Goal: Task Accomplishment & Management: Manage account settings

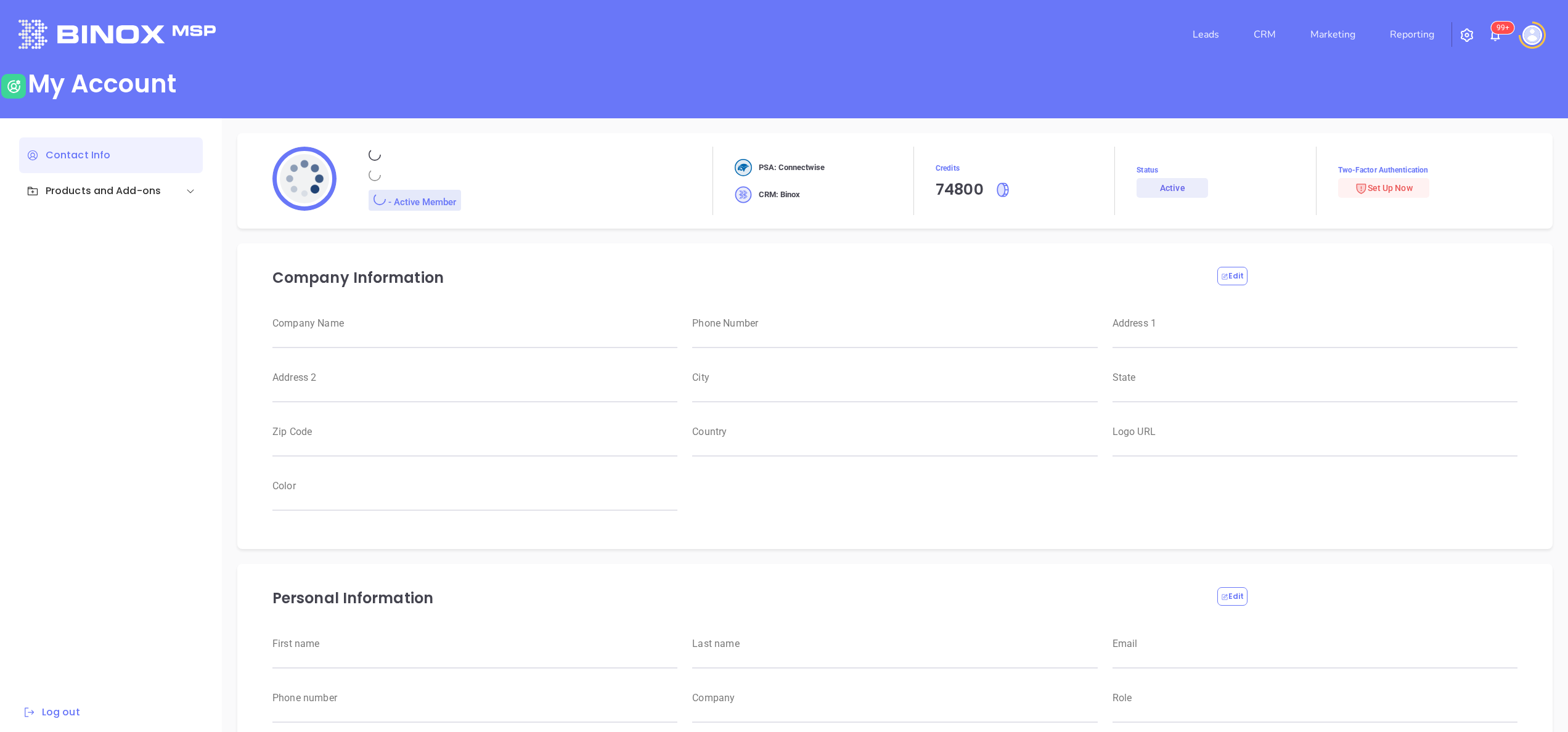
type input "Motiva Networks"
type input "[PHONE_NUMBER]"
type input "[STREET_ADDRESS]"
type input "[GEOGRAPHIC_DATA]"
type input "[US_STATE]"
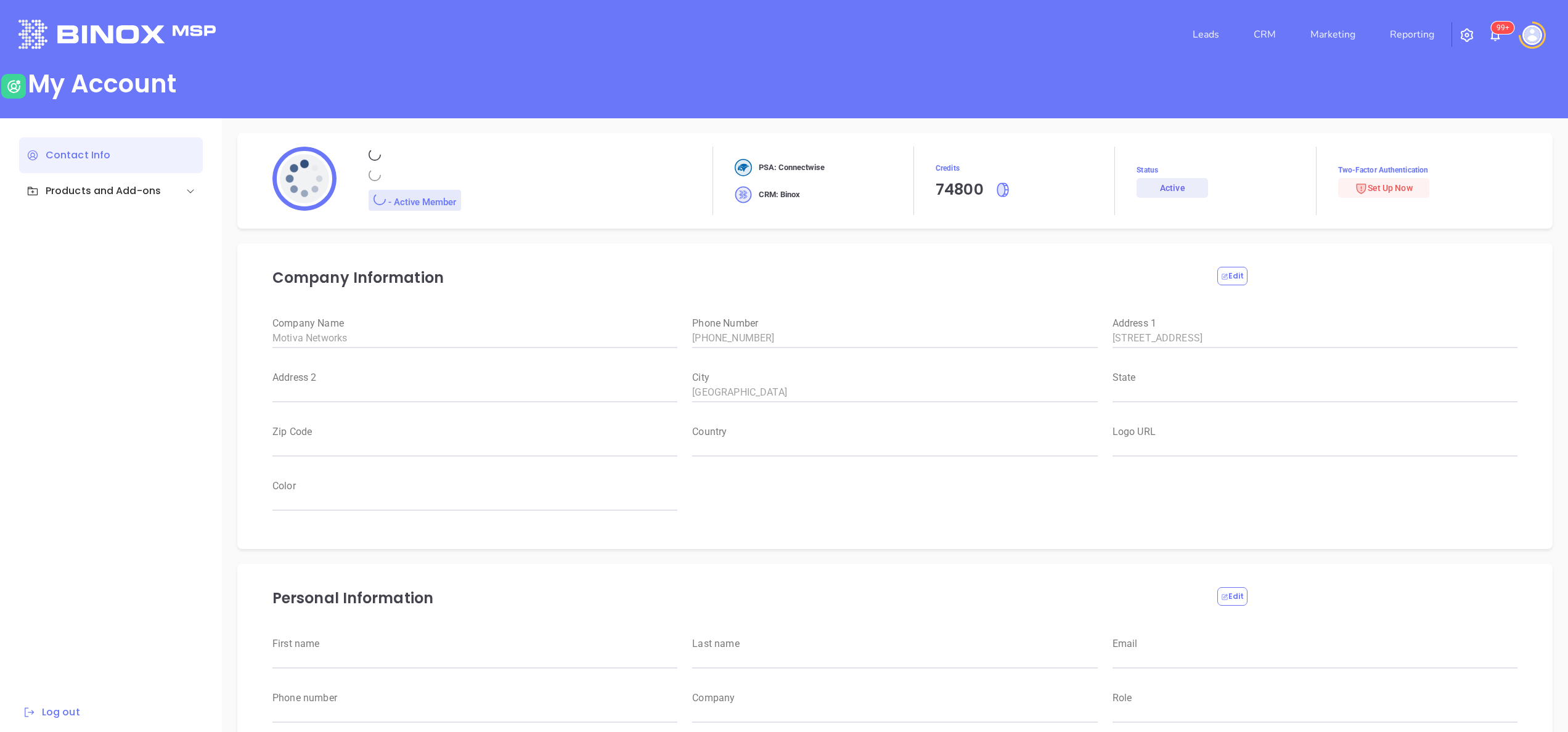
type input "11530"
type input "[GEOGRAPHIC_DATA]"
type input "[URL][DOMAIN_NAME]"
type input "#007aff"
type input "[PERSON_NAME]"
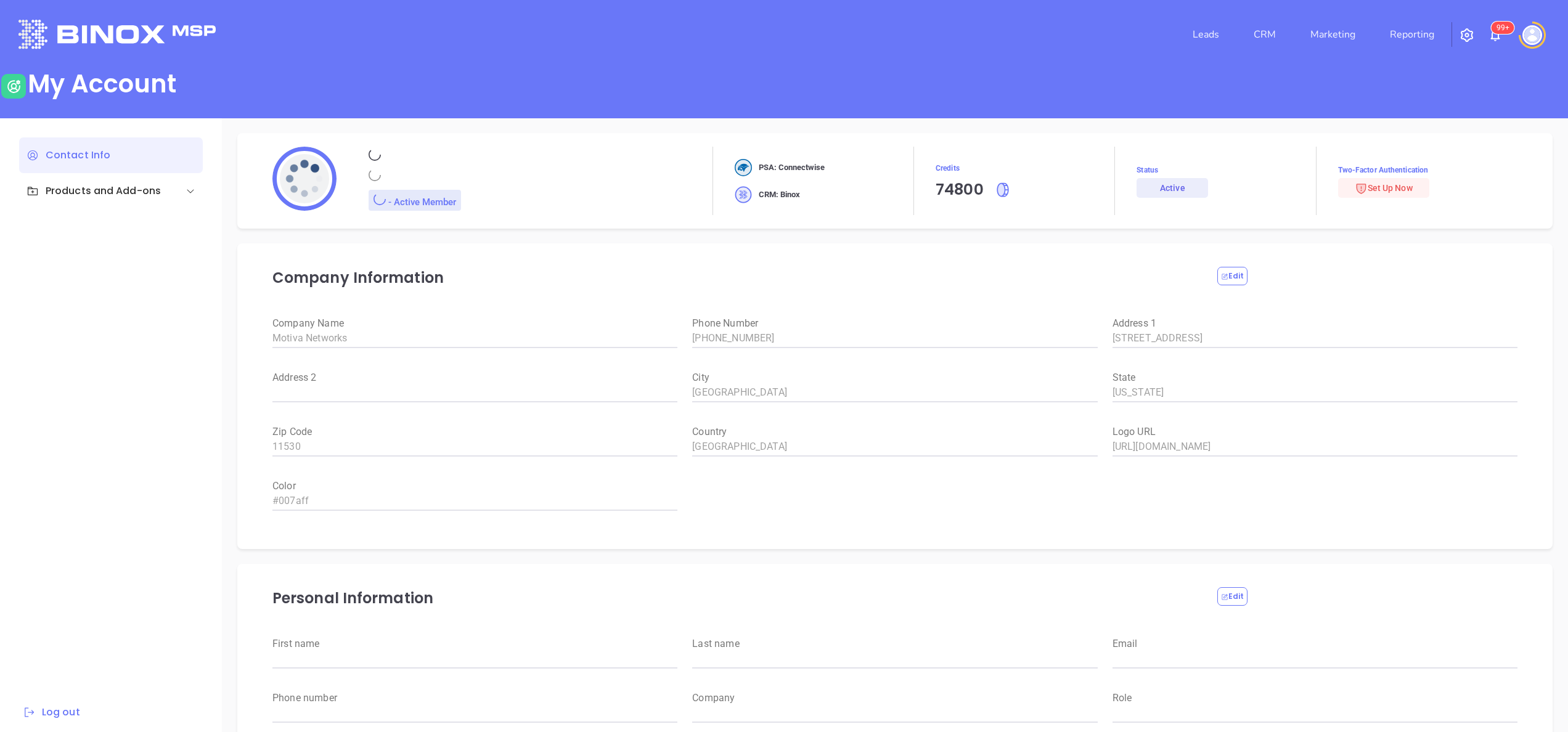
type input "[PERSON_NAME]"
type input "[PERSON_NAME][EMAIL_ADDRESS][DOMAIN_NAME]"
type input "6465510554"
type input "Motiva Networks"
type input "Marketing"
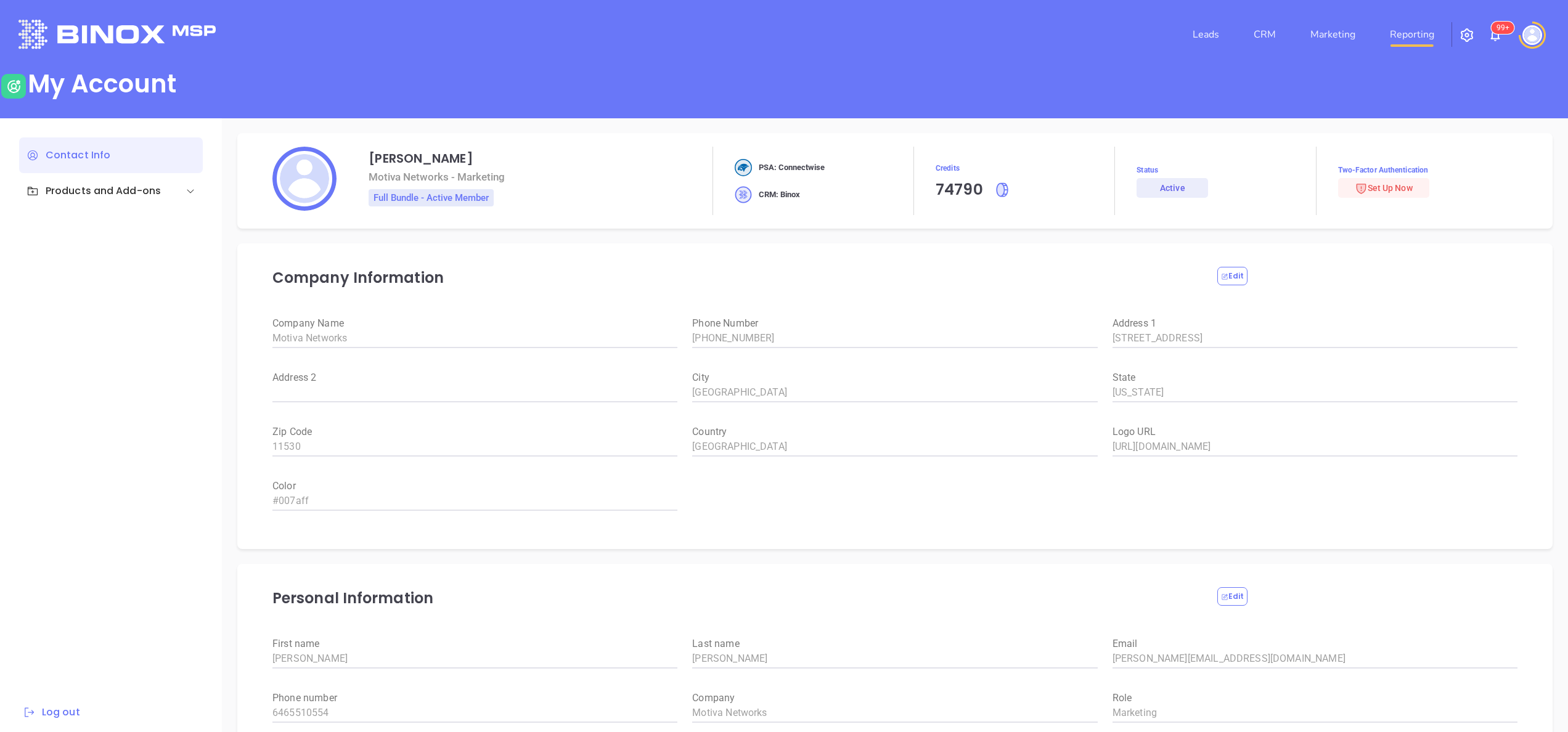
click at [1413, 35] on link "Reporting" at bounding box center [1412, 35] width 55 height 24
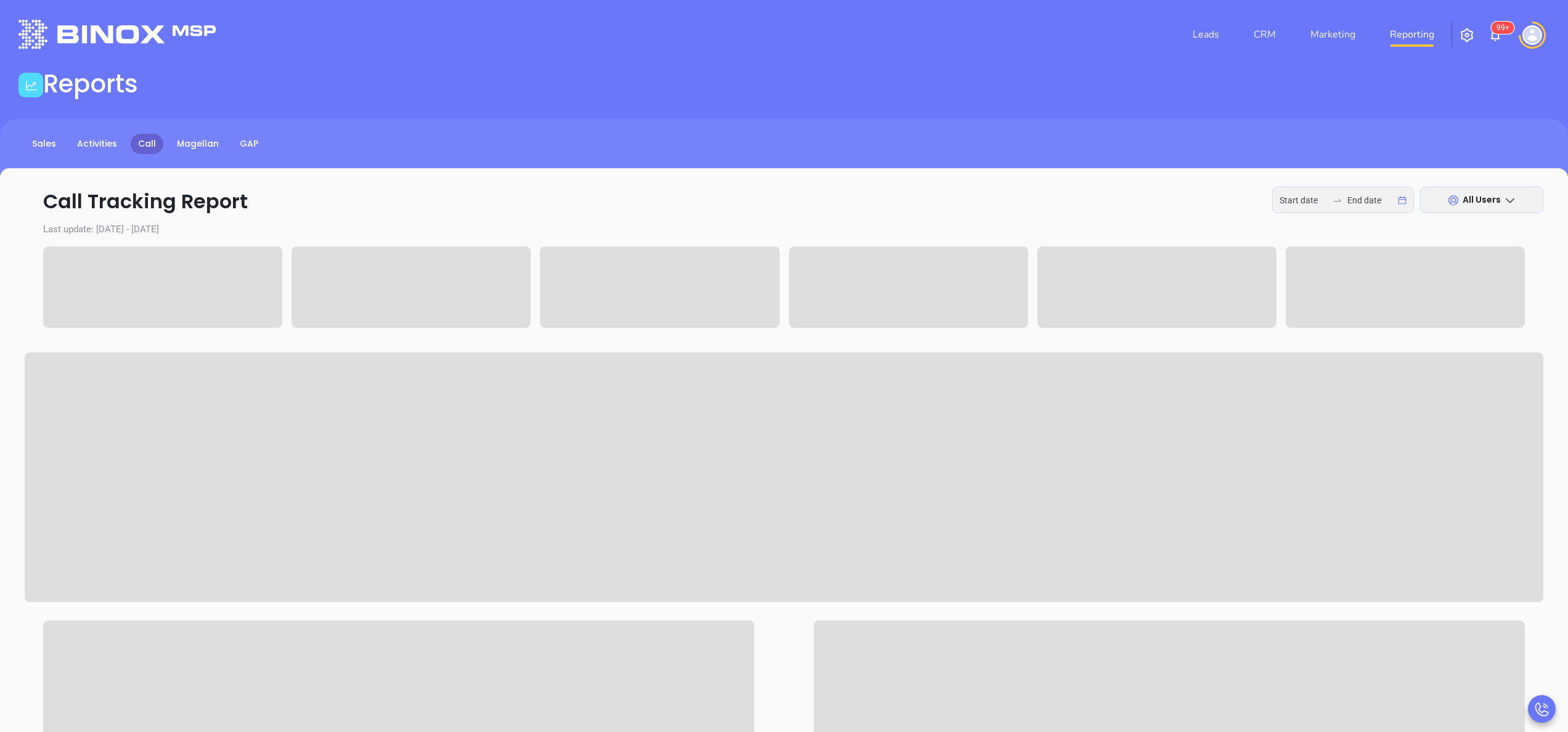
type input "[DATE]"
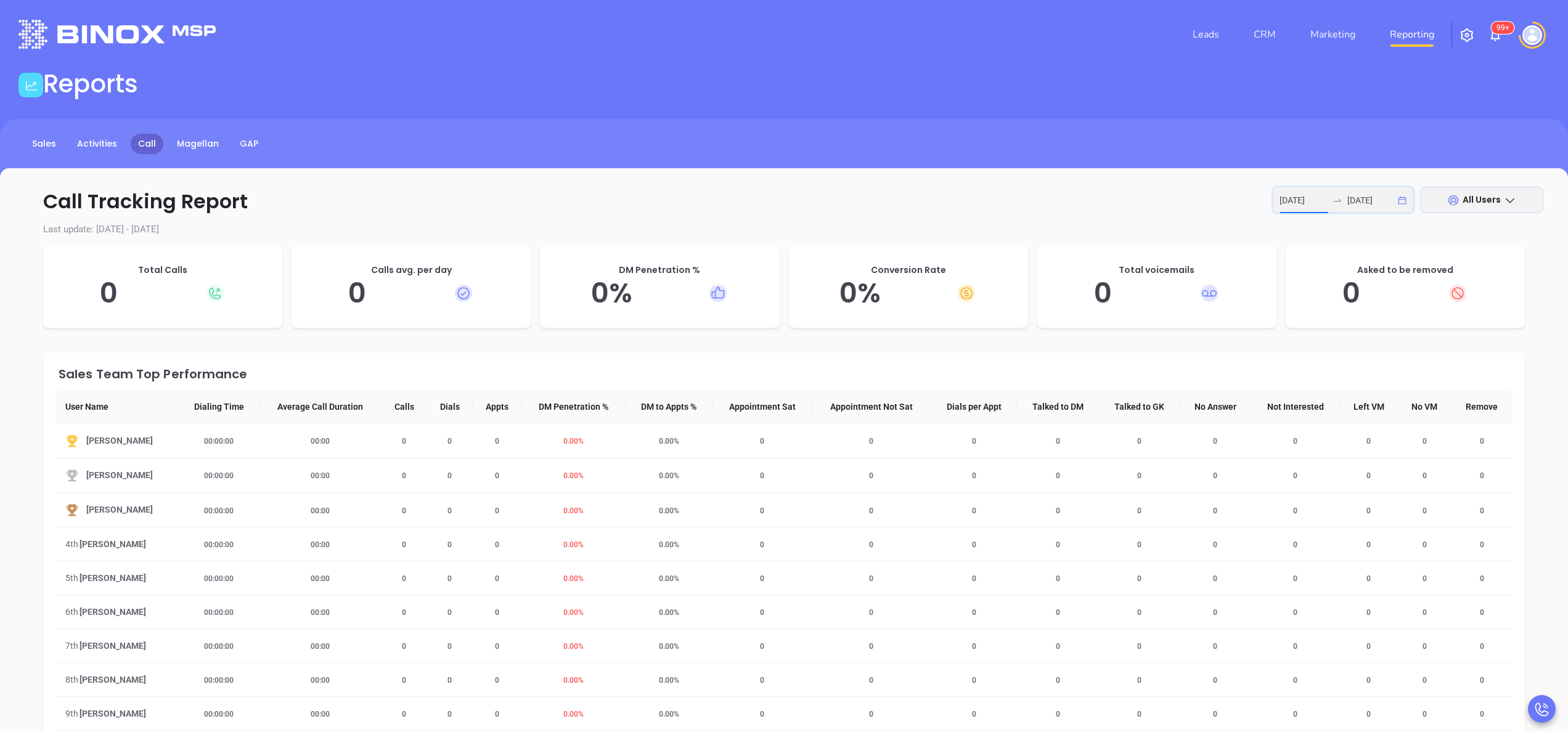
click at [1284, 200] on input "[DATE]" at bounding box center [1303, 200] width 48 height 13
click at [1085, 243] on button "Previous month (PageUp)" at bounding box center [1084, 235] width 13 height 24
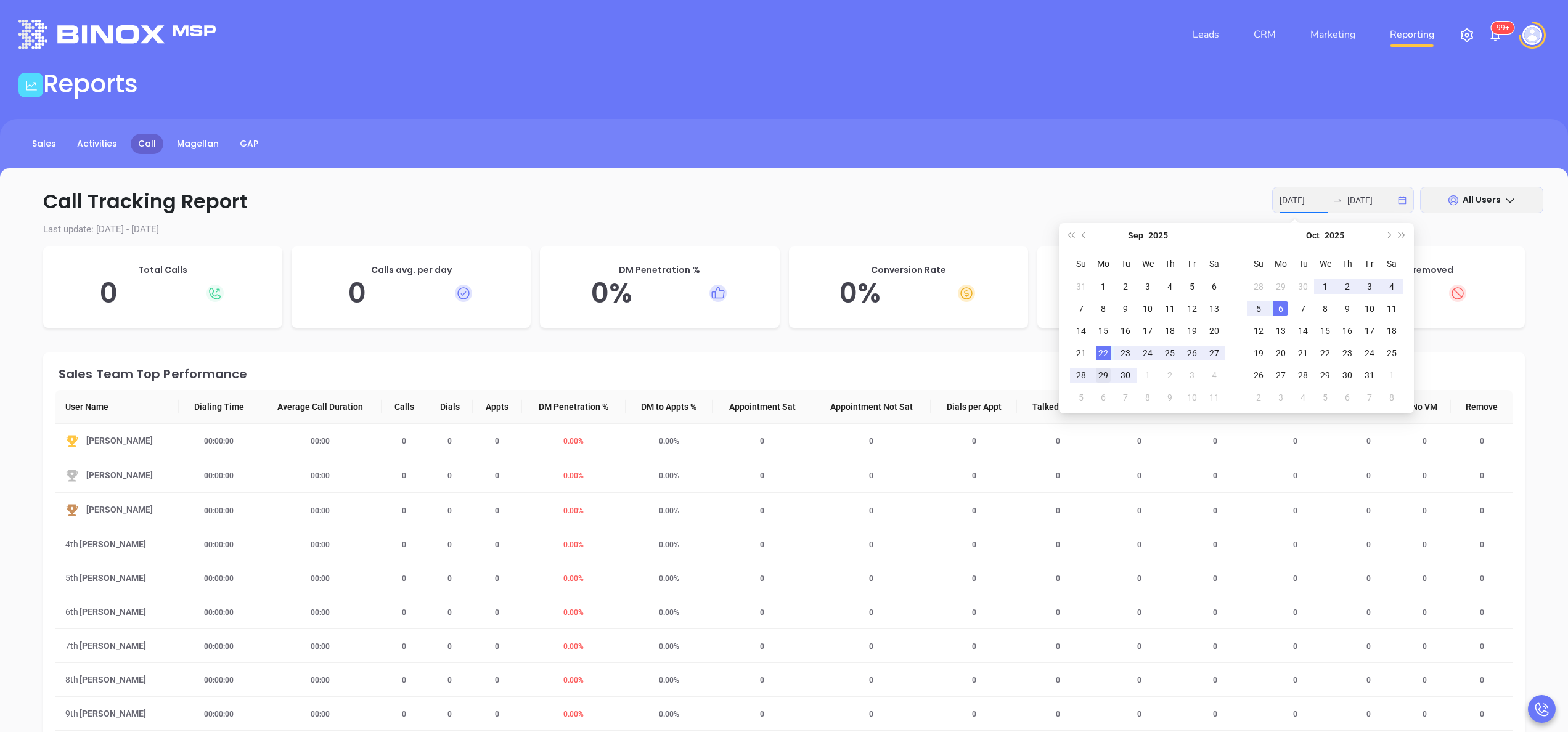
type input "[DATE]"
click at [1107, 371] on div "29" at bounding box center [1103, 375] width 15 height 15
type input "[DATE]"
click at [1368, 285] on div "3" at bounding box center [1369, 286] width 15 height 15
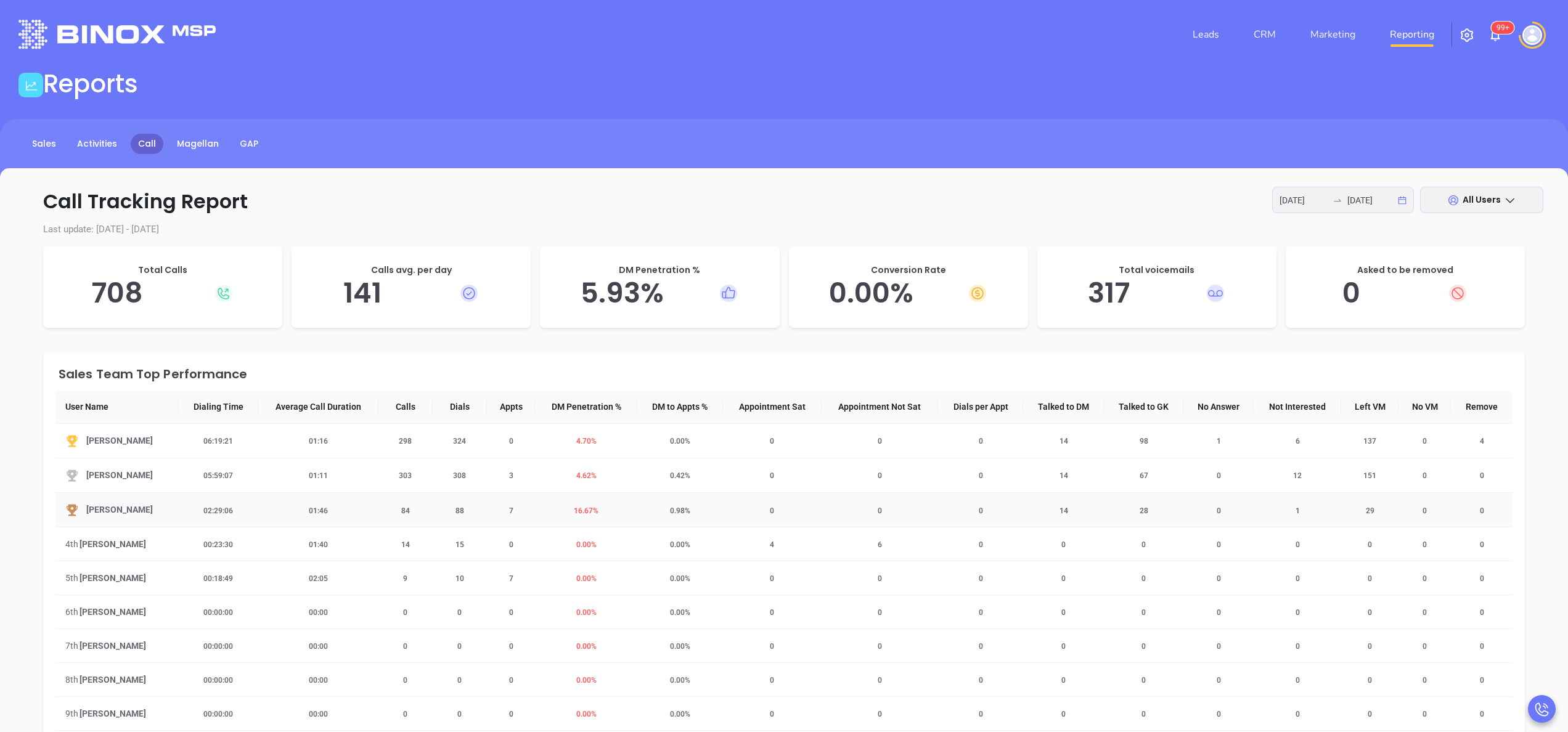
click at [580, 510] on span "16.67 %" at bounding box center [586, 511] width 39 height 8
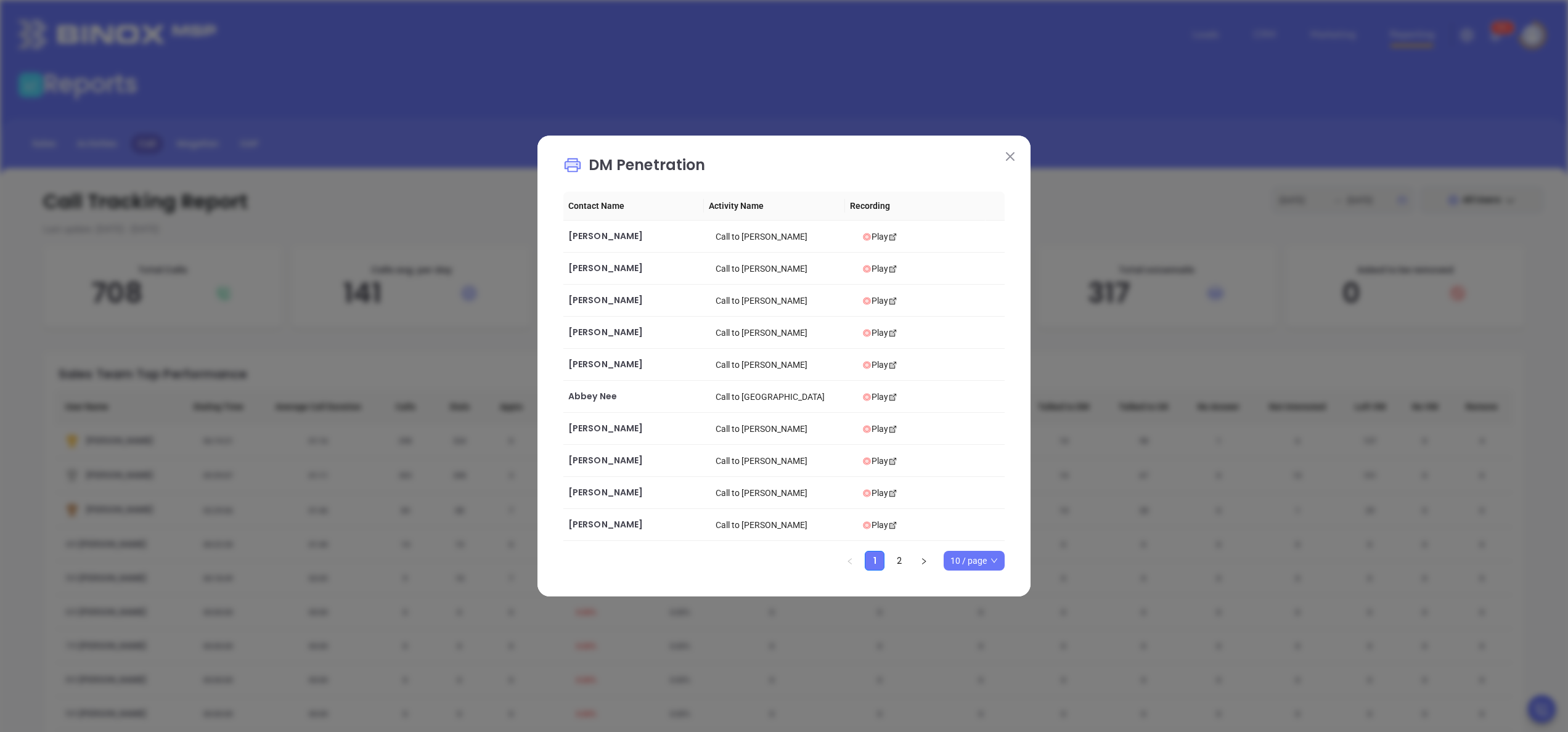
click at [1007, 154] on img at bounding box center [1010, 156] width 8 height 8
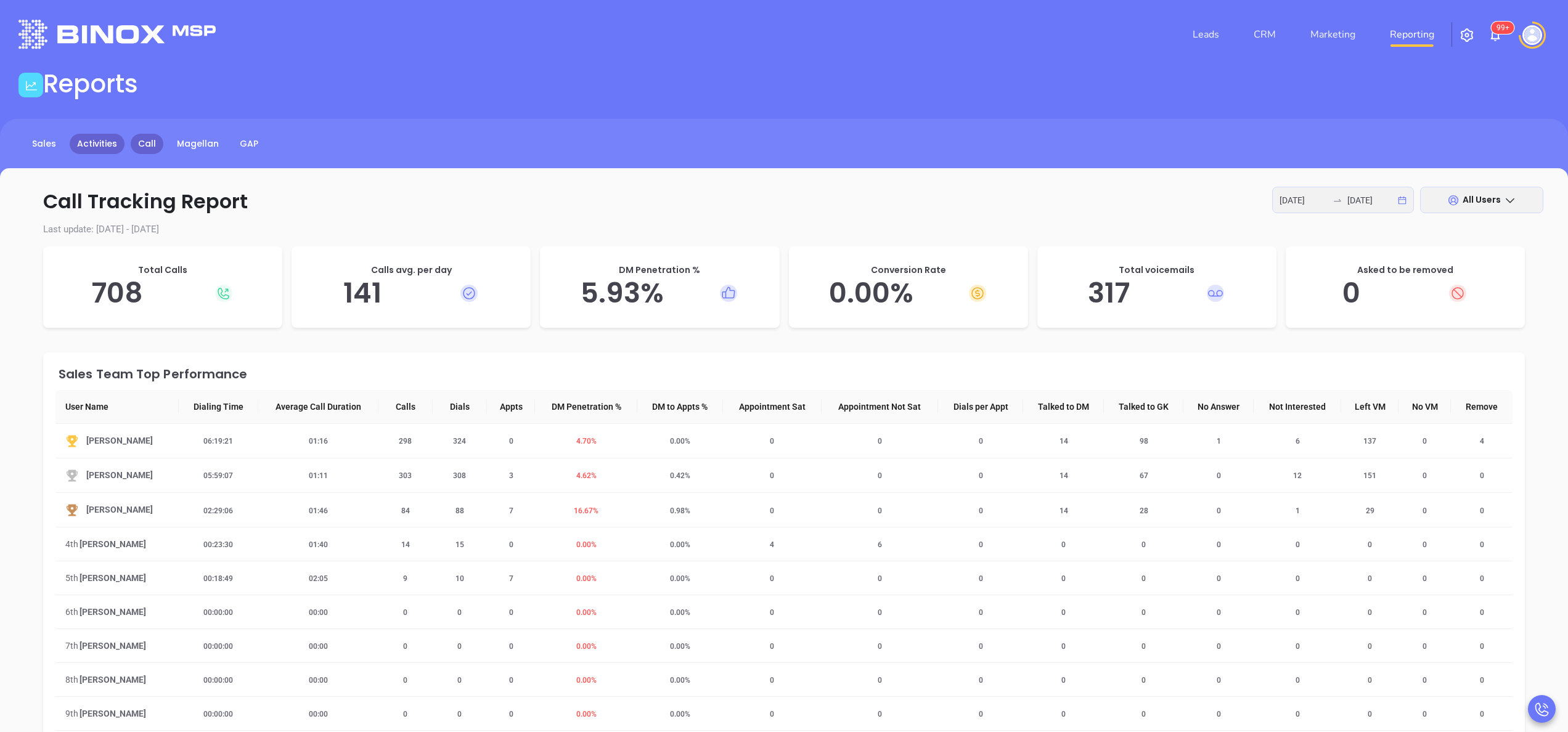
click at [94, 142] on link "Activities" at bounding box center [98, 144] width 55 height 21
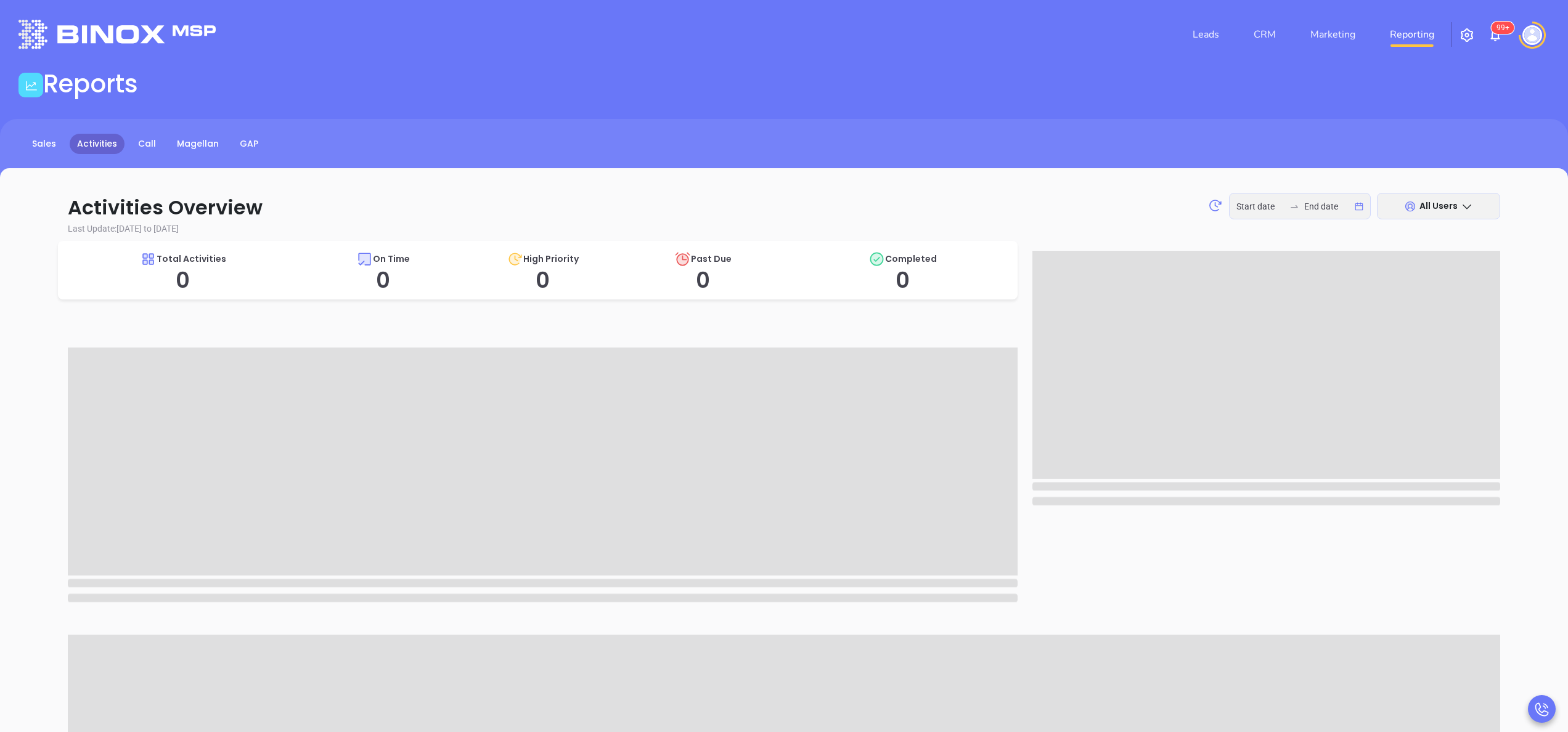
type input "[DATE]"
click at [1268, 28] on link "CRM" at bounding box center [1265, 35] width 32 height 24
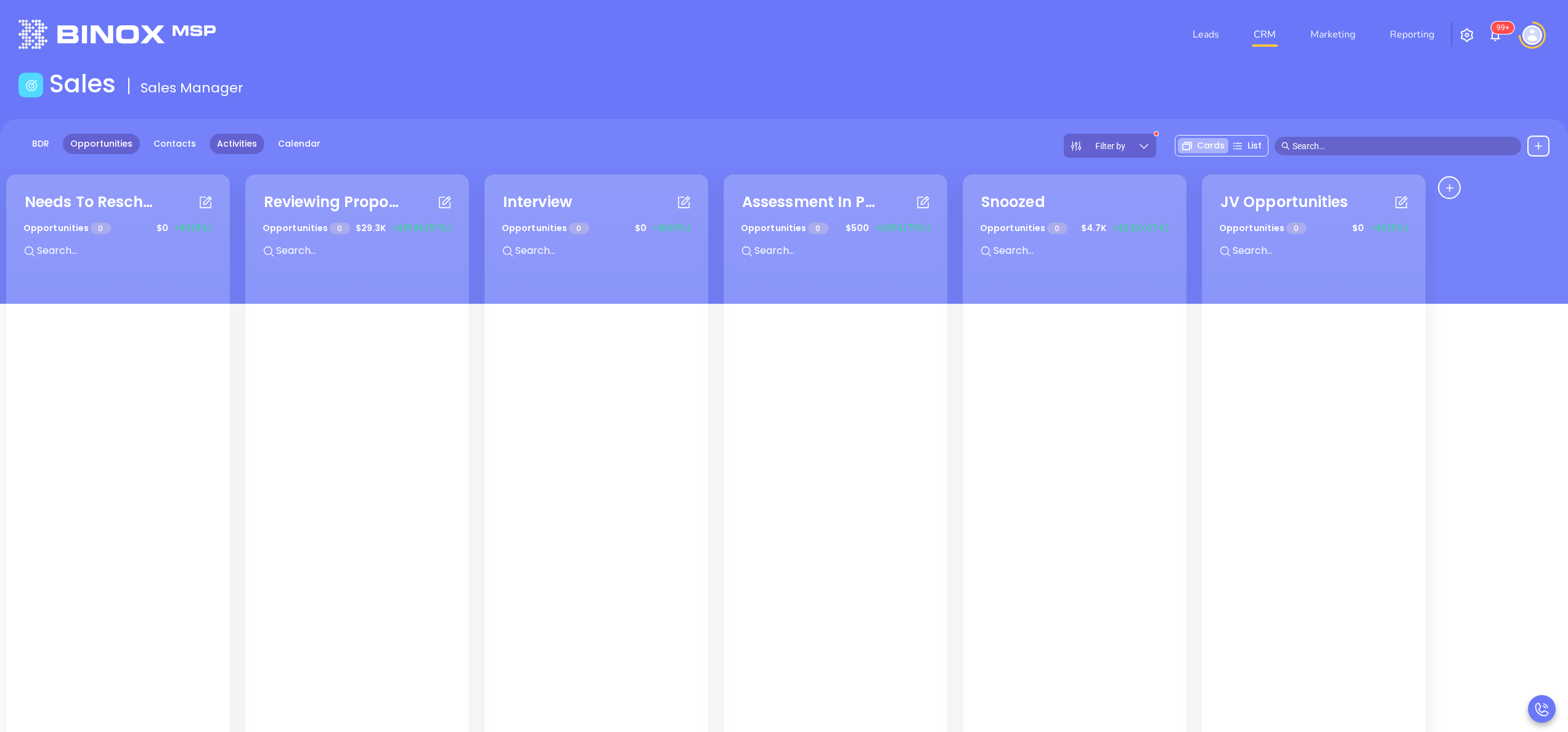
click at [222, 139] on link "Activities" at bounding box center [237, 144] width 55 height 21
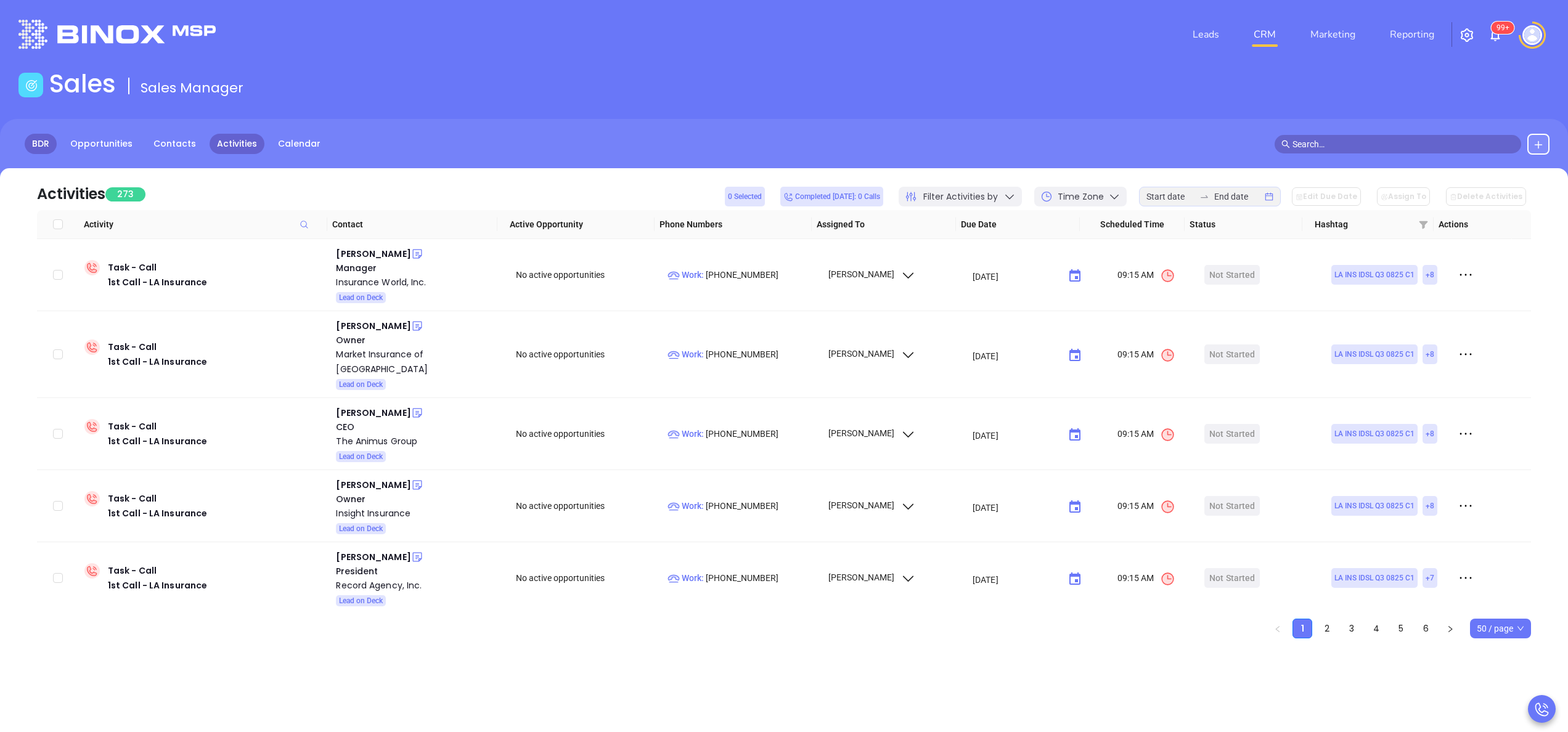
click at [43, 142] on link "BDR" at bounding box center [40, 144] width 32 height 21
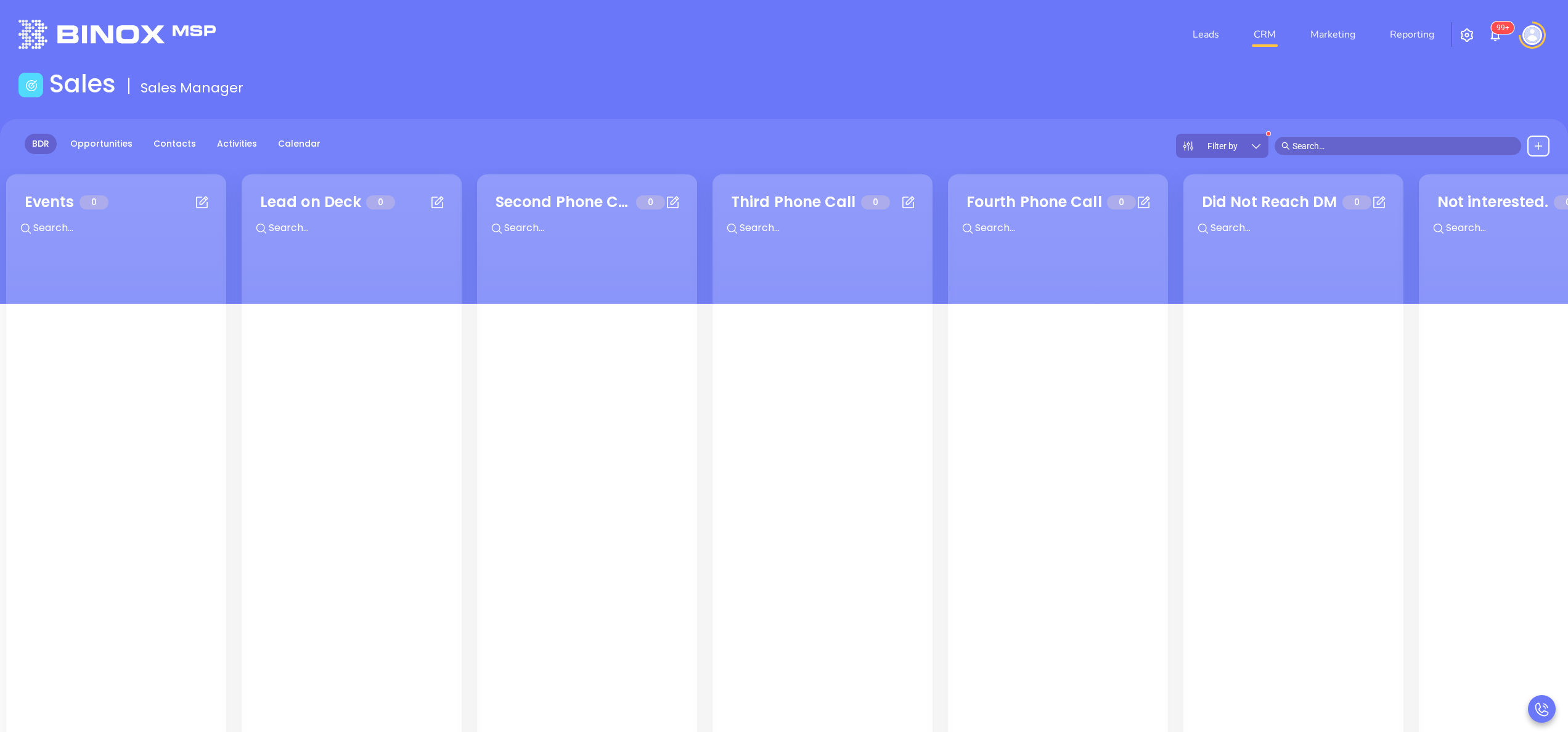
click at [1260, 141] on icon at bounding box center [1256, 146] width 12 height 12
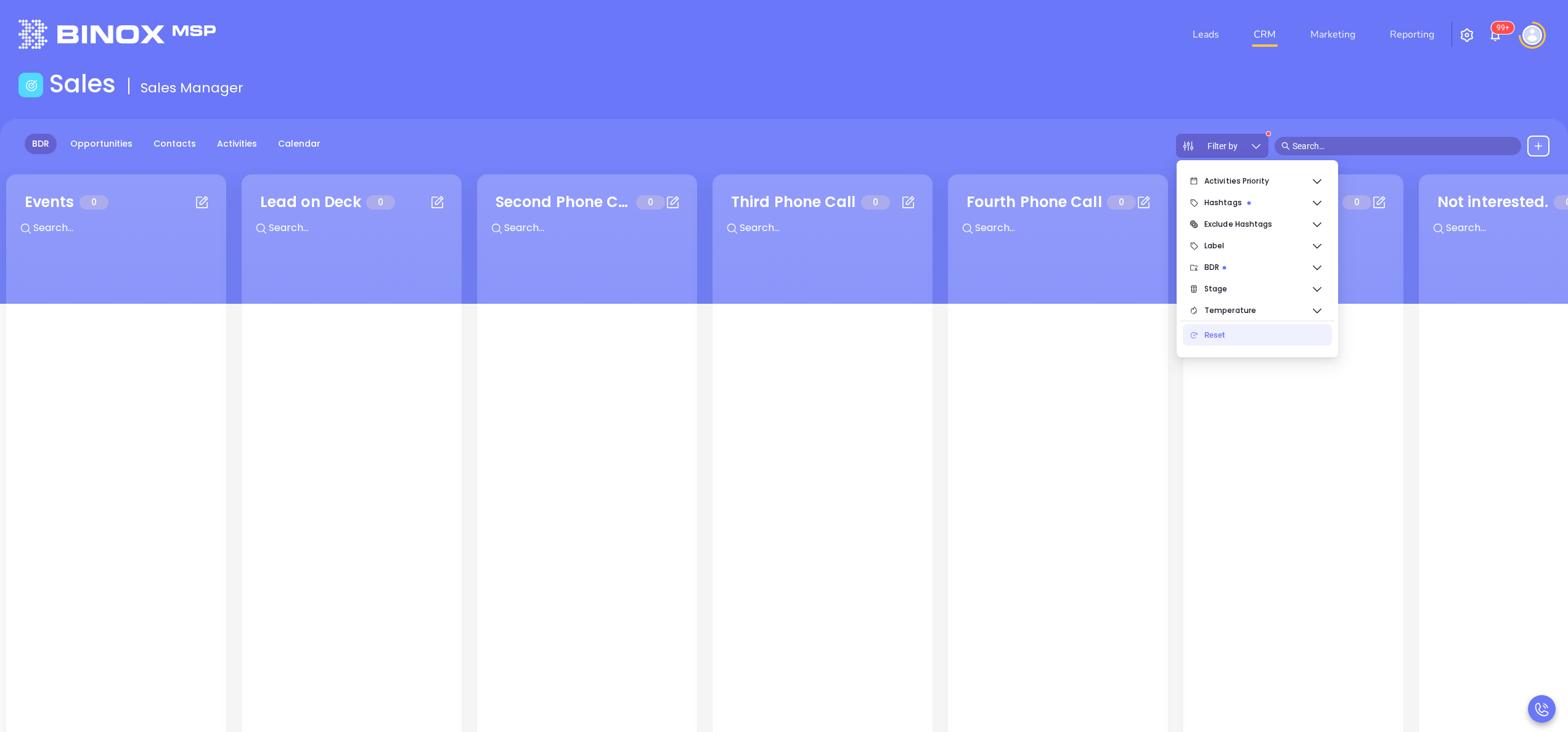
click at [1224, 338] on div "Reset" at bounding box center [1263, 335] width 117 height 24
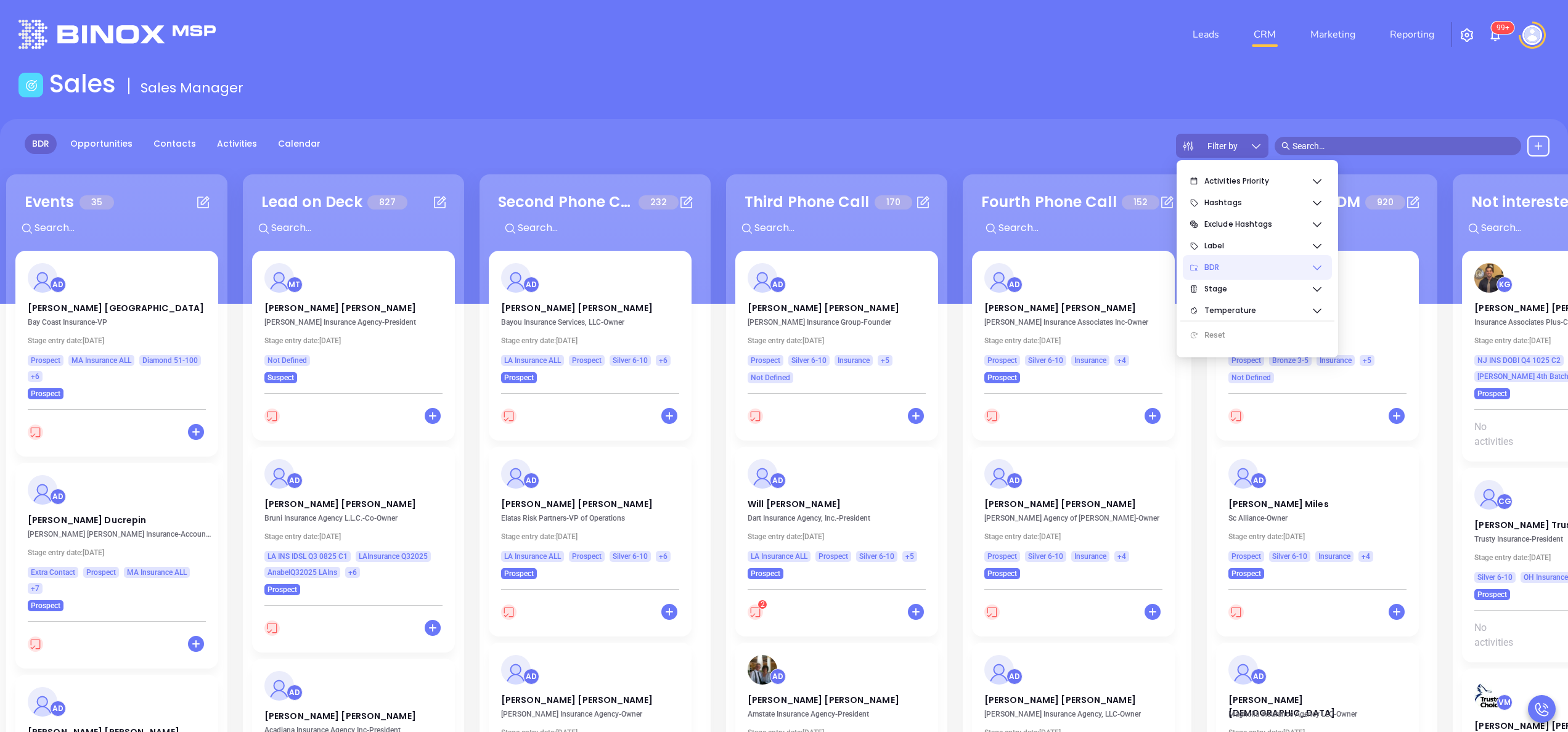
click at [1265, 269] on span "BDR" at bounding box center [1257, 268] width 107 height 24
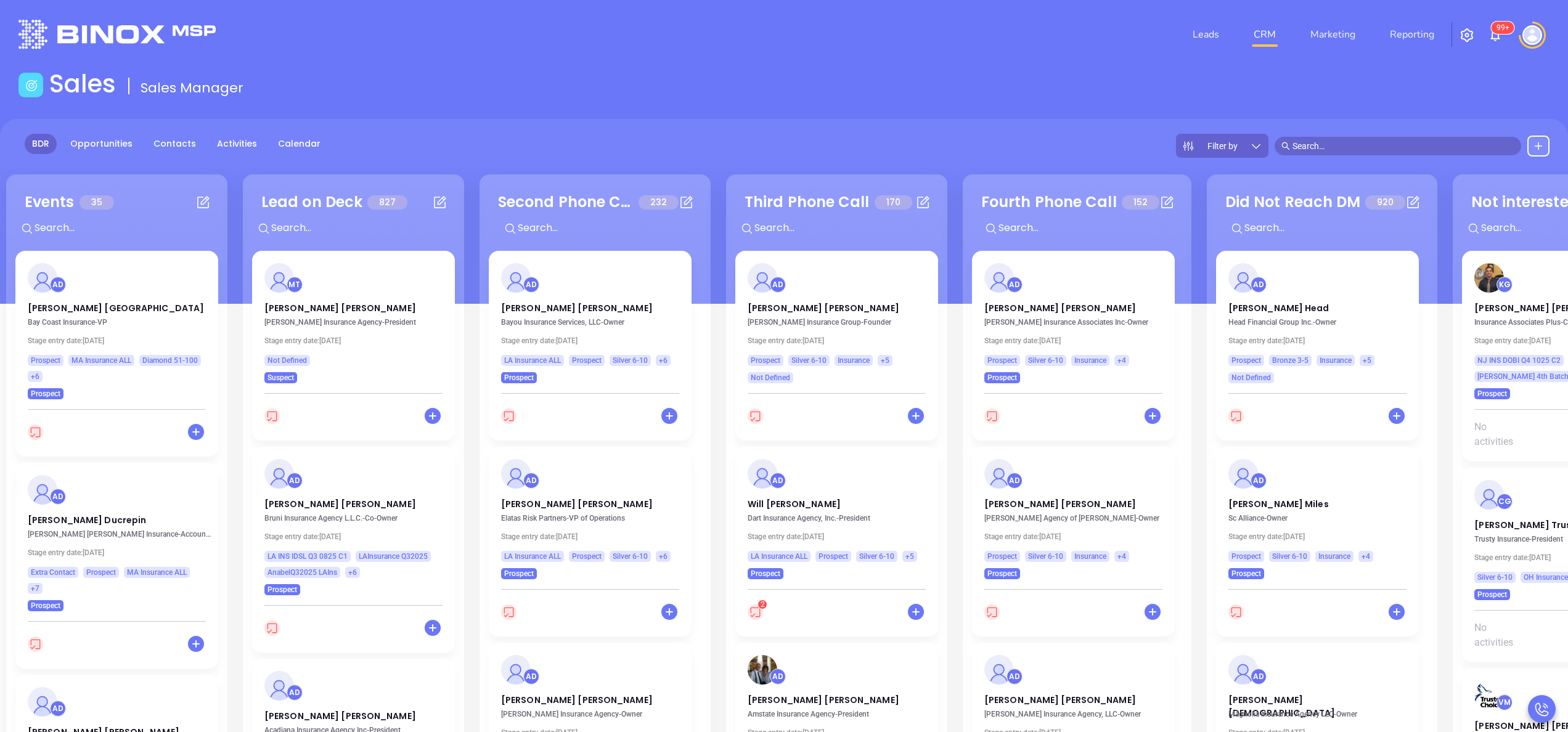
click at [682, 99] on div "Sales Sales Manager" at bounding box center [783, 87] width 1546 height 35
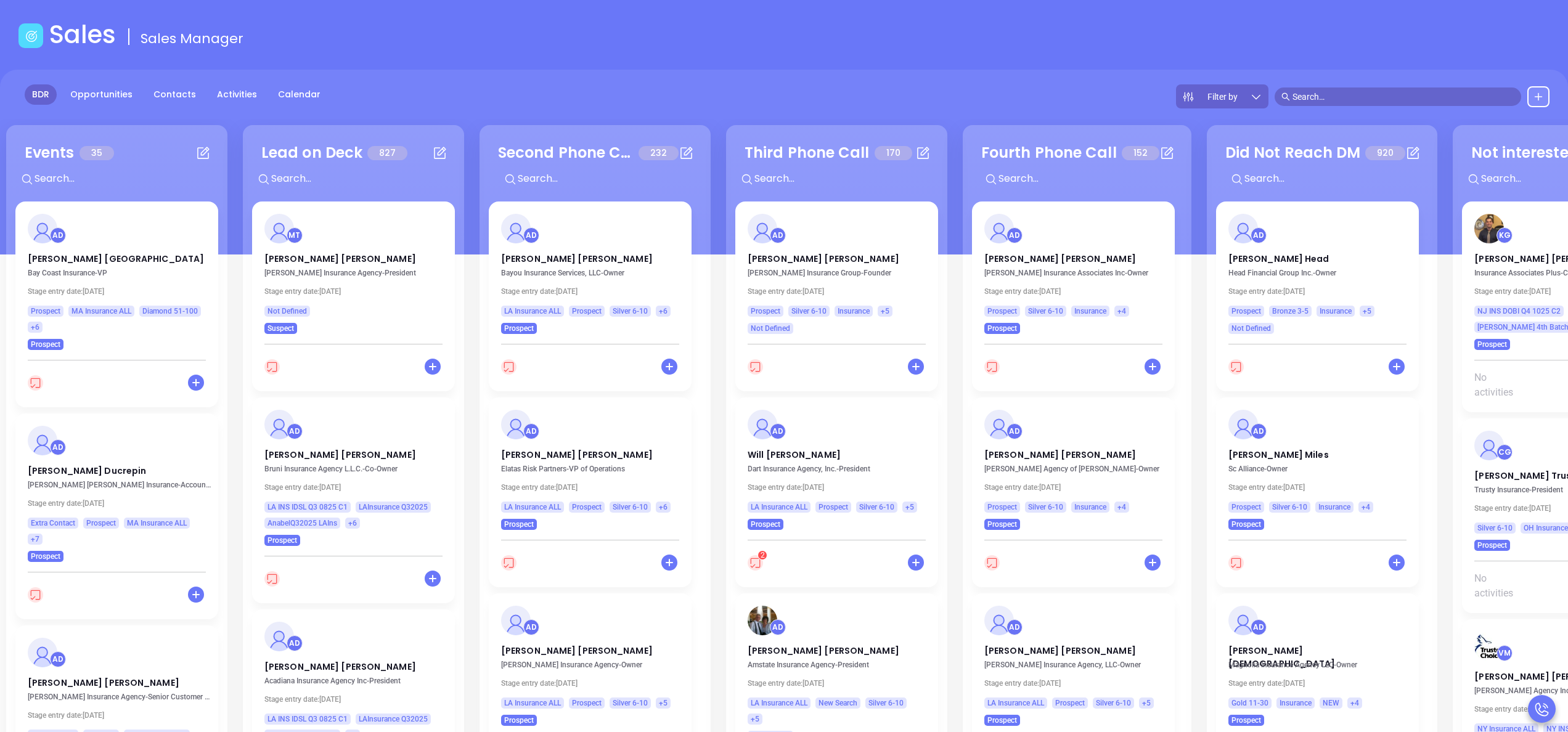
scroll to position [168, 0]
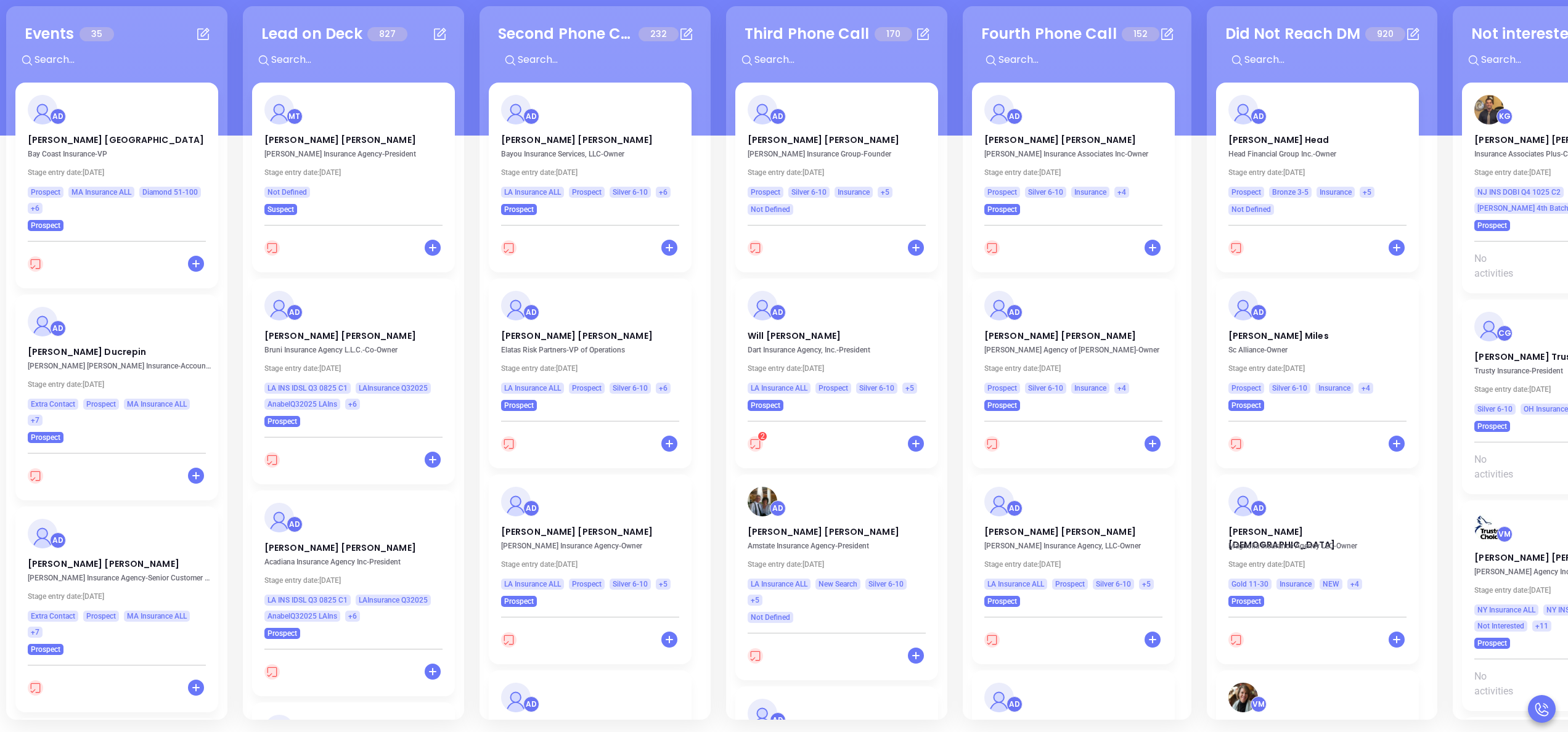
click at [469, 353] on div "Events 35 + AD [PERSON_NAME] Manchester Bay Coast Insurance - VP Stage entry da…" at bounding box center [1202, 363] width 2398 height 720
click at [459, 96] on div "Lead on Deck 827 + MT [PERSON_NAME] [PERSON_NAME] Insurance Agency - President …" at bounding box center [354, 363] width 221 height 713
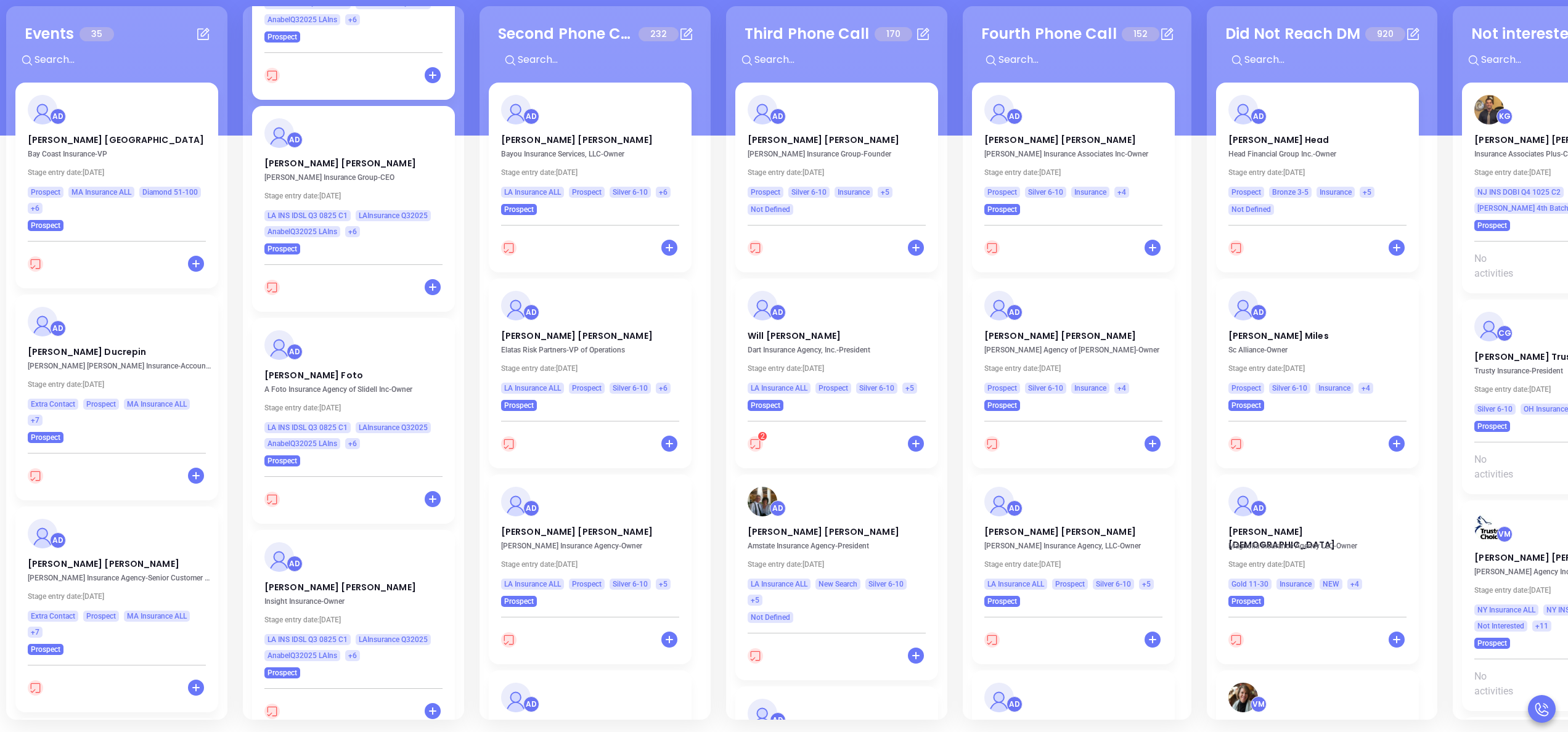
scroll to position [5713, 0]
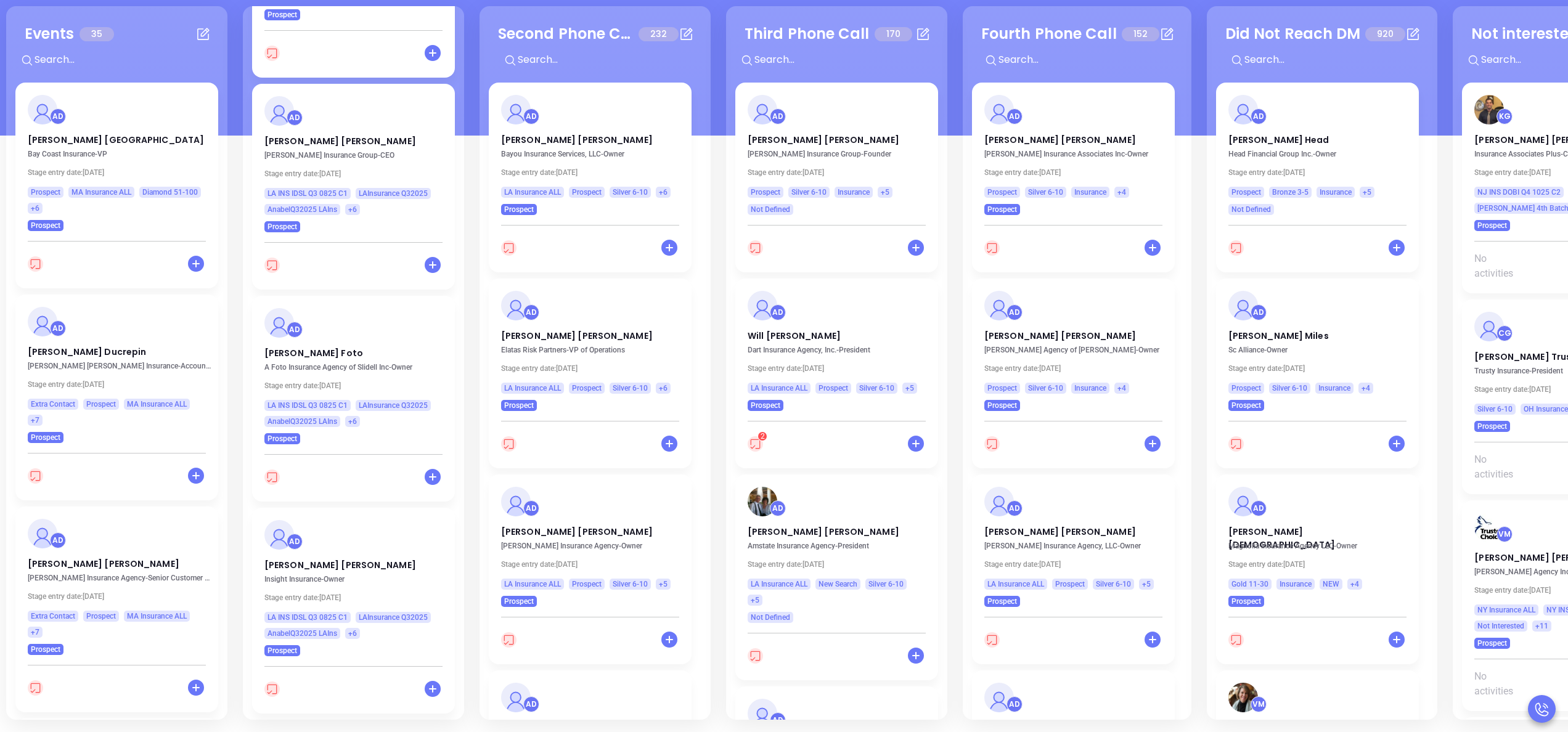
click at [459, 116] on div "Lead on Deck 827 + MT [PERSON_NAME] [PERSON_NAME] Insurance Agency - President …" at bounding box center [354, 363] width 221 height 713
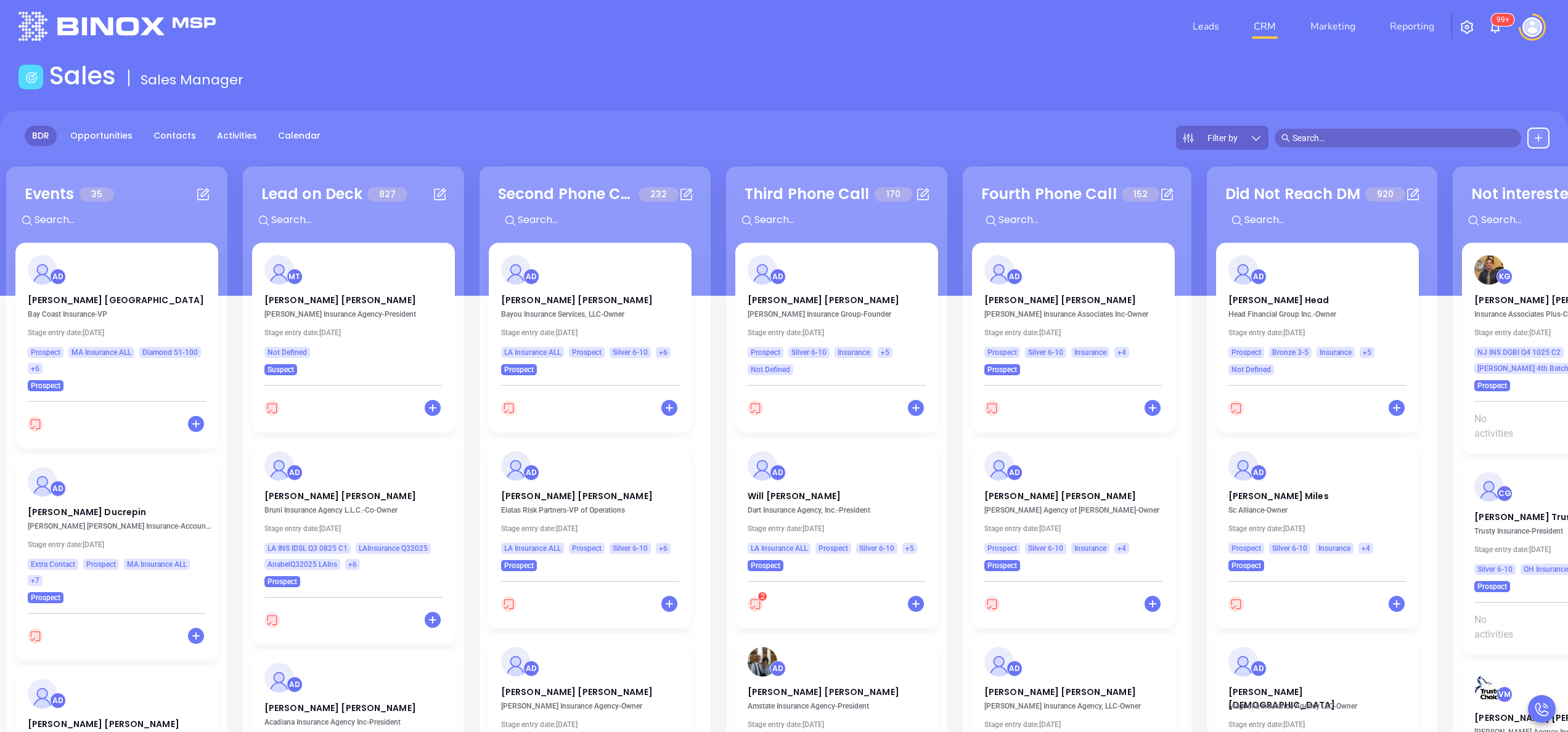
scroll to position [0, 0]
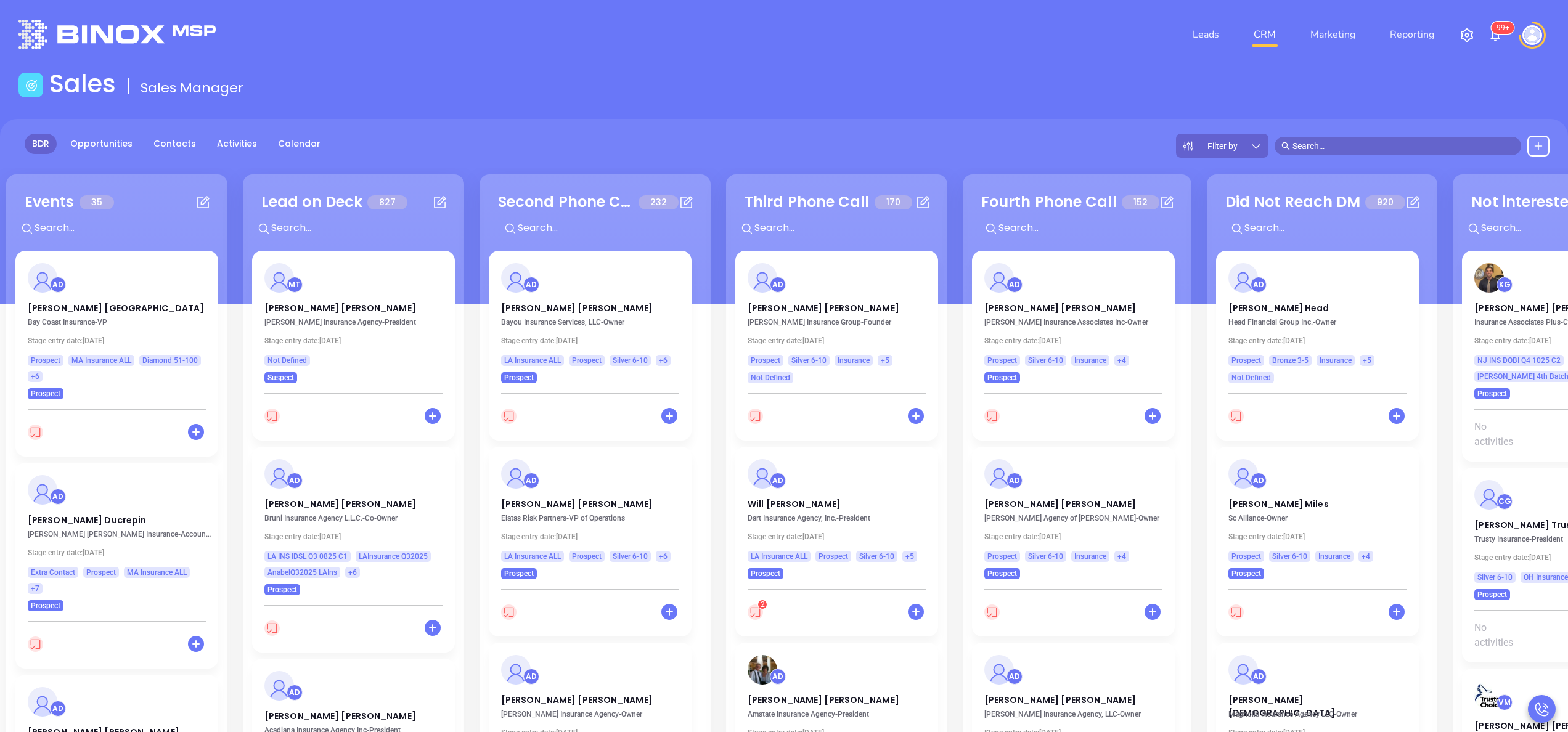
click at [1261, 146] on icon at bounding box center [1256, 146] width 12 height 12
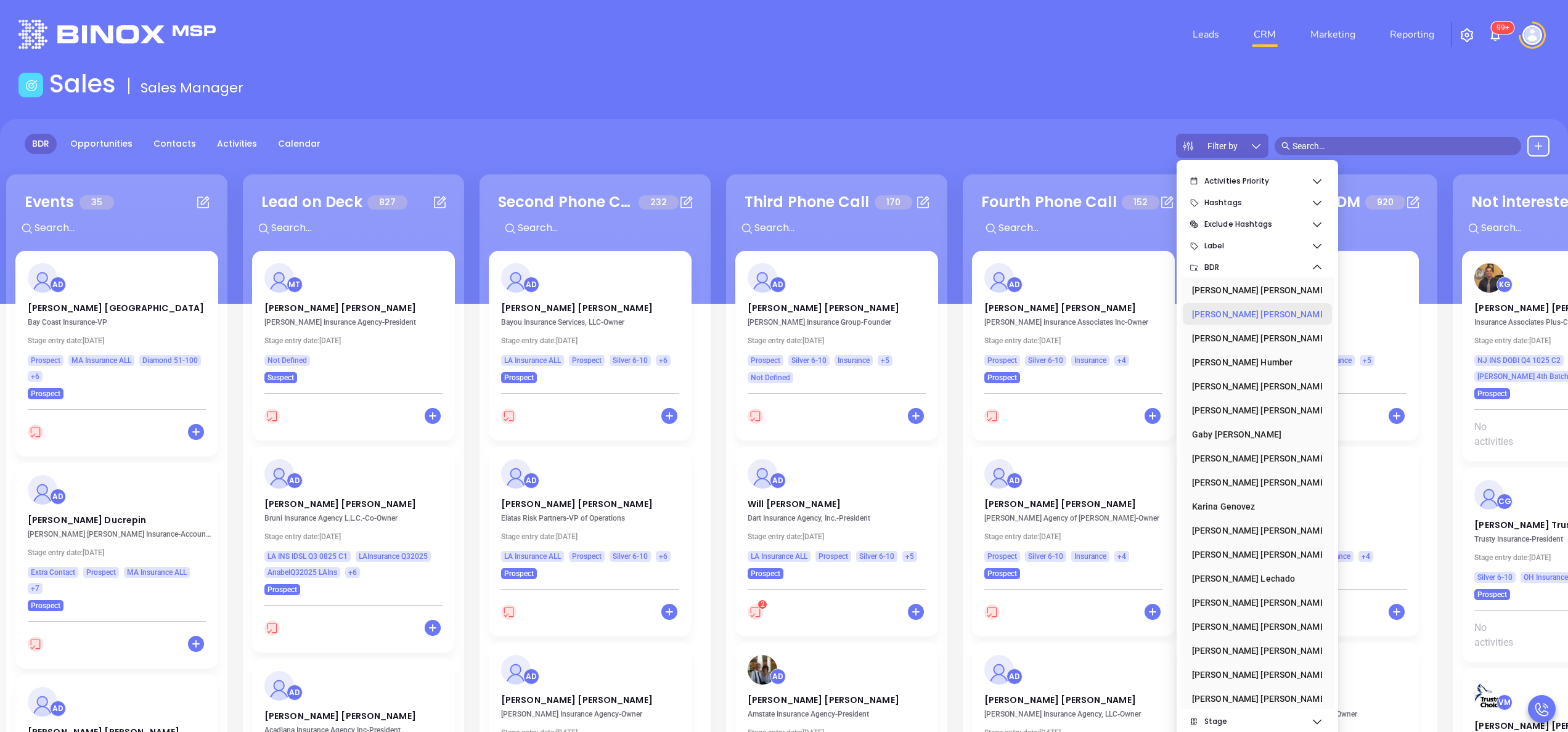
click at [1245, 311] on div "[PERSON_NAME]" at bounding box center [1254, 314] width 123 height 24
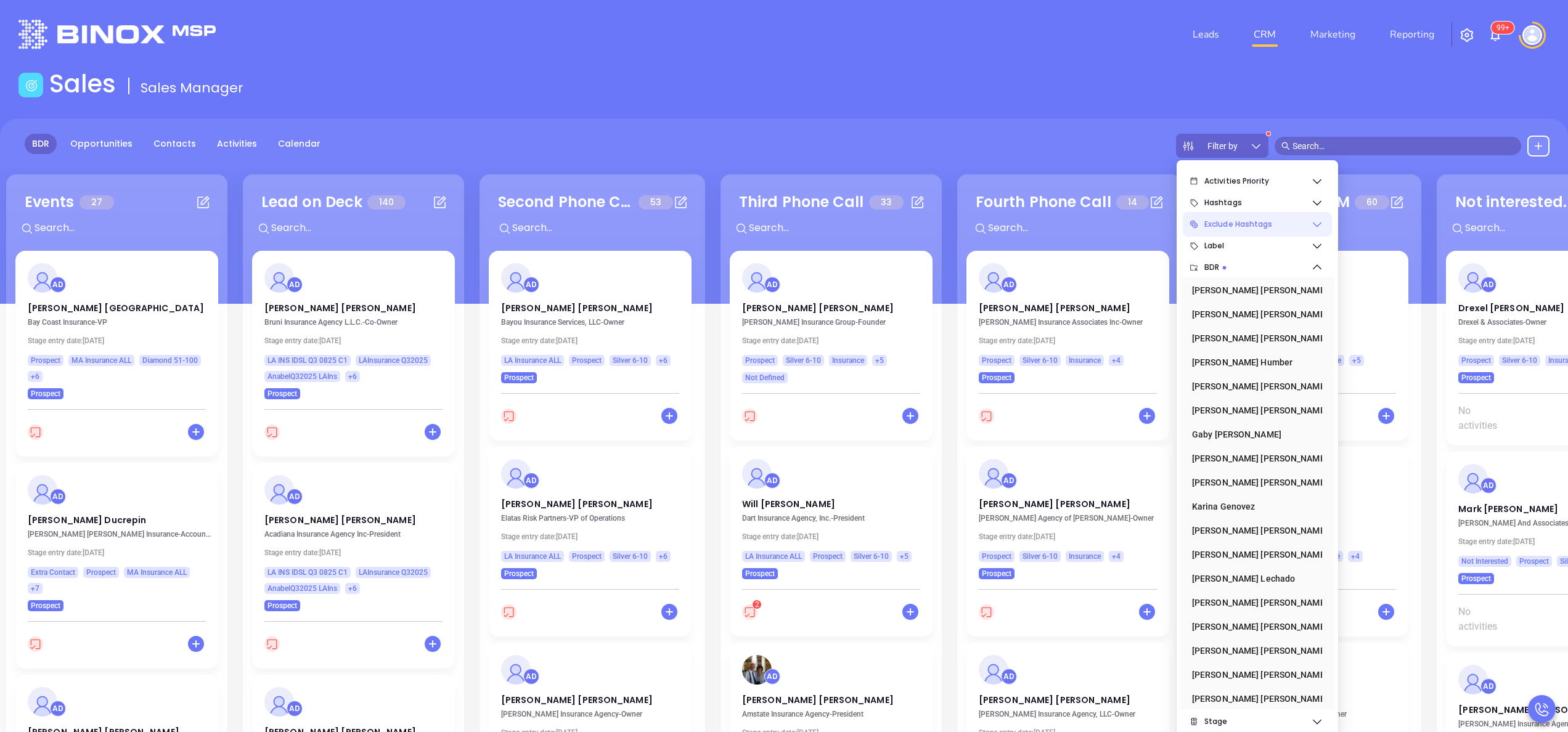
click at [1315, 223] on icon at bounding box center [1317, 224] width 12 height 12
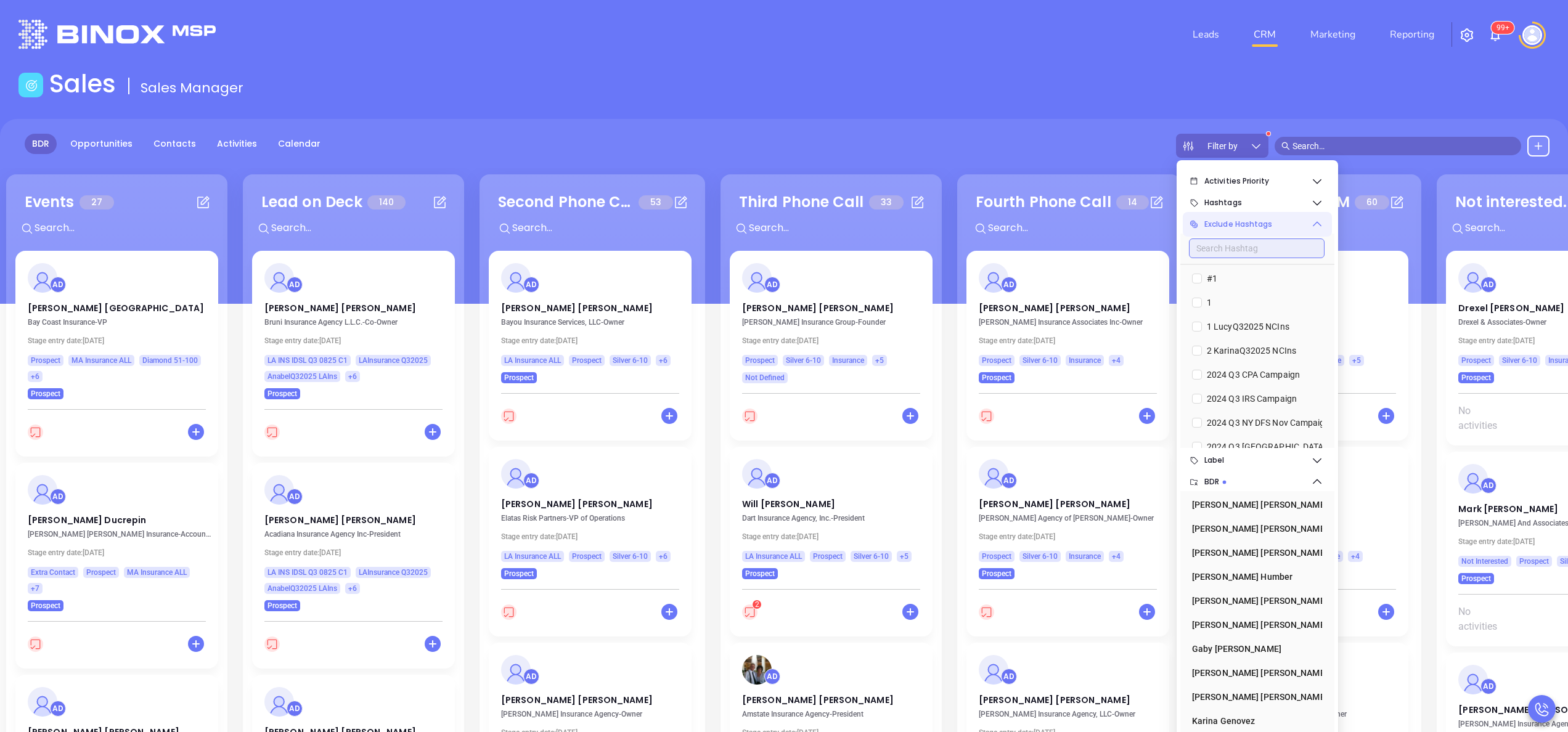
click at [1257, 250] on input "text" at bounding box center [1256, 248] width 135 height 20
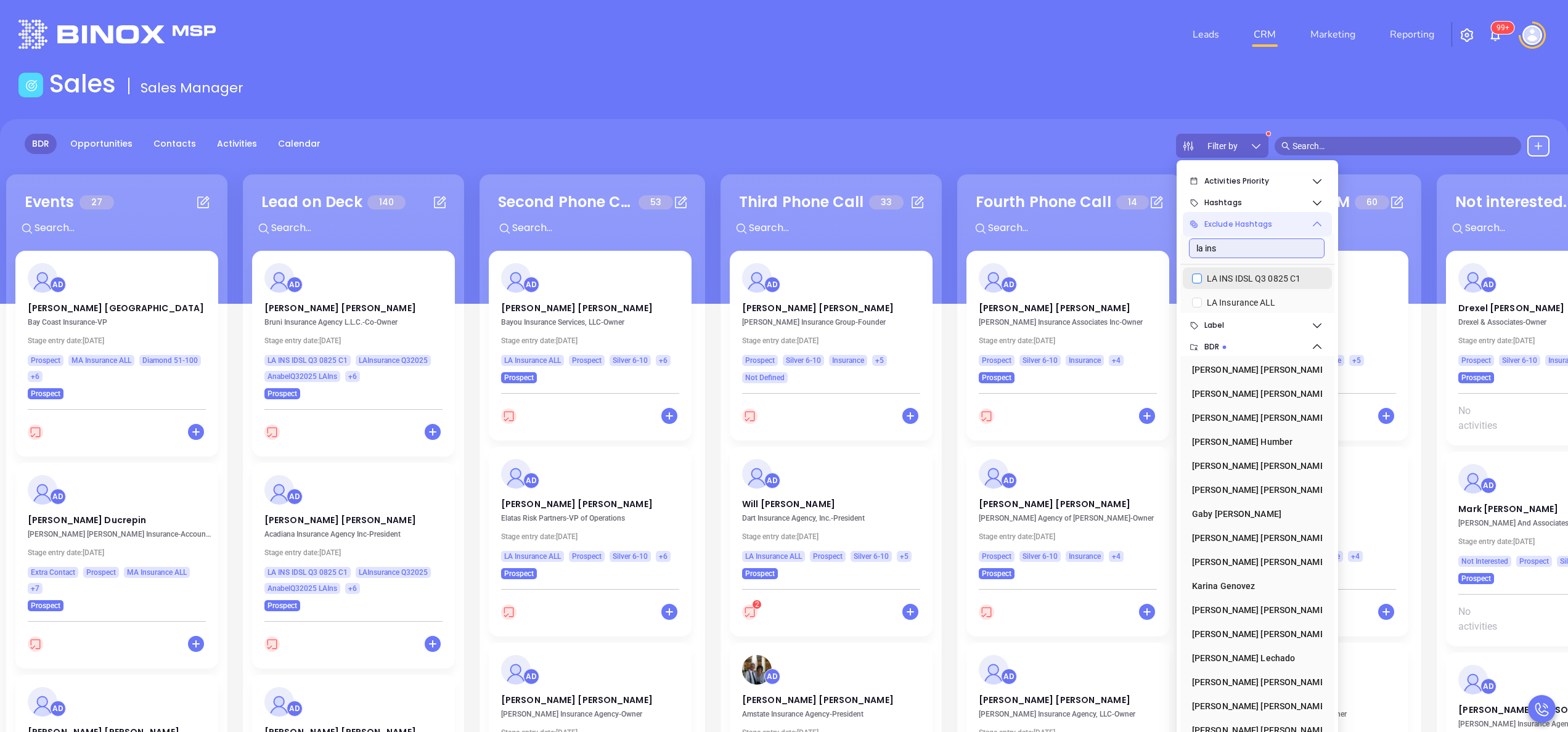
type input "la ins"
click at [1197, 282] on input "LA INS IDSL Q3 0825 C1" at bounding box center [1197, 278] width 10 height 10
checkbox input "true"
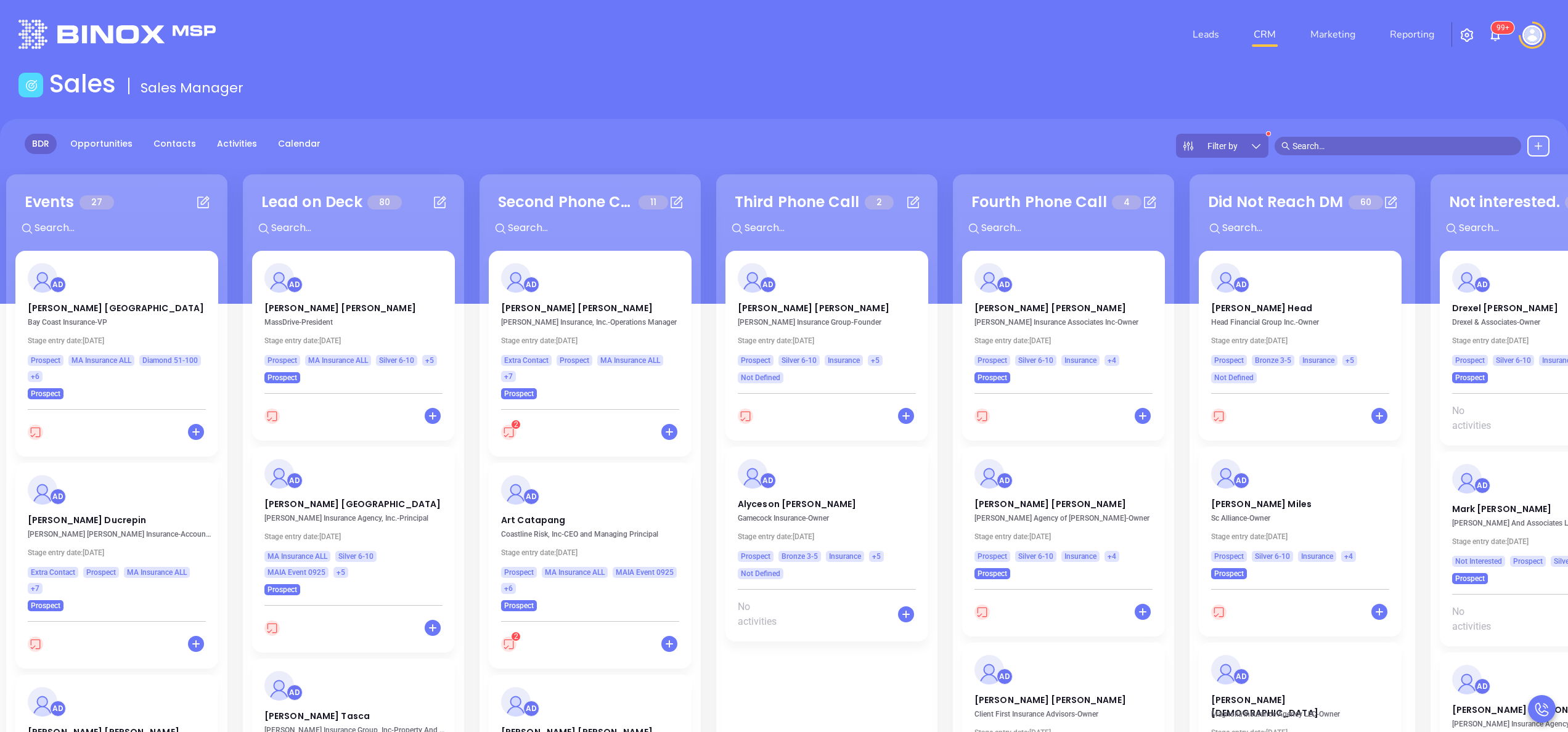
click at [749, 117] on main "Sales Sales Manager BDR Opportunities Contacts Activities Calendar Filter by Ca…" at bounding box center [784, 485] width 1568 height 831
click at [222, 139] on link "Activities" at bounding box center [237, 144] width 55 height 21
click at [1254, 143] on icon at bounding box center [1256, 146] width 12 height 12
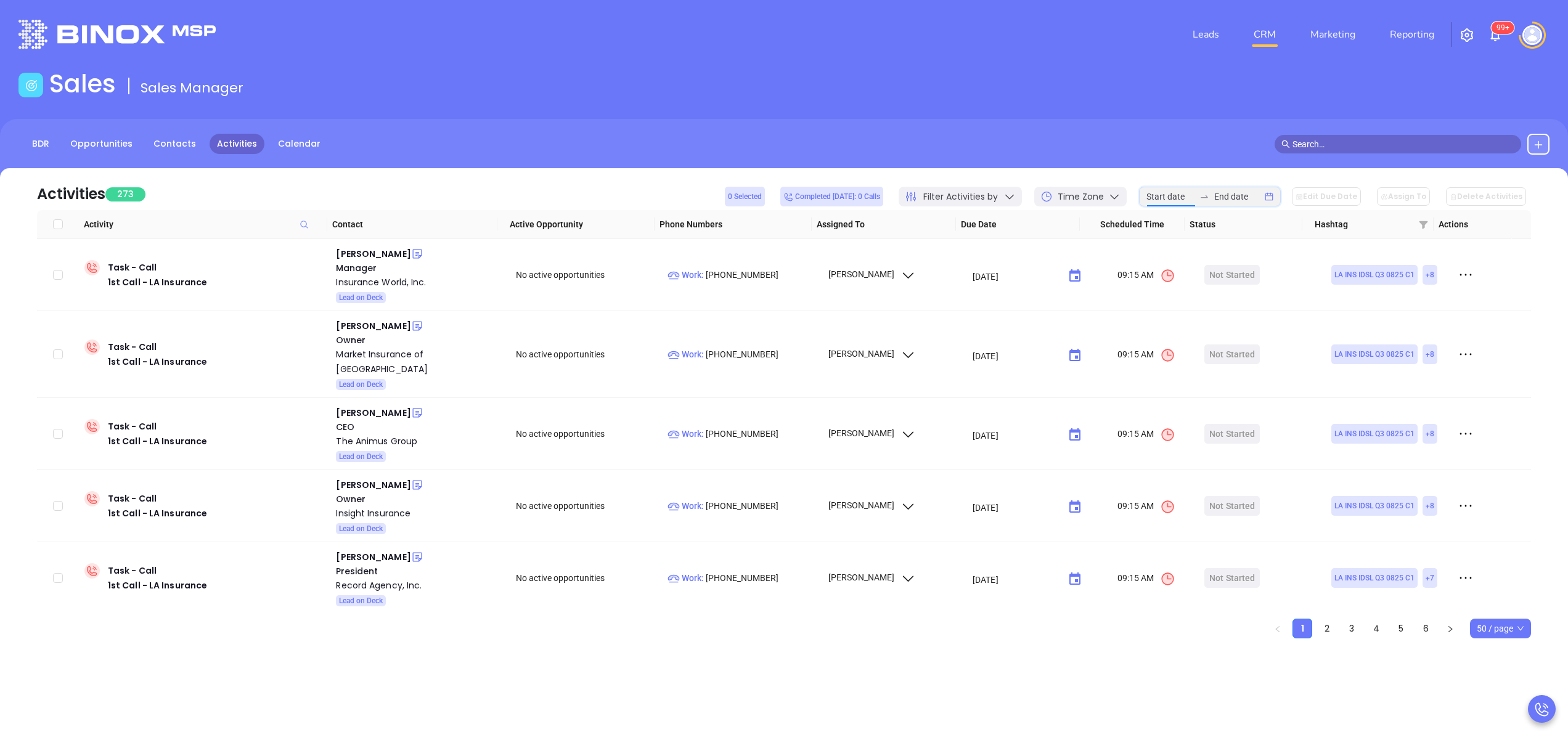
click at [1191, 191] on input at bounding box center [1170, 196] width 48 height 13
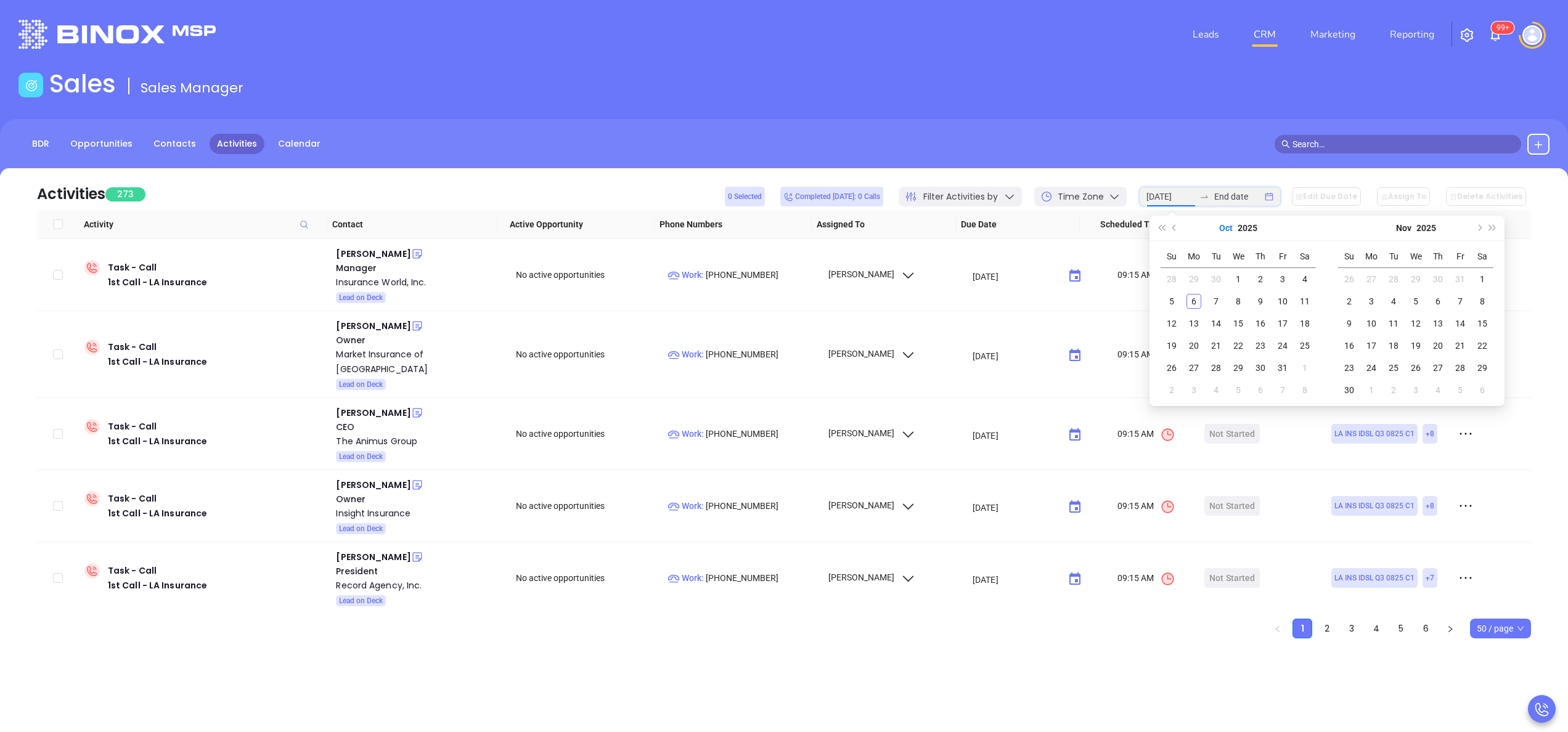
type input "2025-09-28"
click at [1177, 230] on button "Previous month (PageUp)" at bounding box center [1175, 228] width 13 height 24
type input "[DATE]"
click at [1196, 366] on div "29" at bounding box center [1193, 368] width 15 height 15
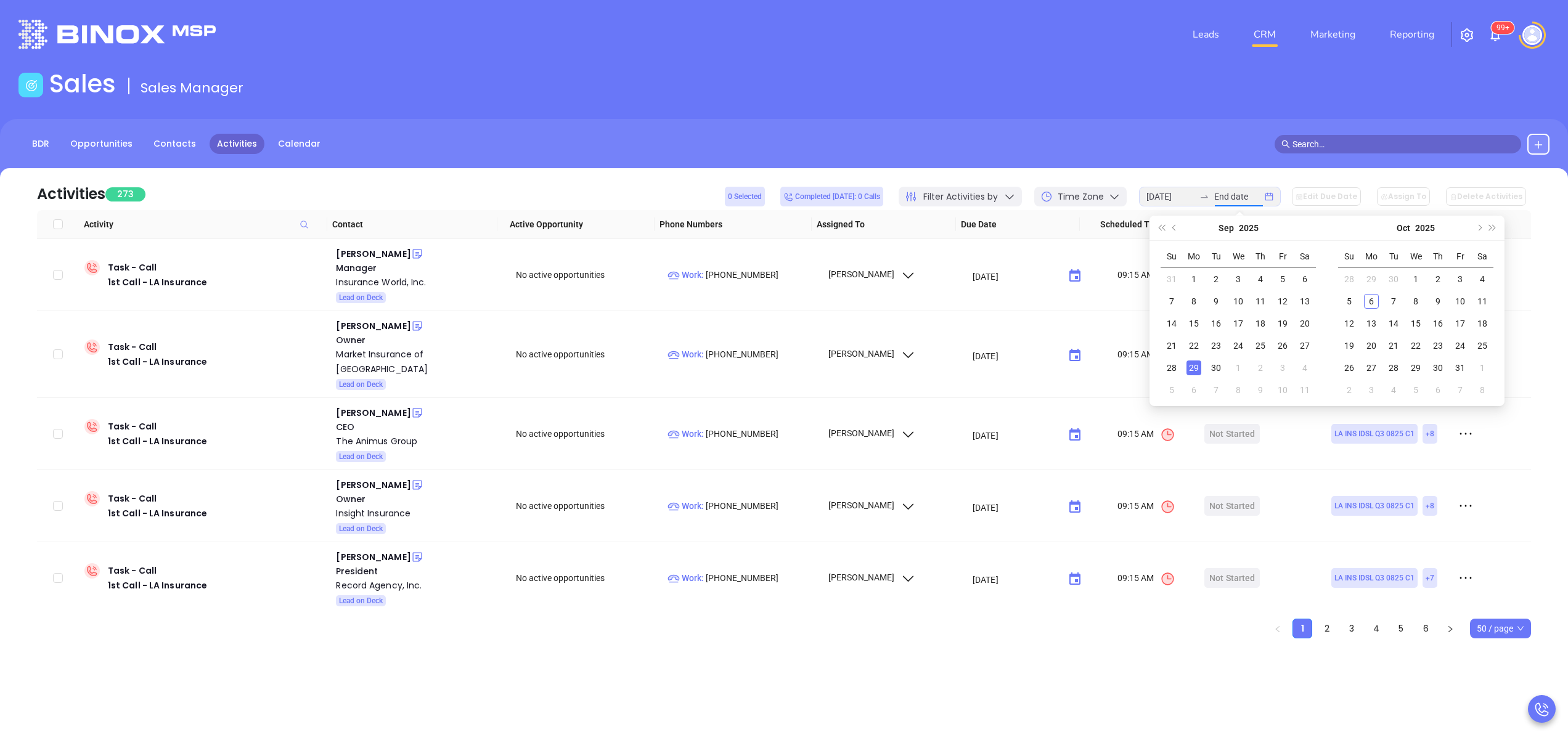
click at [1196, 366] on div "29" at bounding box center [1193, 368] width 15 height 15
type input "[DATE]"
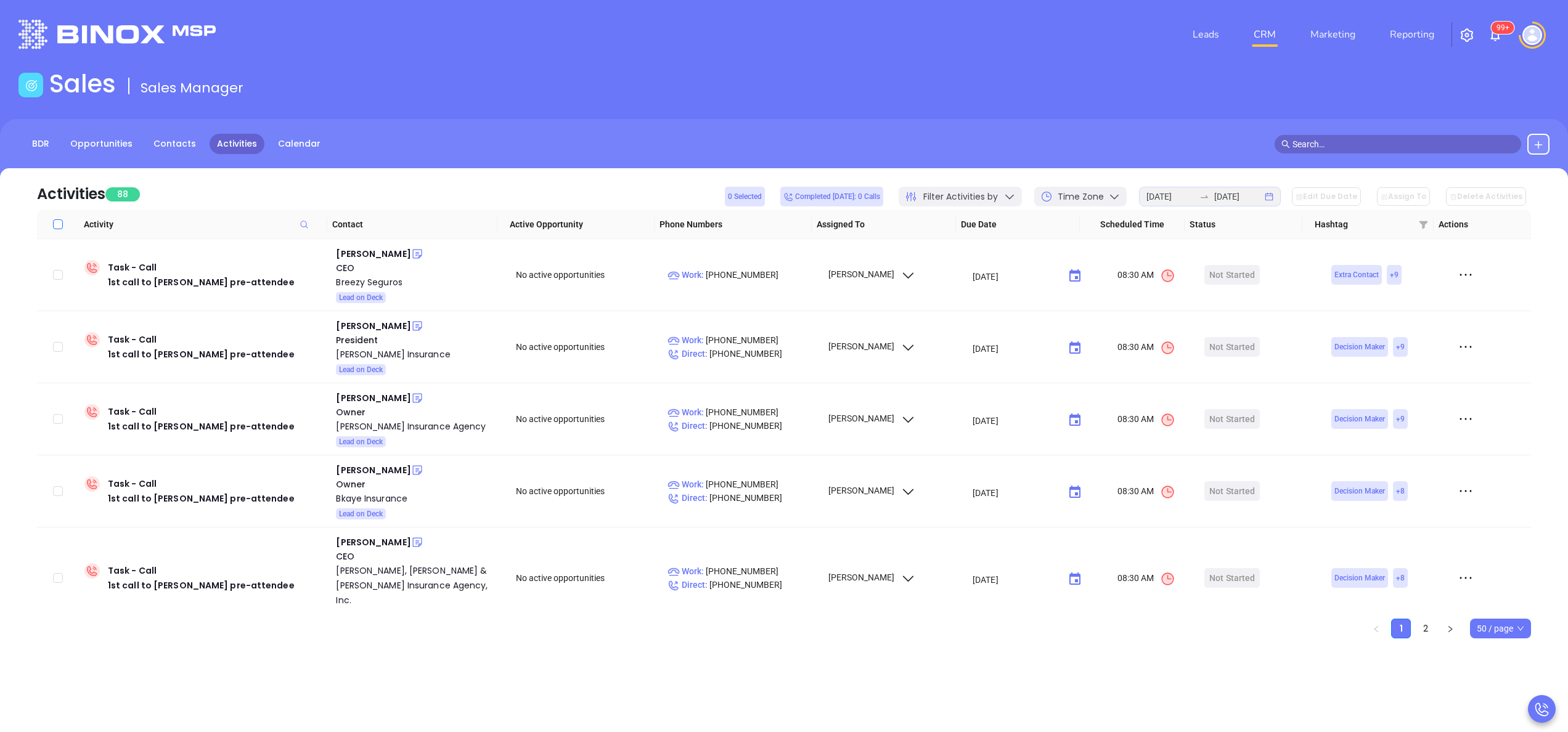
click at [60, 225] on input "Select all" at bounding box center [58, 224] width 10 height 10
checkbox input "true"
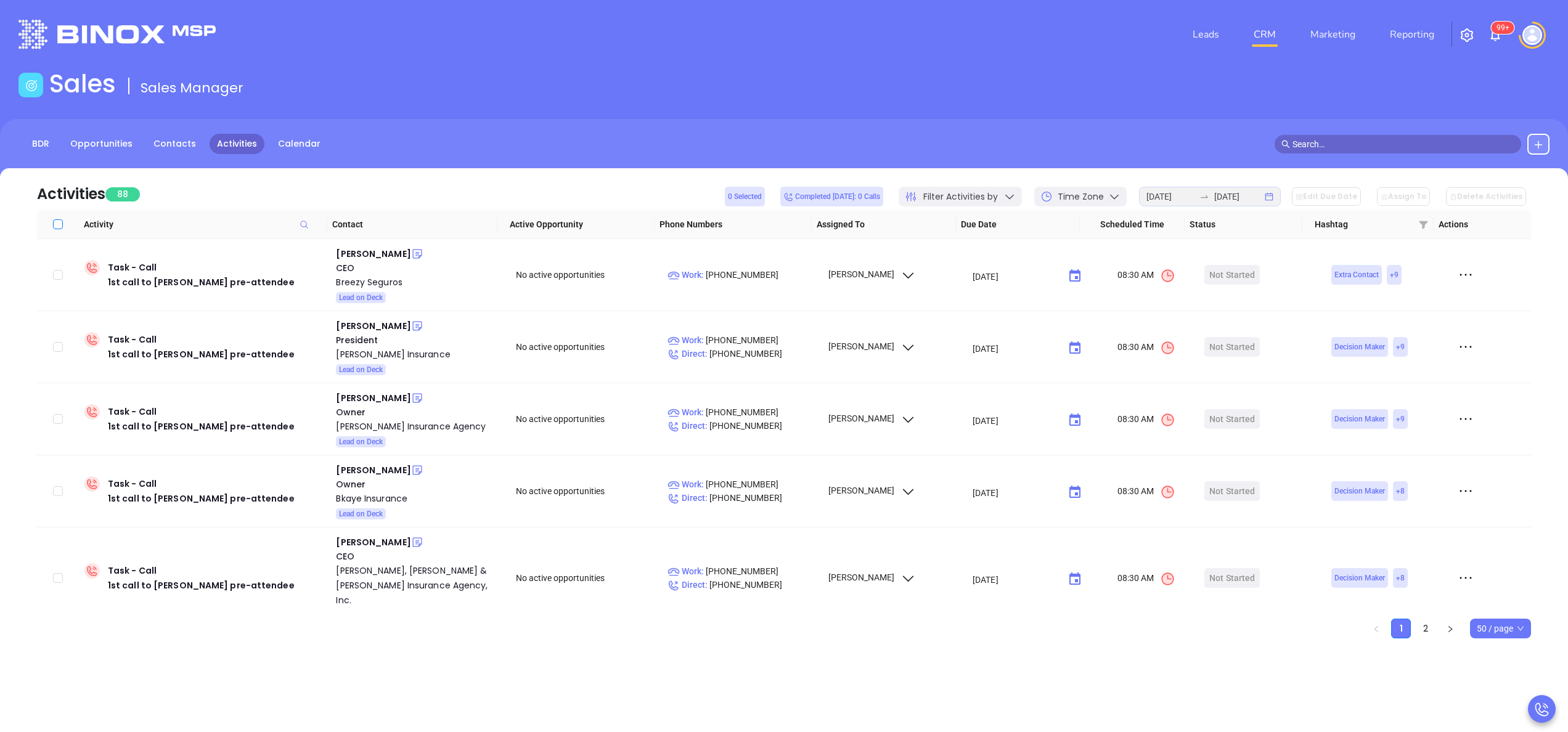
checkbox input "true"
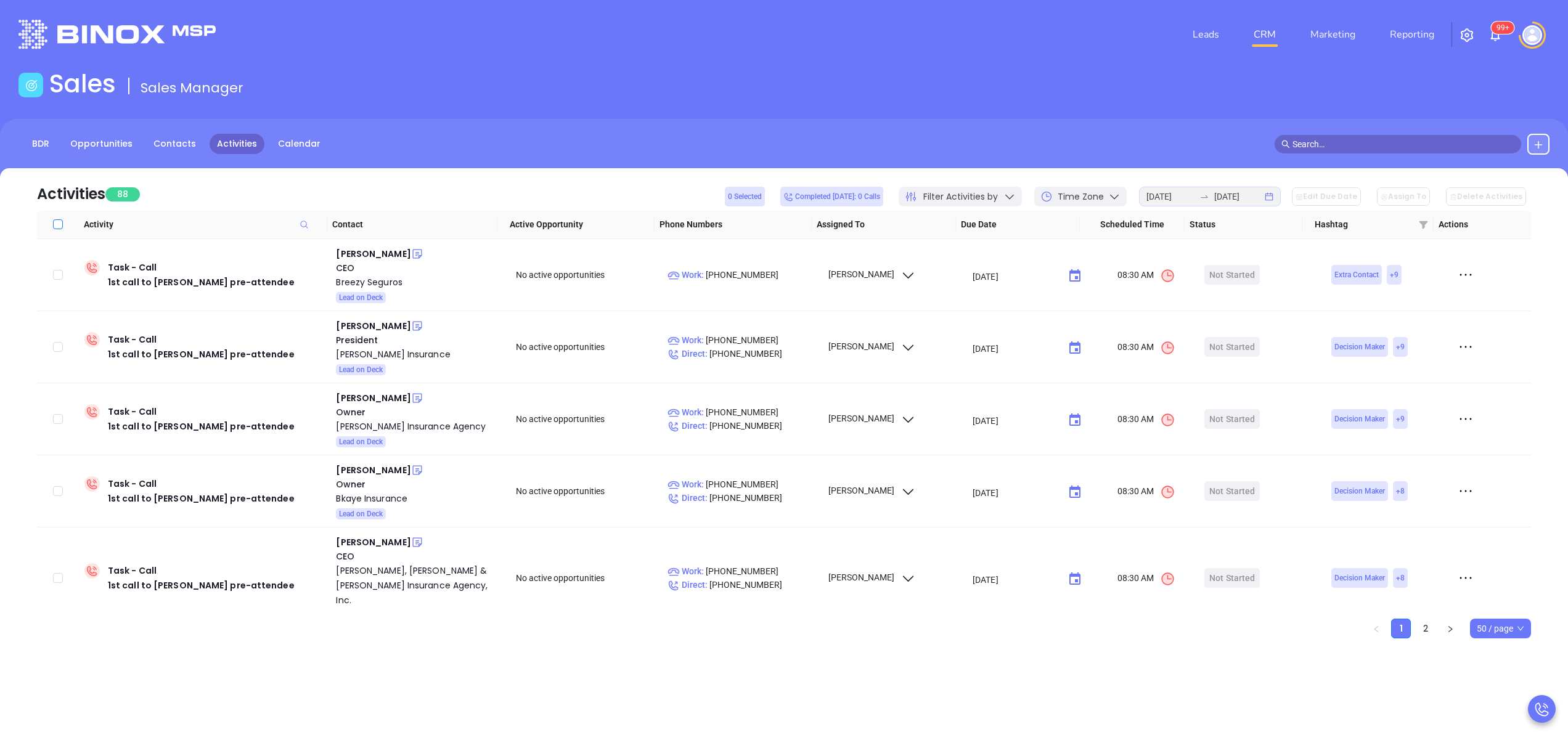
checkbox input "true"
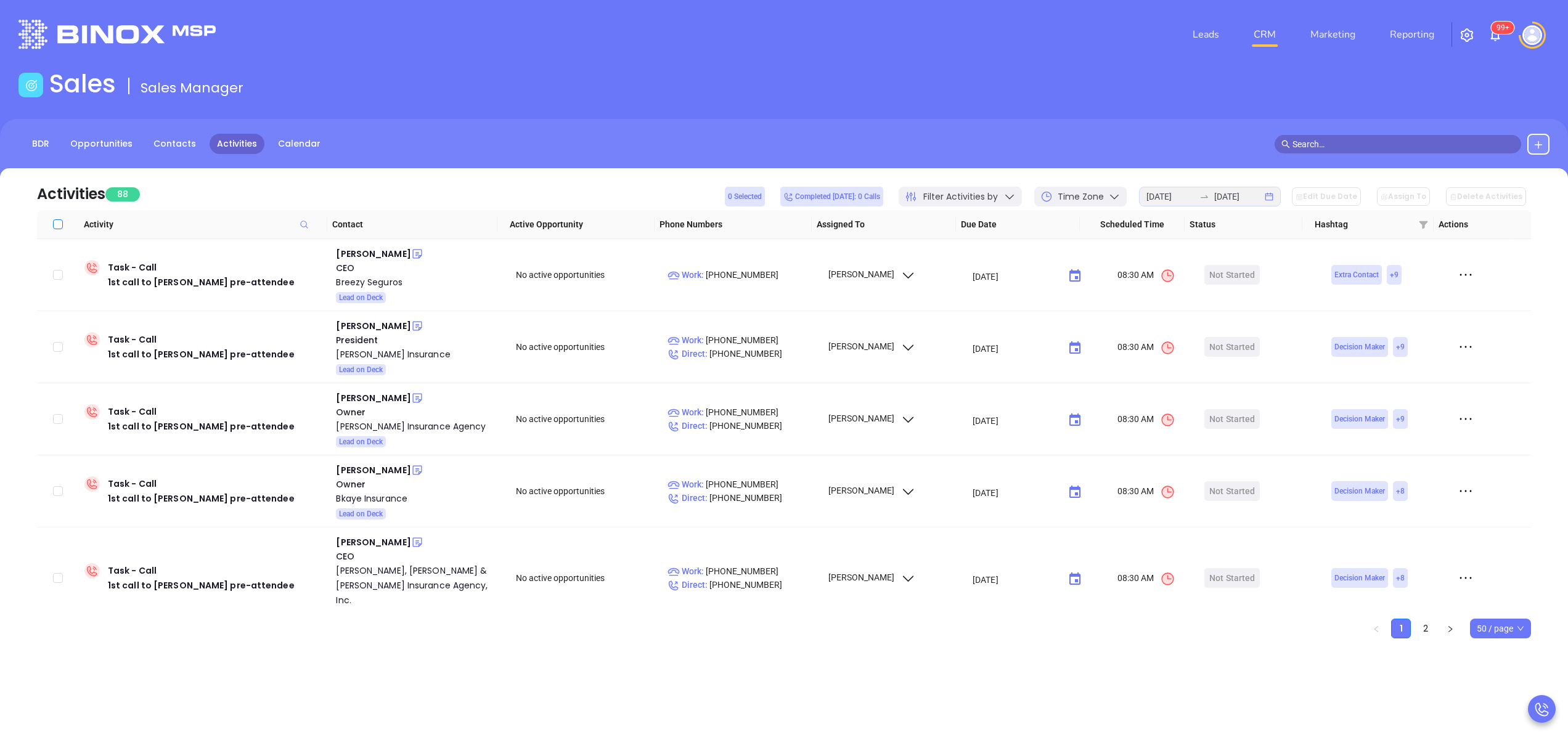
checkbox input "true"
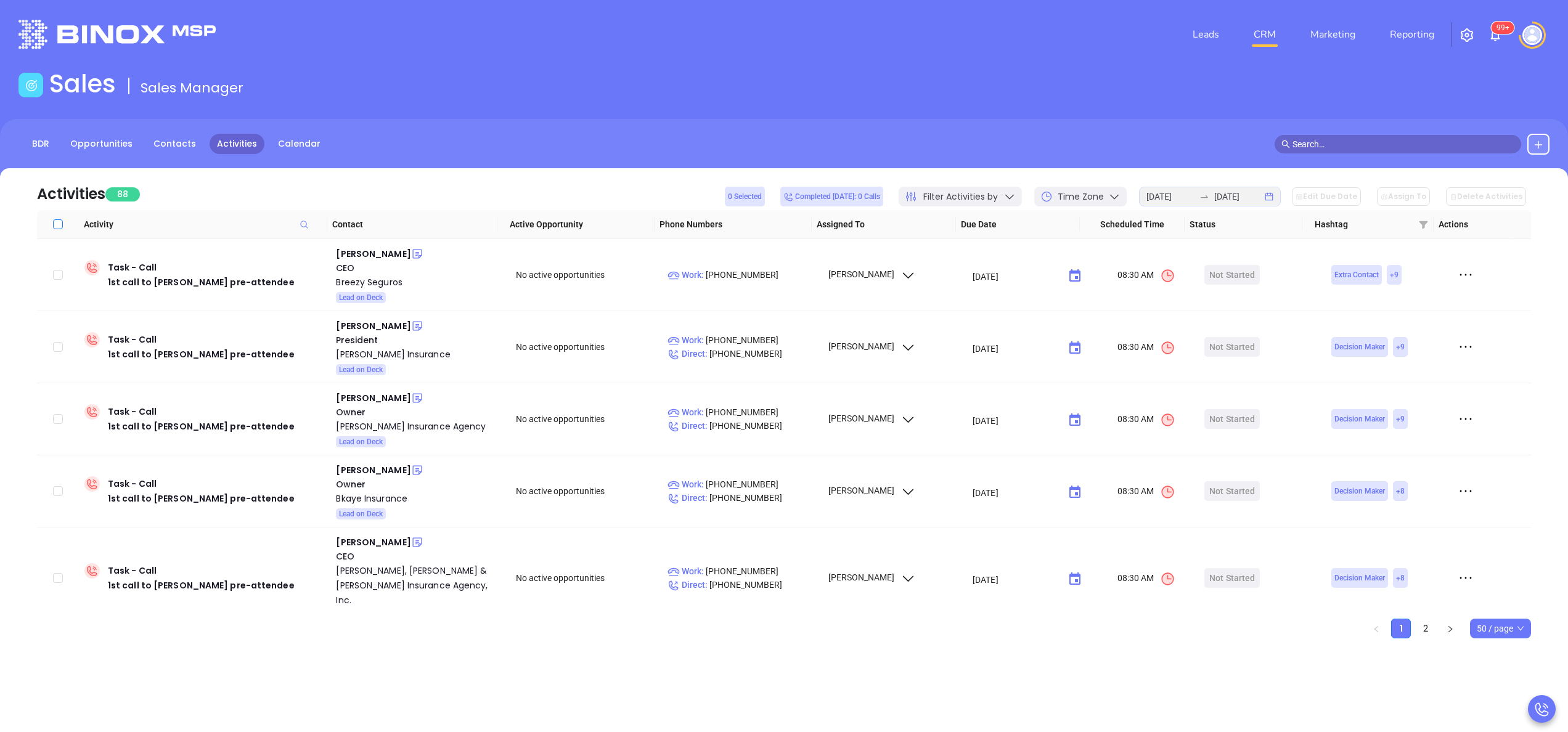
checkbox input "true"
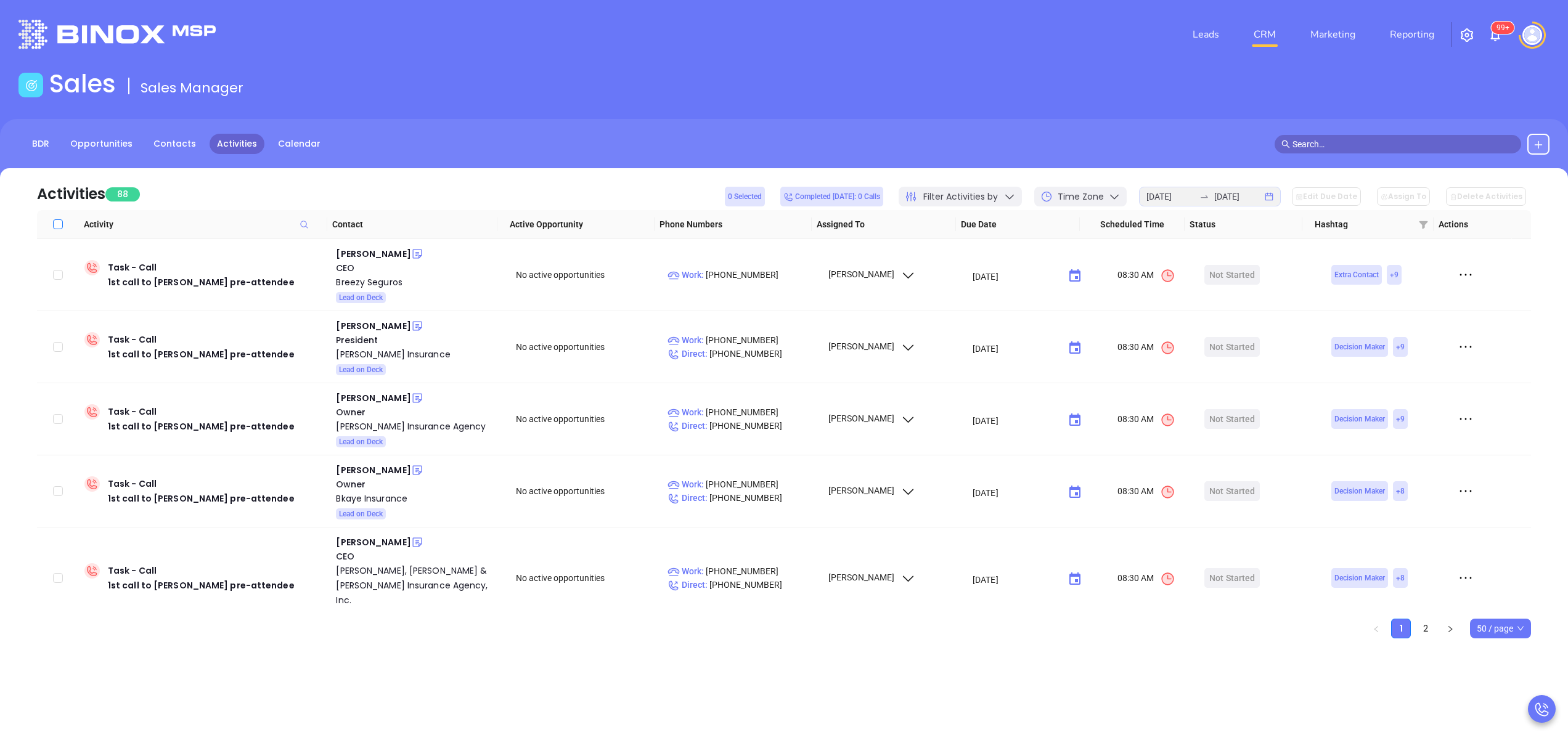
checkbox input "true"
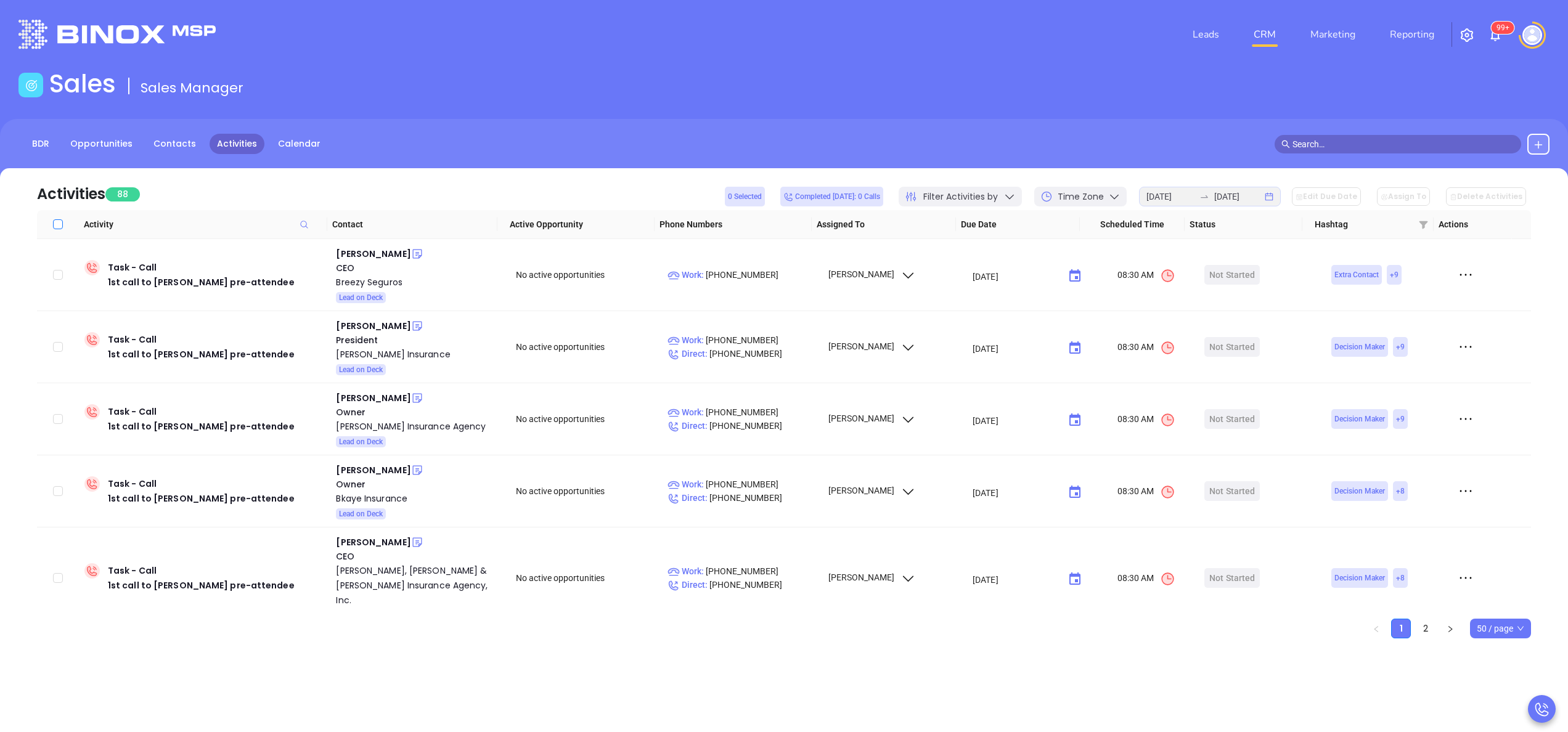
checkbox input "true"
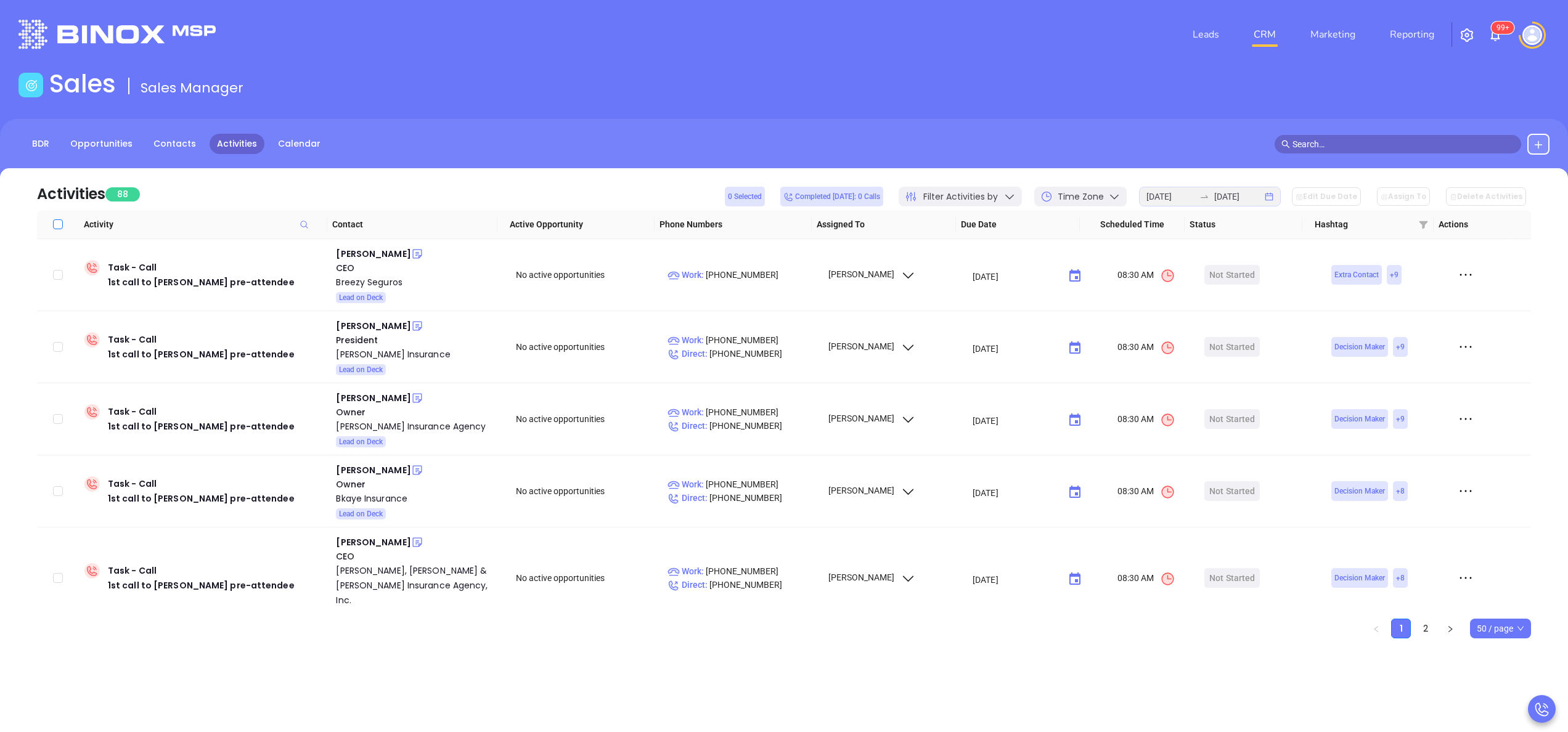
checkbox input "true"
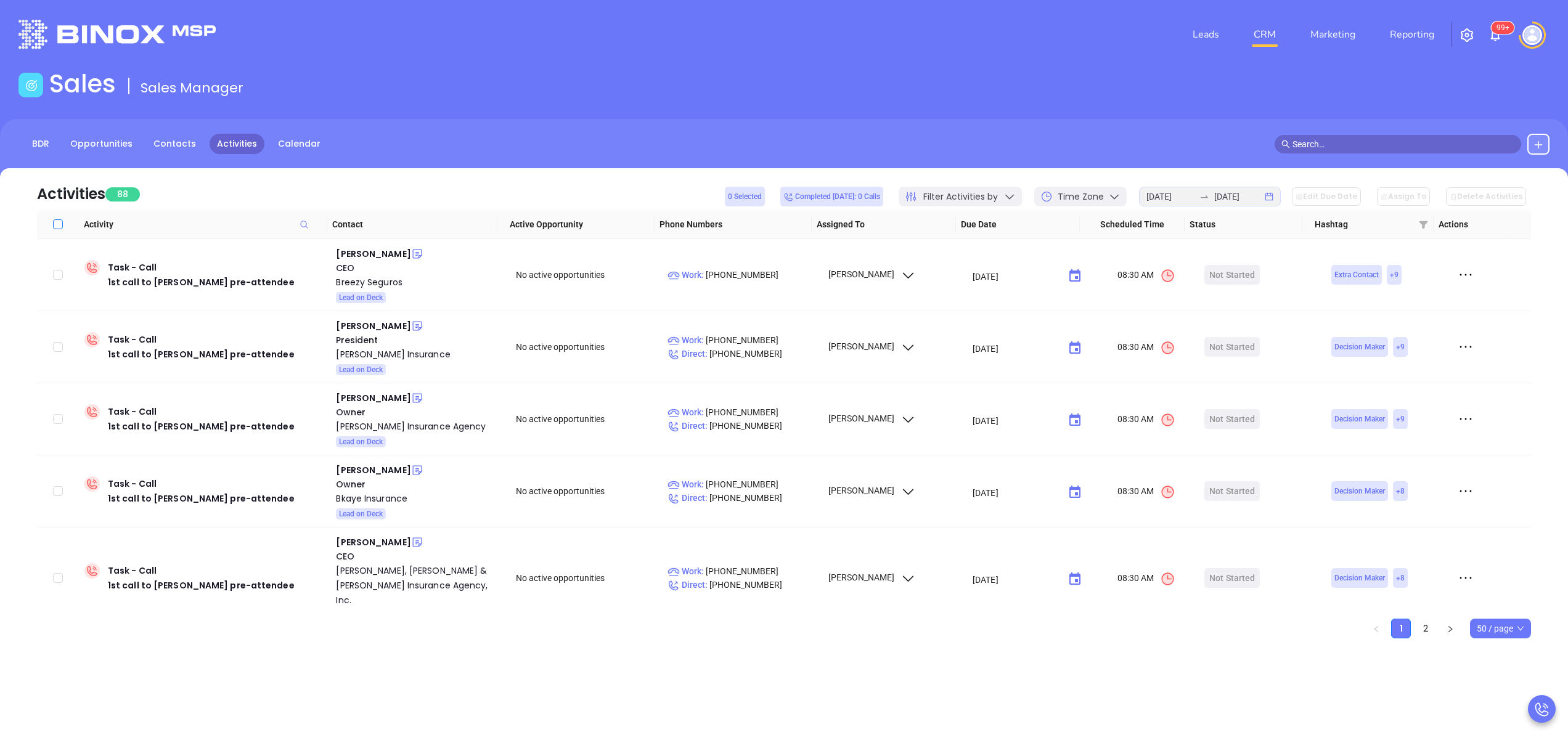
checkbox input "true"
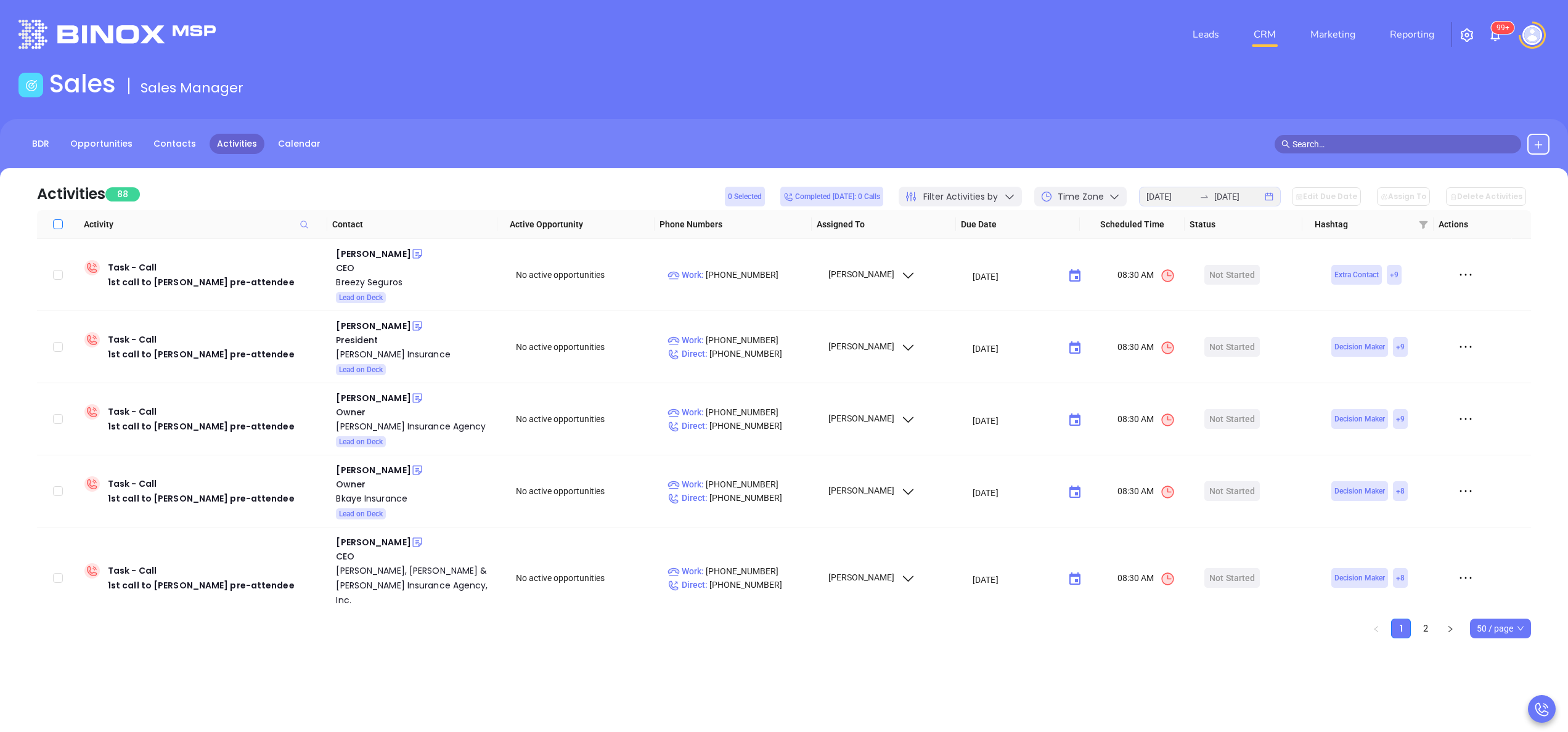
checkbox input "true"
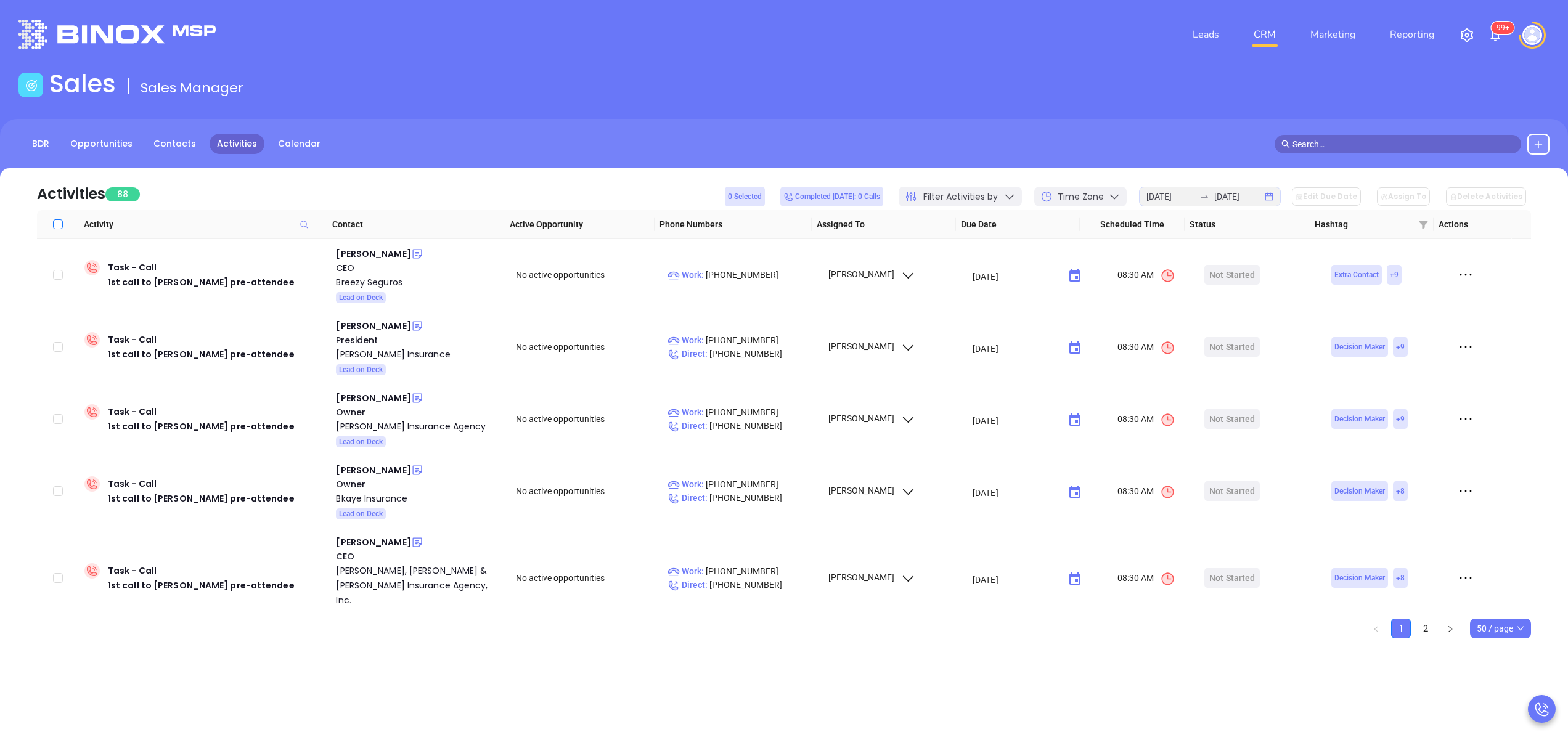
checkbox input "true"
click at [1417, 198] on button "Assign To" at bounding box center [1403, 196] width 53 height 19
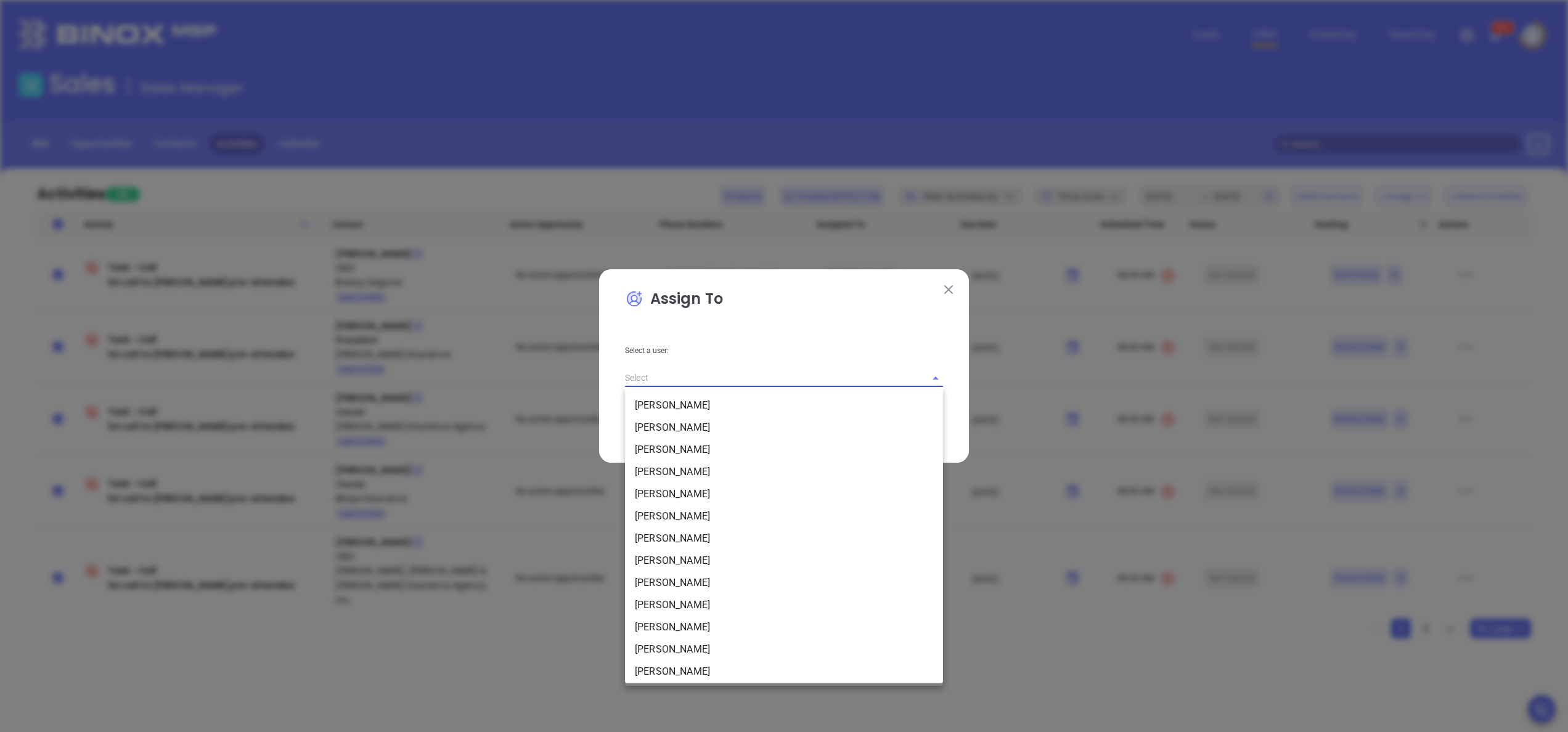
click at [841, 377] on input "text" at bounding box center [767, 378] width 284 height 18
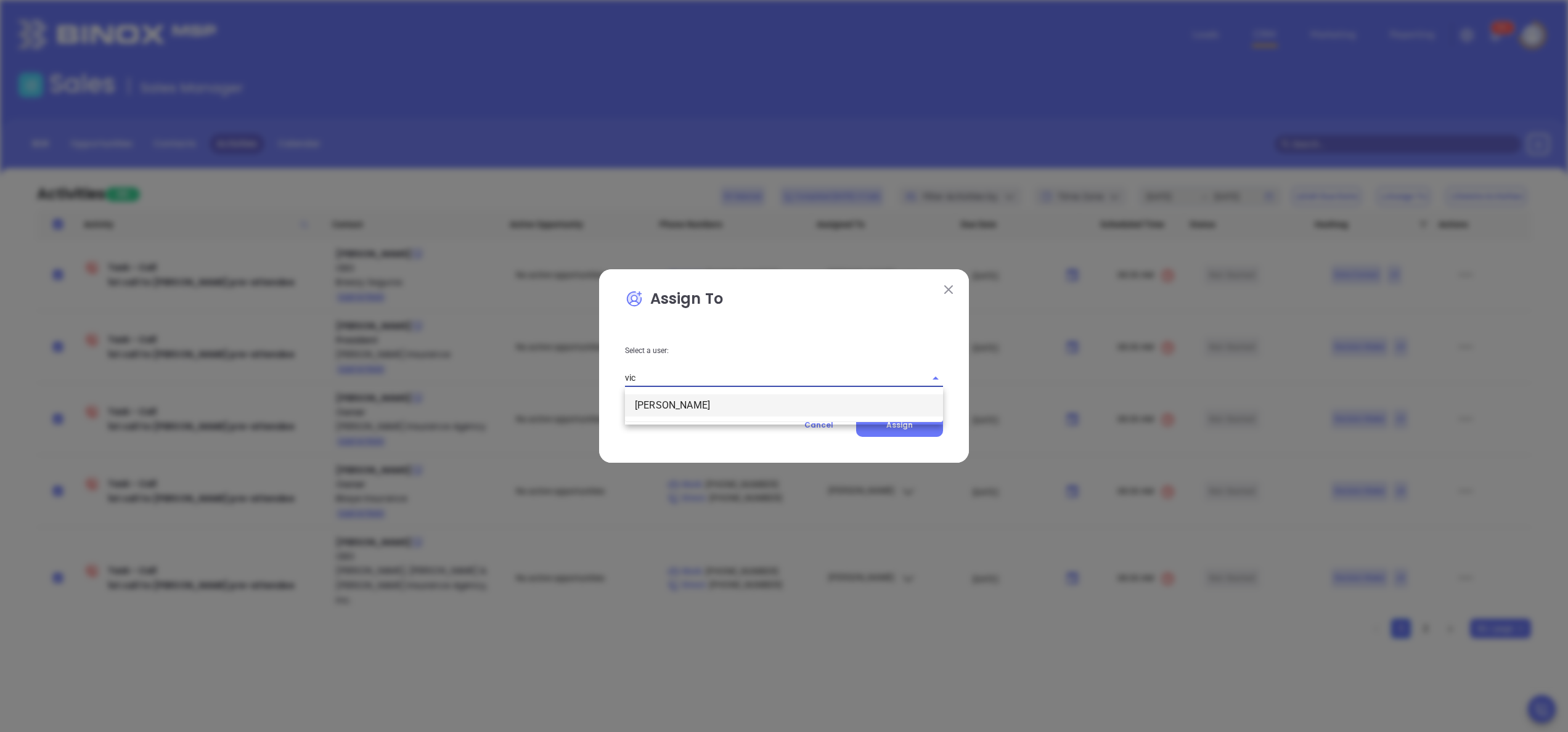
click at [720, 402] on li "[PERSON_NAME]" at bounding box center [784, 405] width 318 height 22
type input "[PERSON_NAME]"
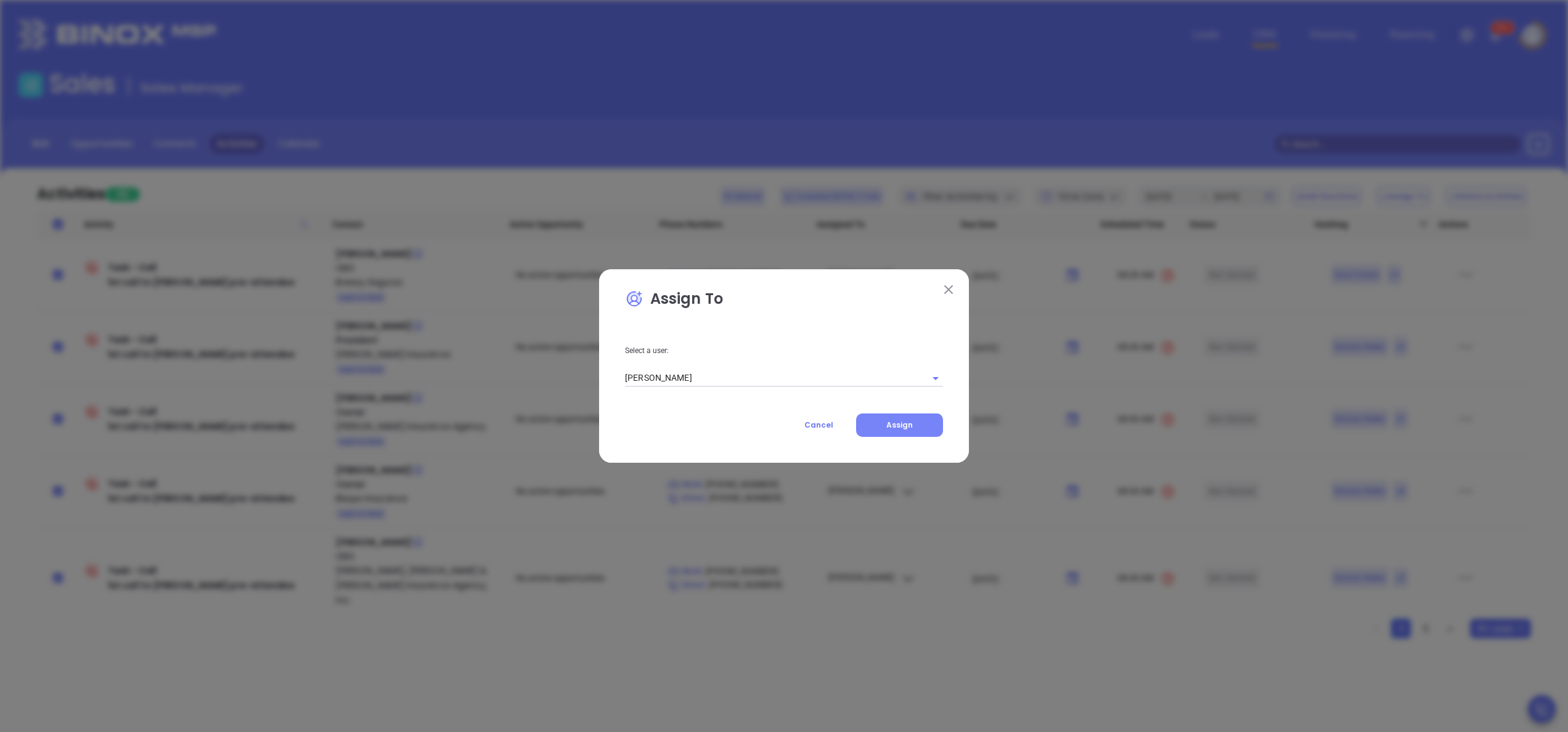
click at [896, 430] on button "Assign" at bounding box center [899, 425] width 87 height 24
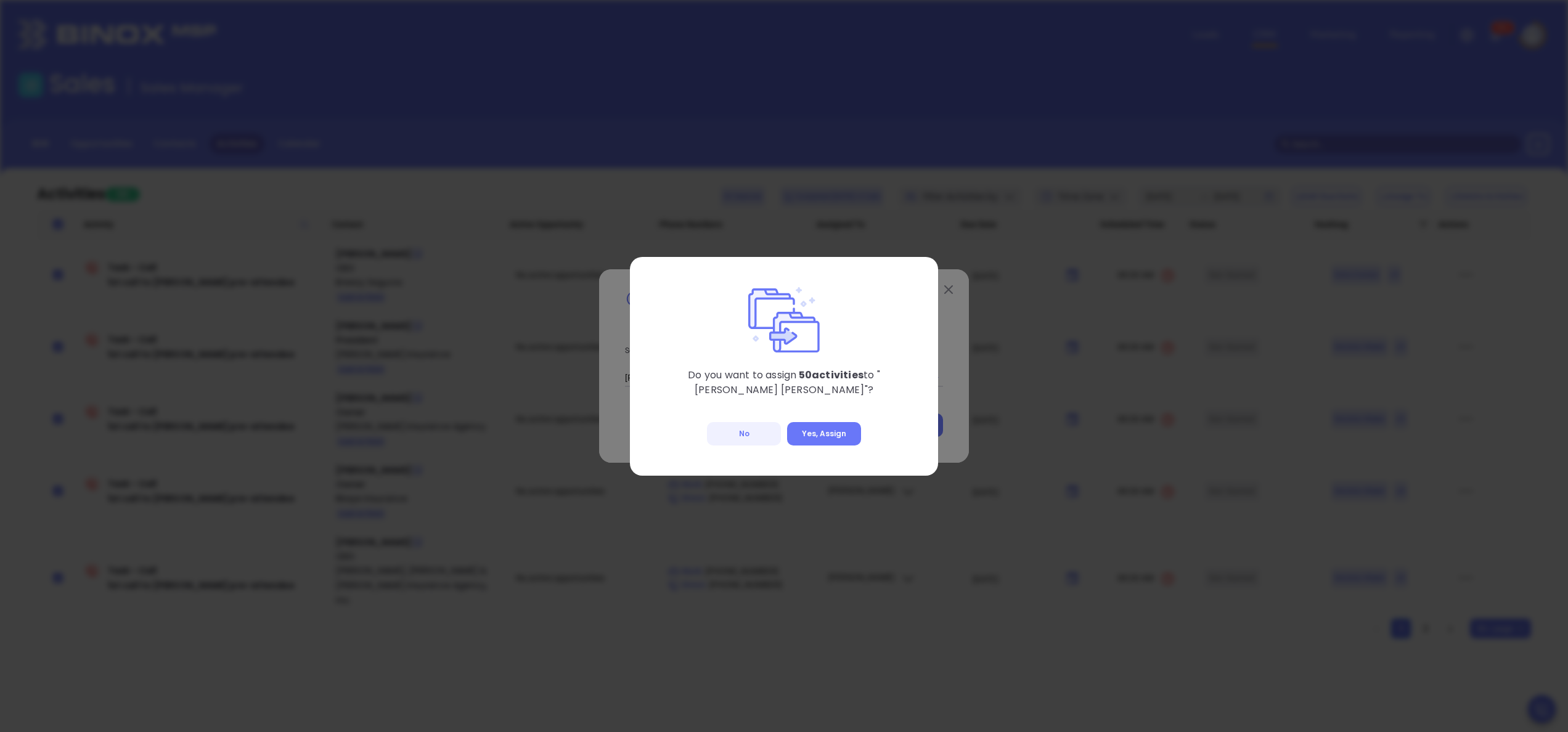
click at [760, 429] on button "No" at bounding box center [744, 434] width 74 height 24
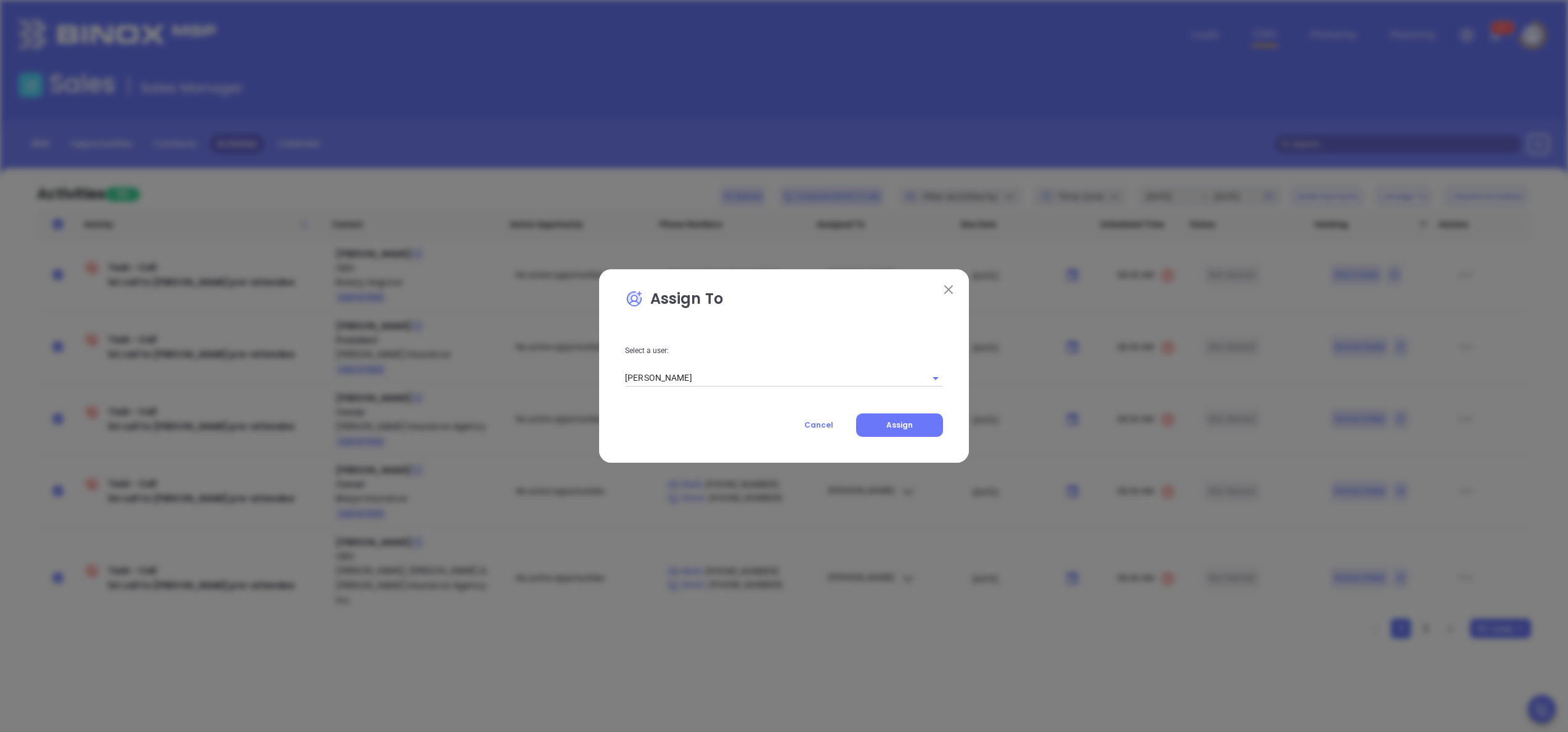
click at [955, 291] on button at bounding box center [948, 289] width 16 height 16
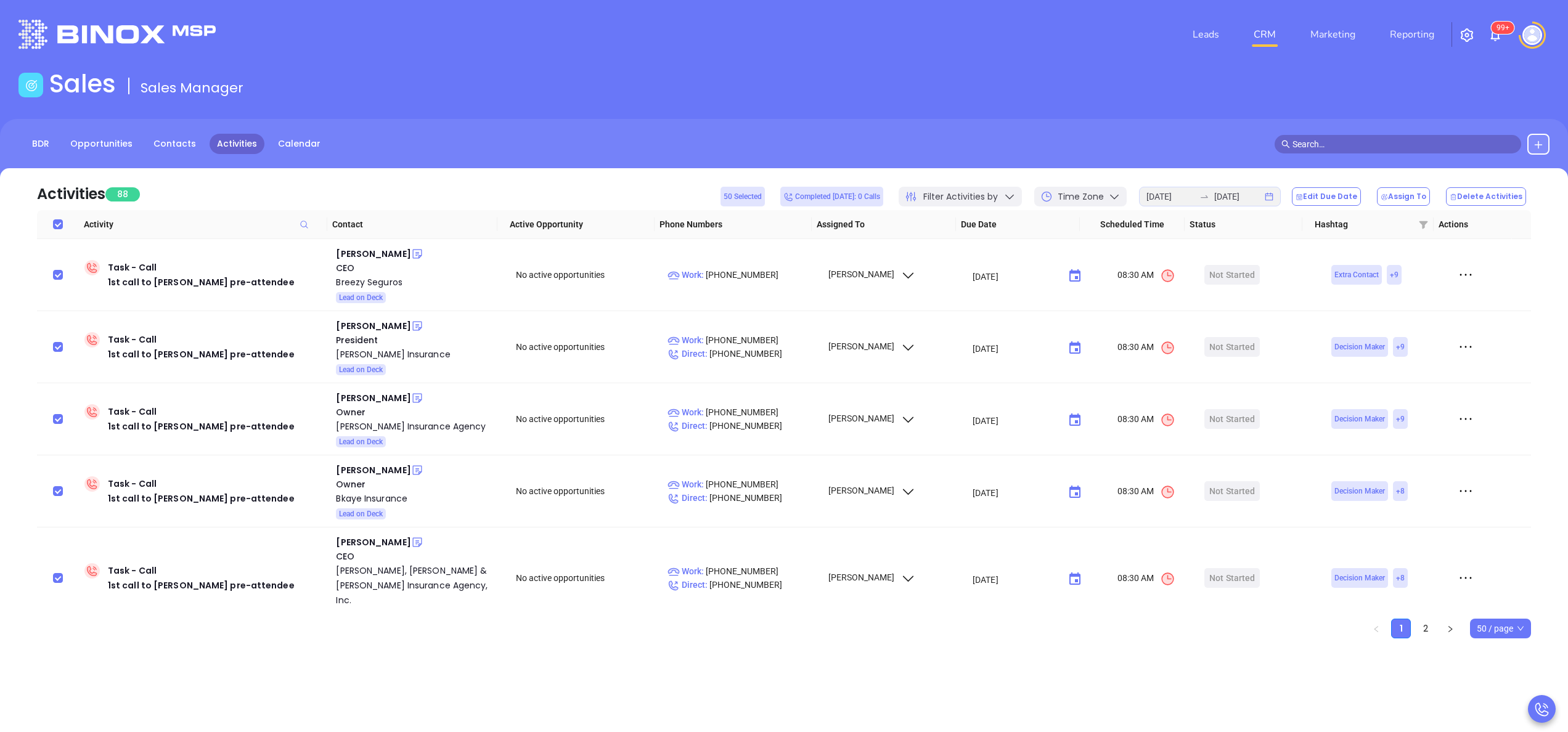
click at [430, 176] on div "Activities 88 50 Selected Completed today: 0 Calls Filter Activities by Time Zo…" at bounding box center [784, 189] width 1494 height 42
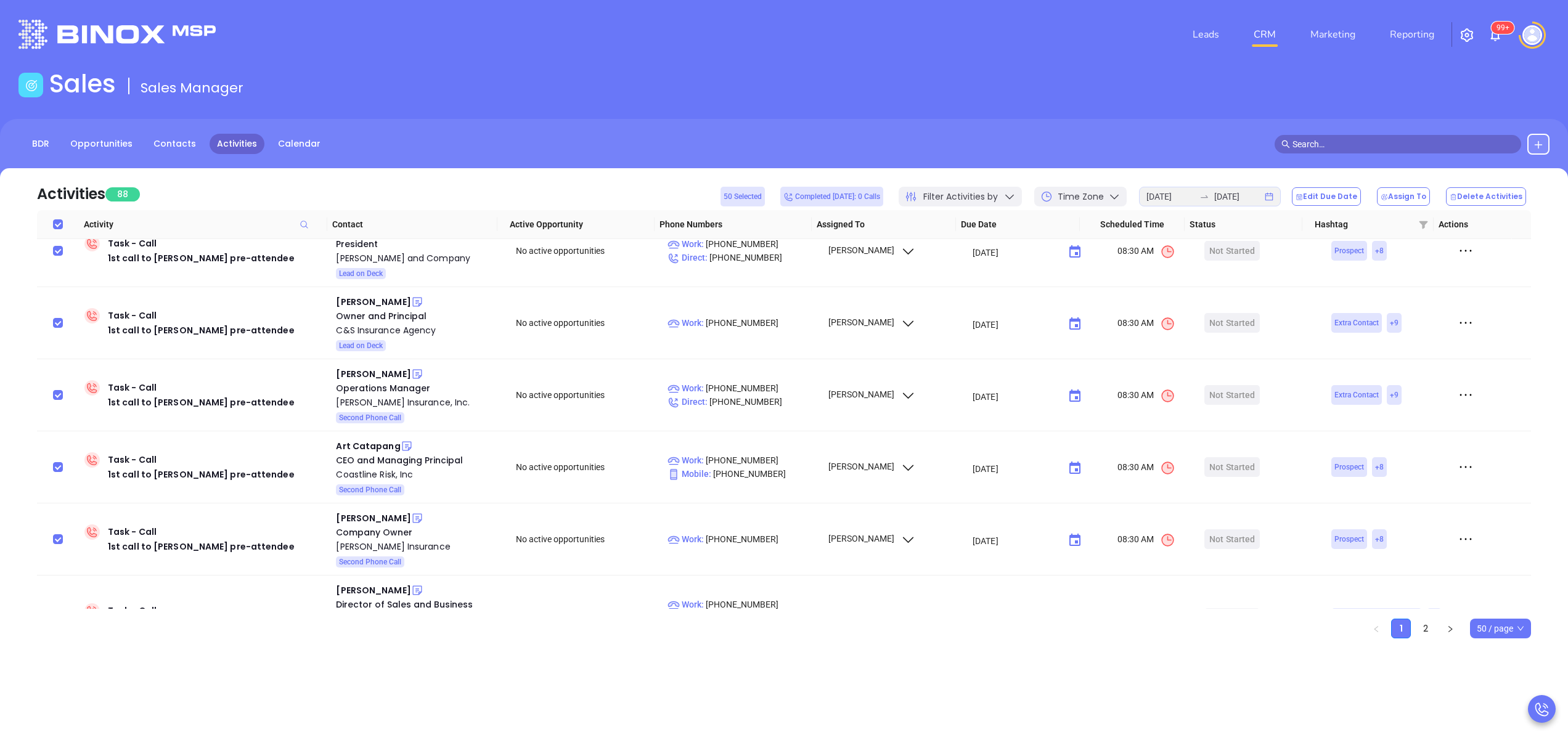
scroll to position [1102, 0]
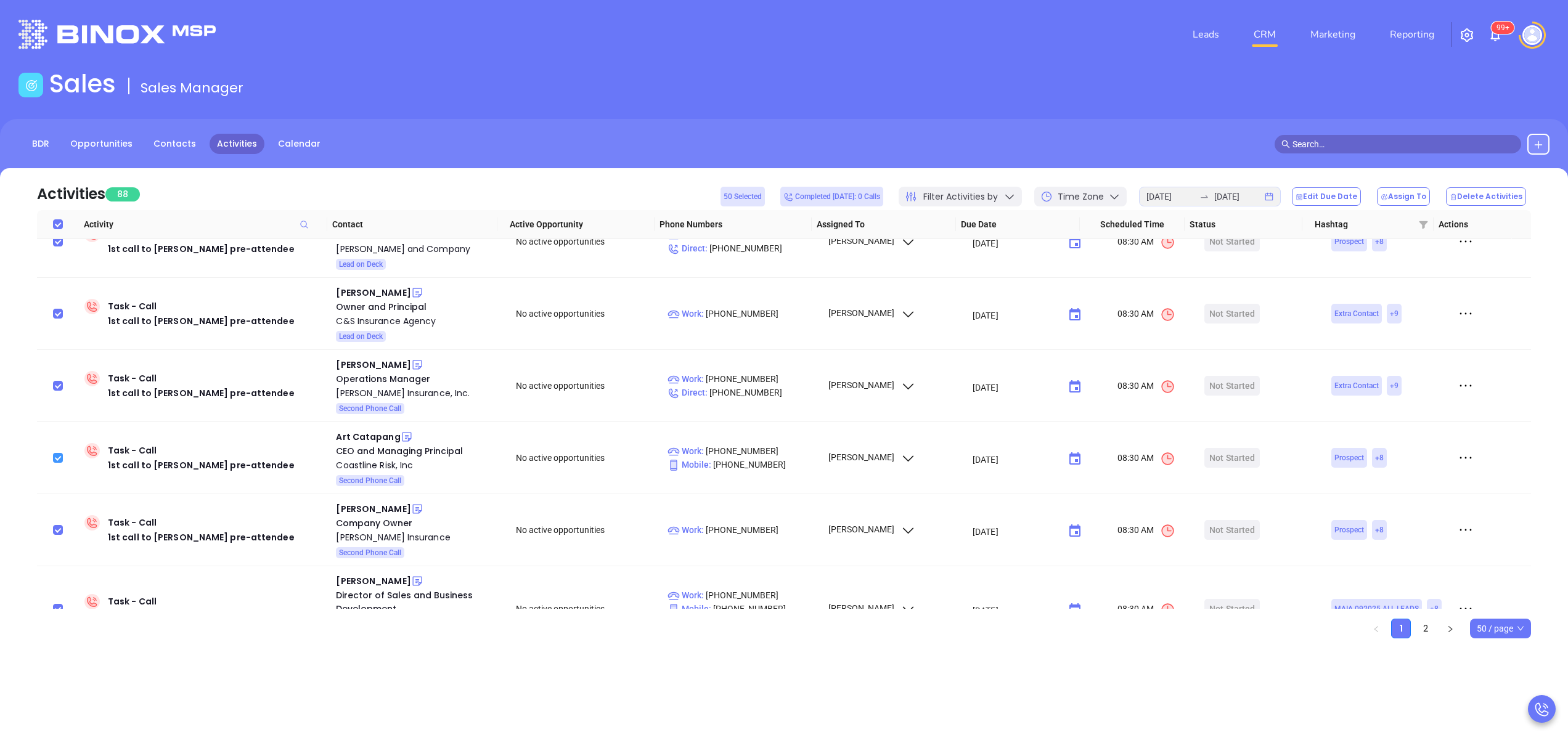
click at [56, 453] on input "checkbox" at bounding box center [58, 457] width 10 height 10
checkbox input "false"
click at [62, 525] on input "checkbox" at bounding box center [58, 530] width 10 height 10
checkbox input "false"
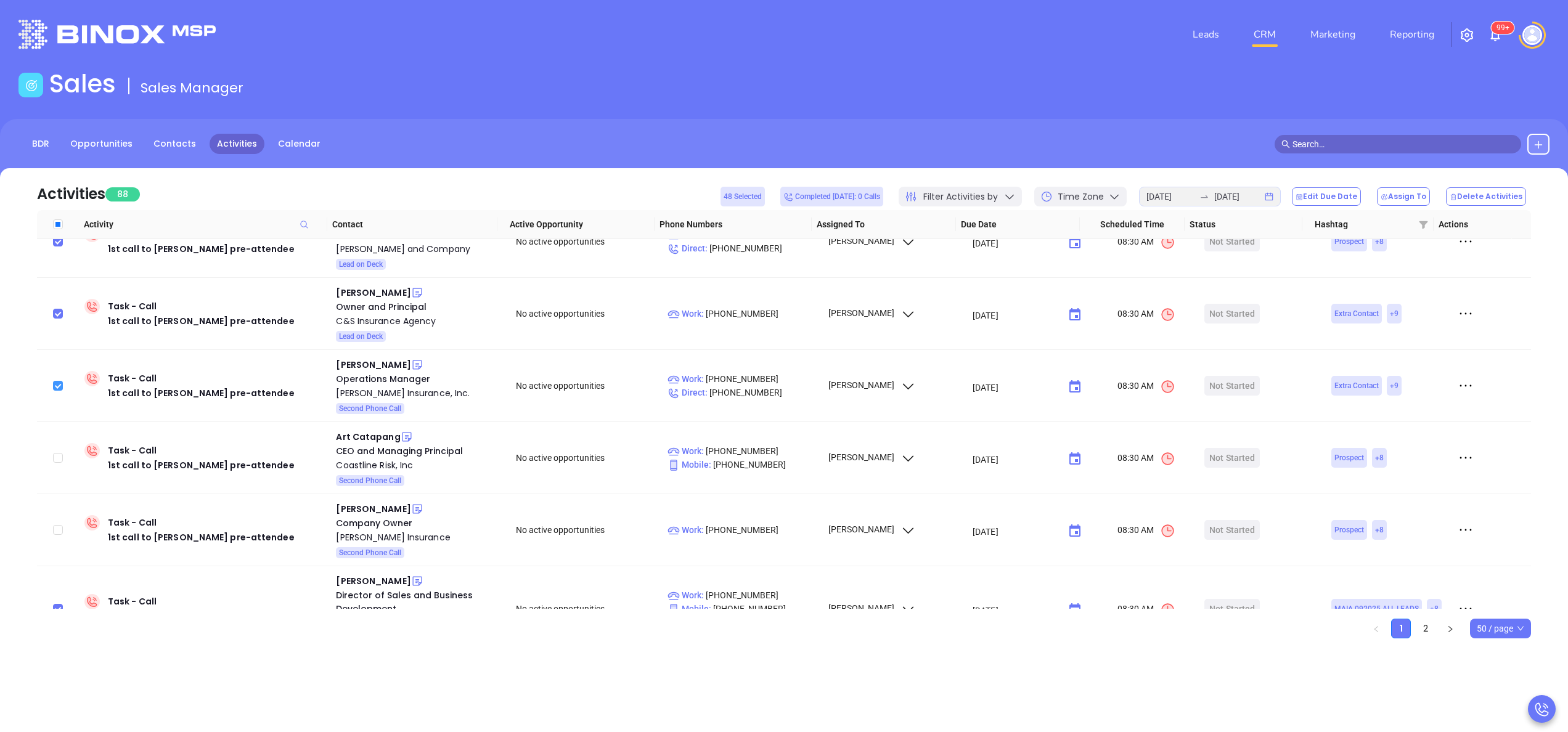
click at [60, 381] on input "checkbox" at bounding box center [58, 386] width 10 height 10
checkbox input "false"
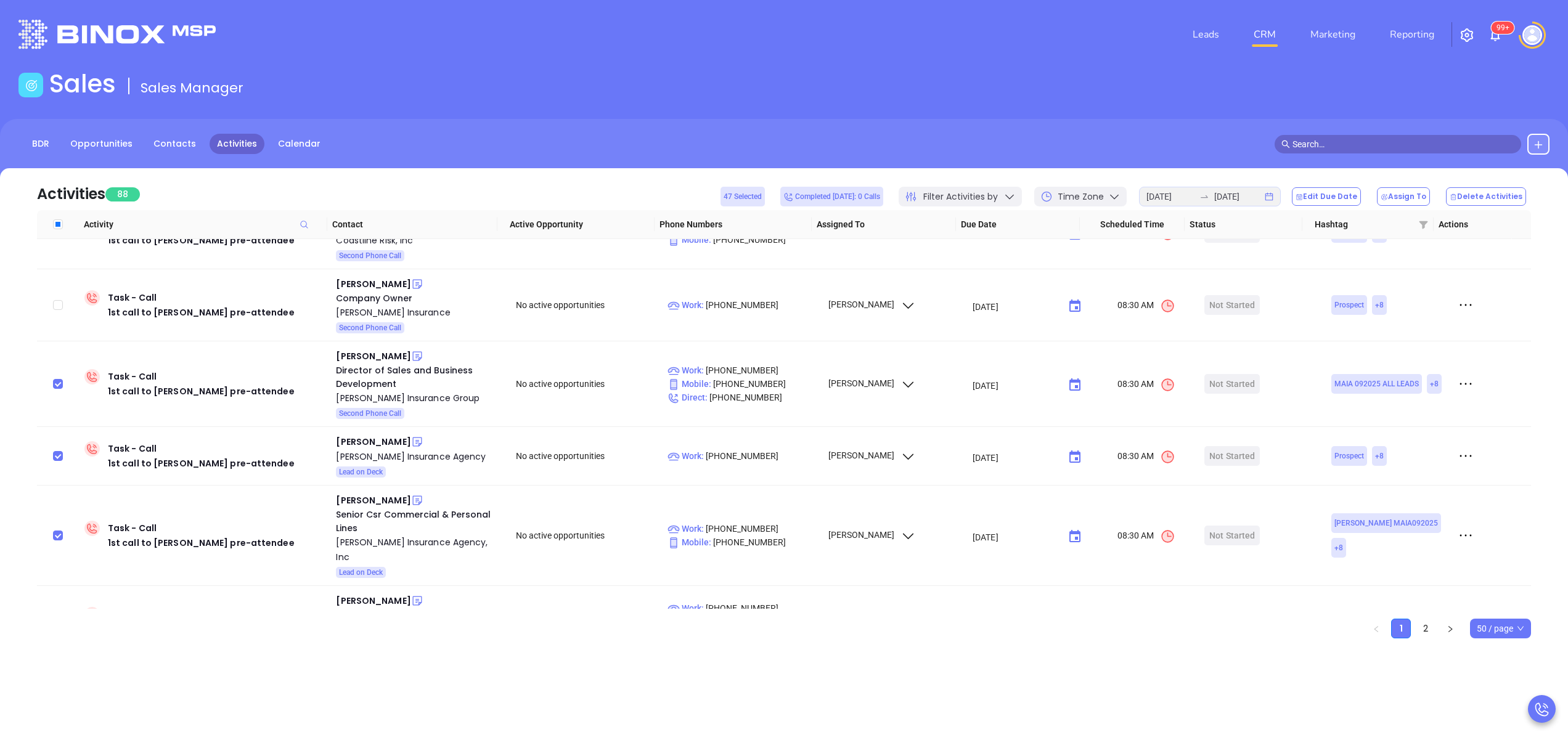
scroll to position [1336, 0]
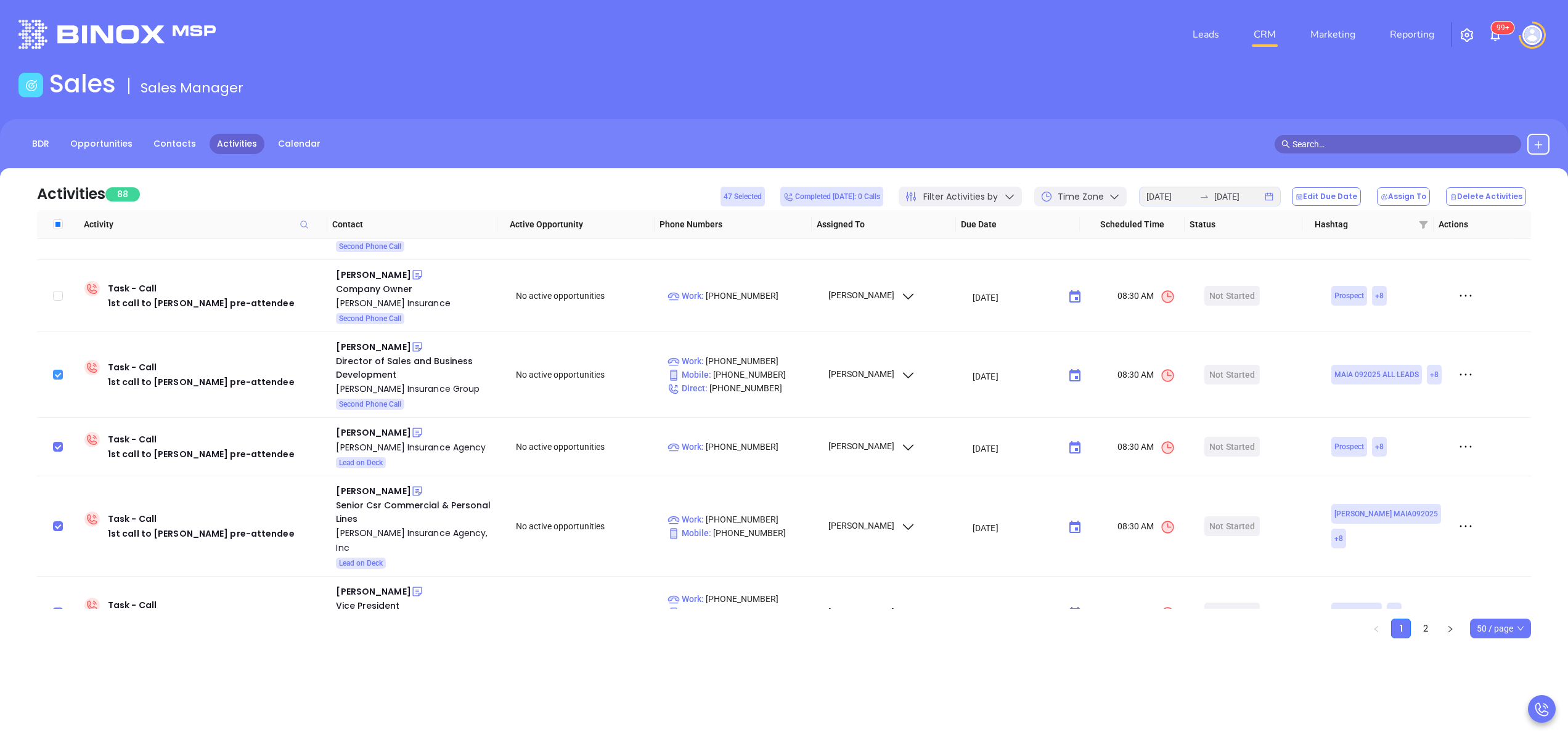
click at [58, 370] on input "checkbox" at bounding box center [58, 374] width 10 height 10
checkbox input "false"
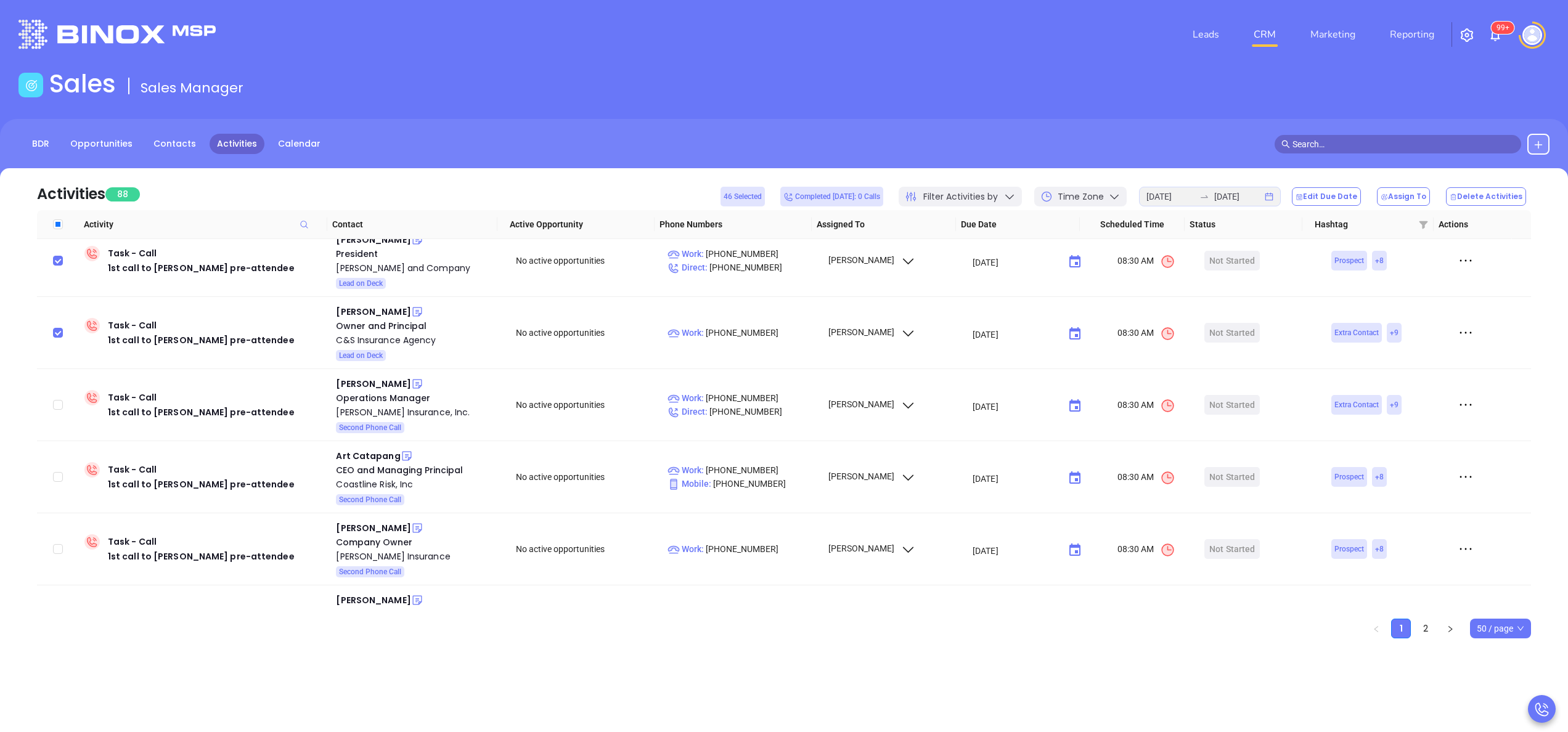
scroll to position [0, 0]
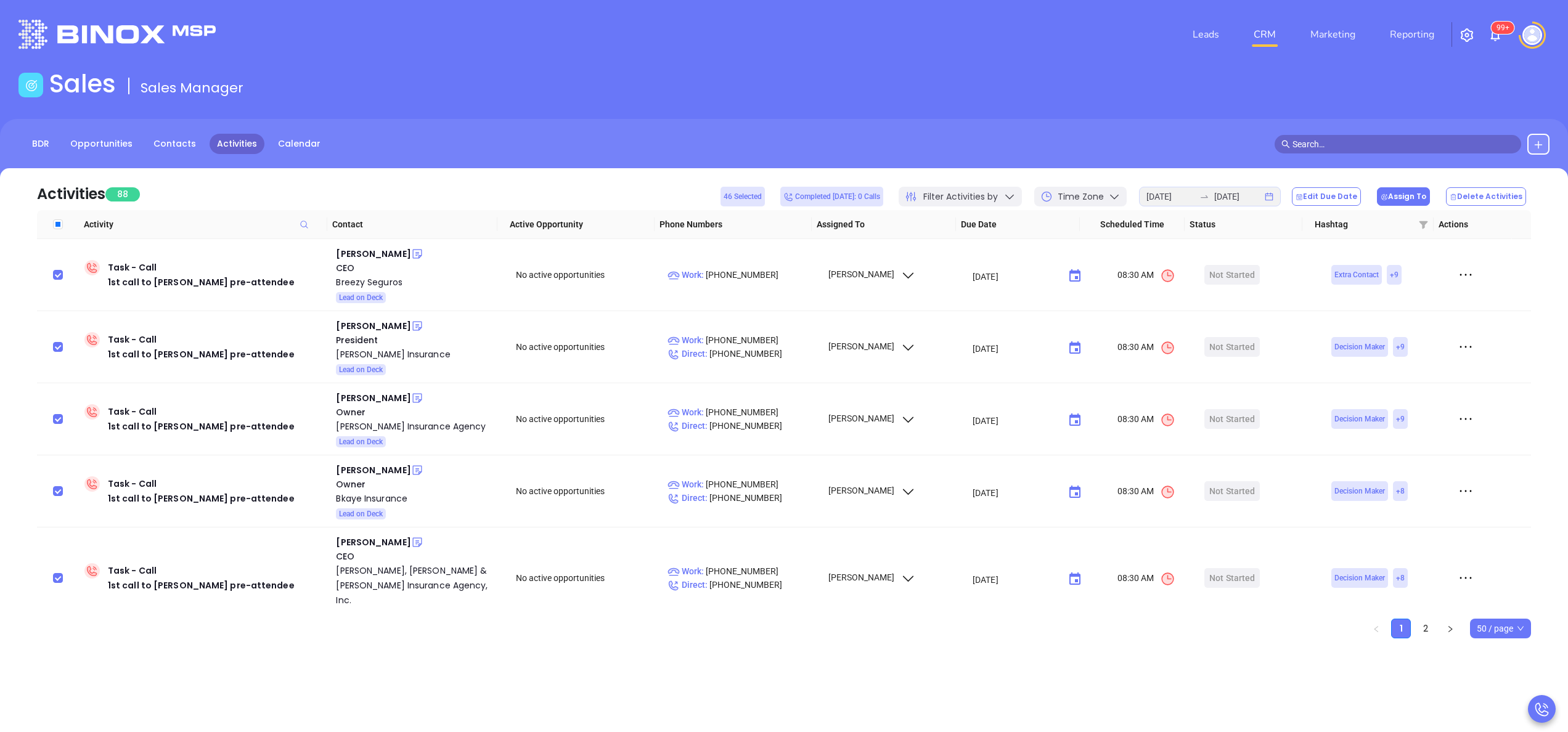
click at [1413, 190] on button "Assign To" at bounding box center [1403, 196] width 53 height 19
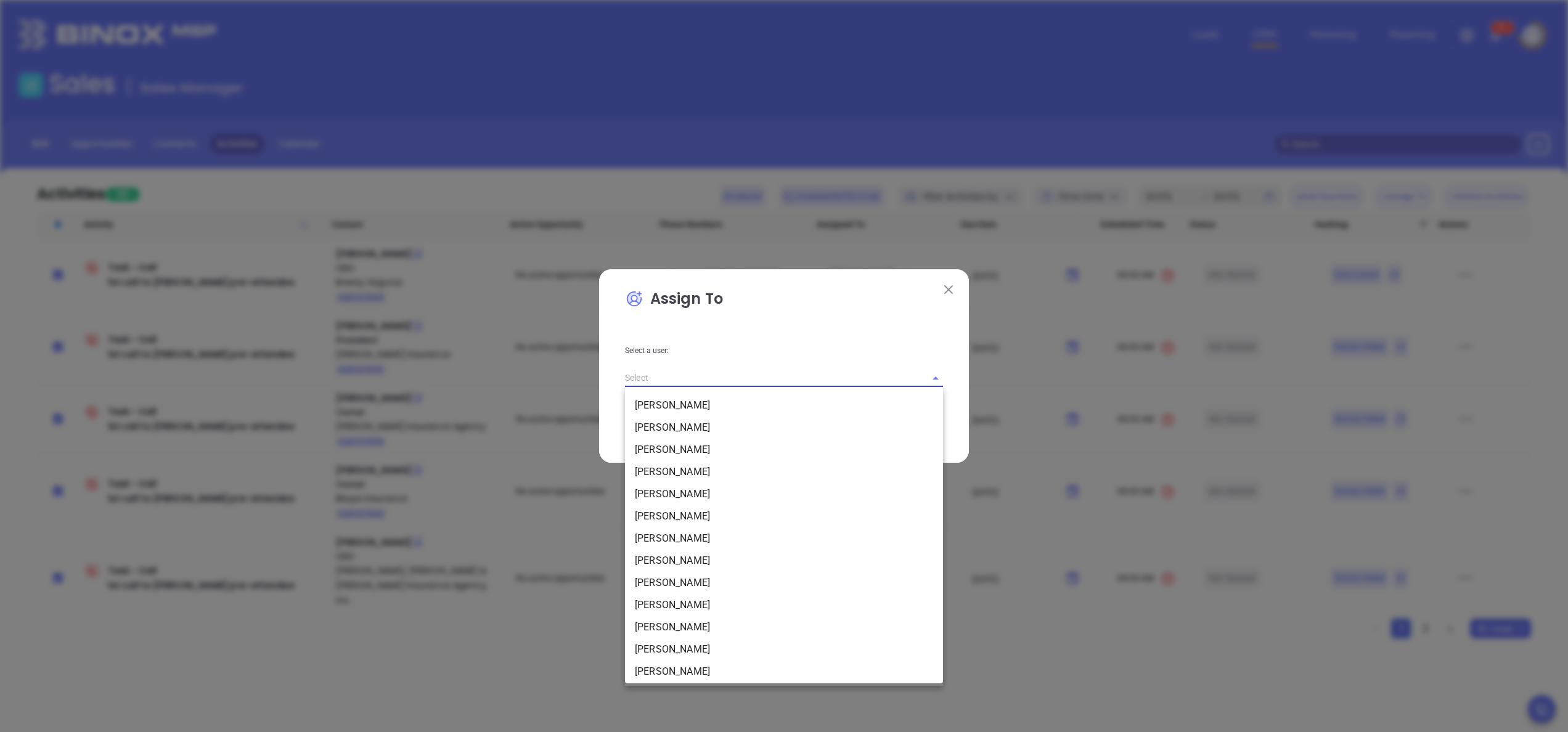
click at [747, 372] on input "text" at bounding box center [767, 378] width 284 height 18
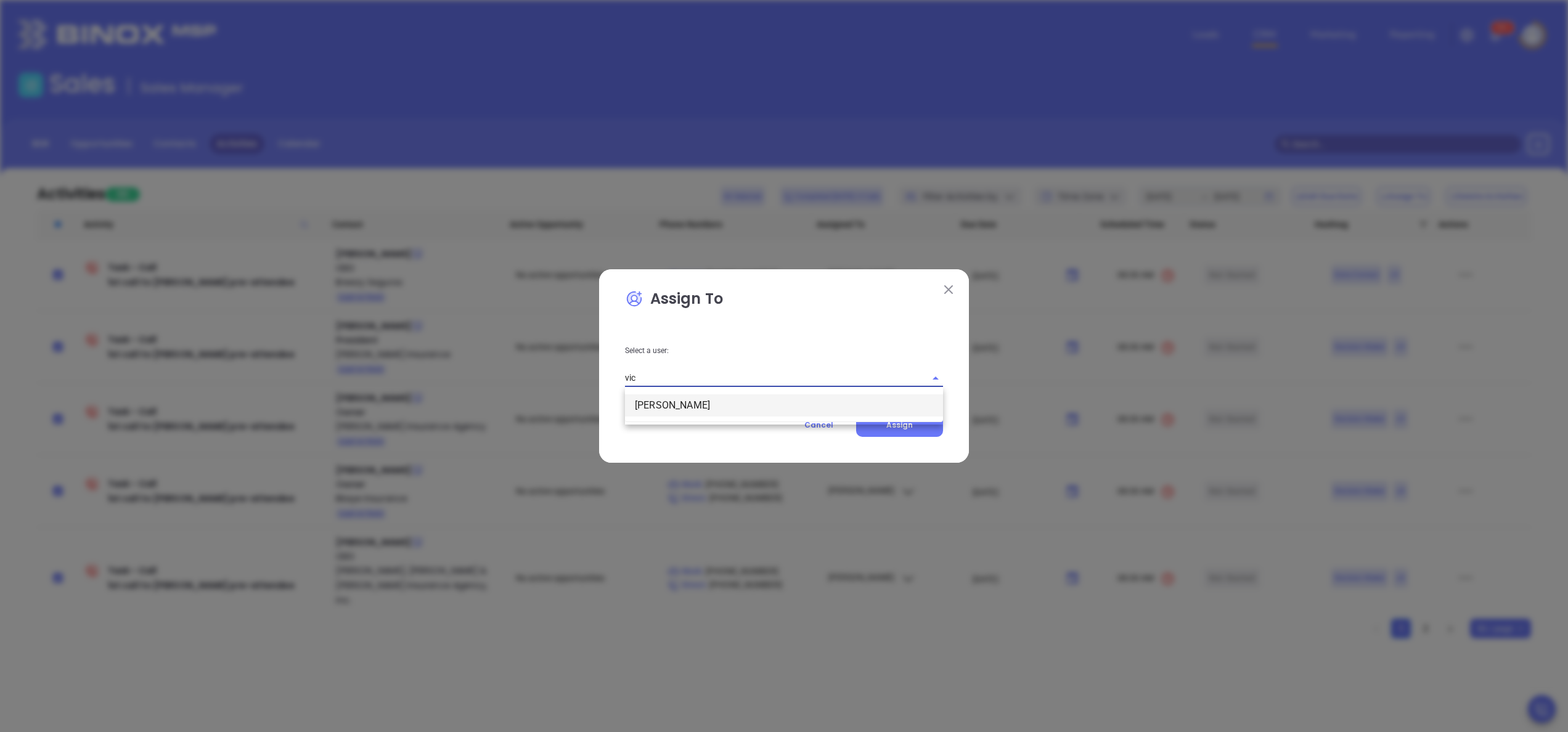
click at [696, 409] on li "[PERSON_NAME]" at bounding box center [784, 405] width 318 height 22
type input "[PERSON_NAME]"
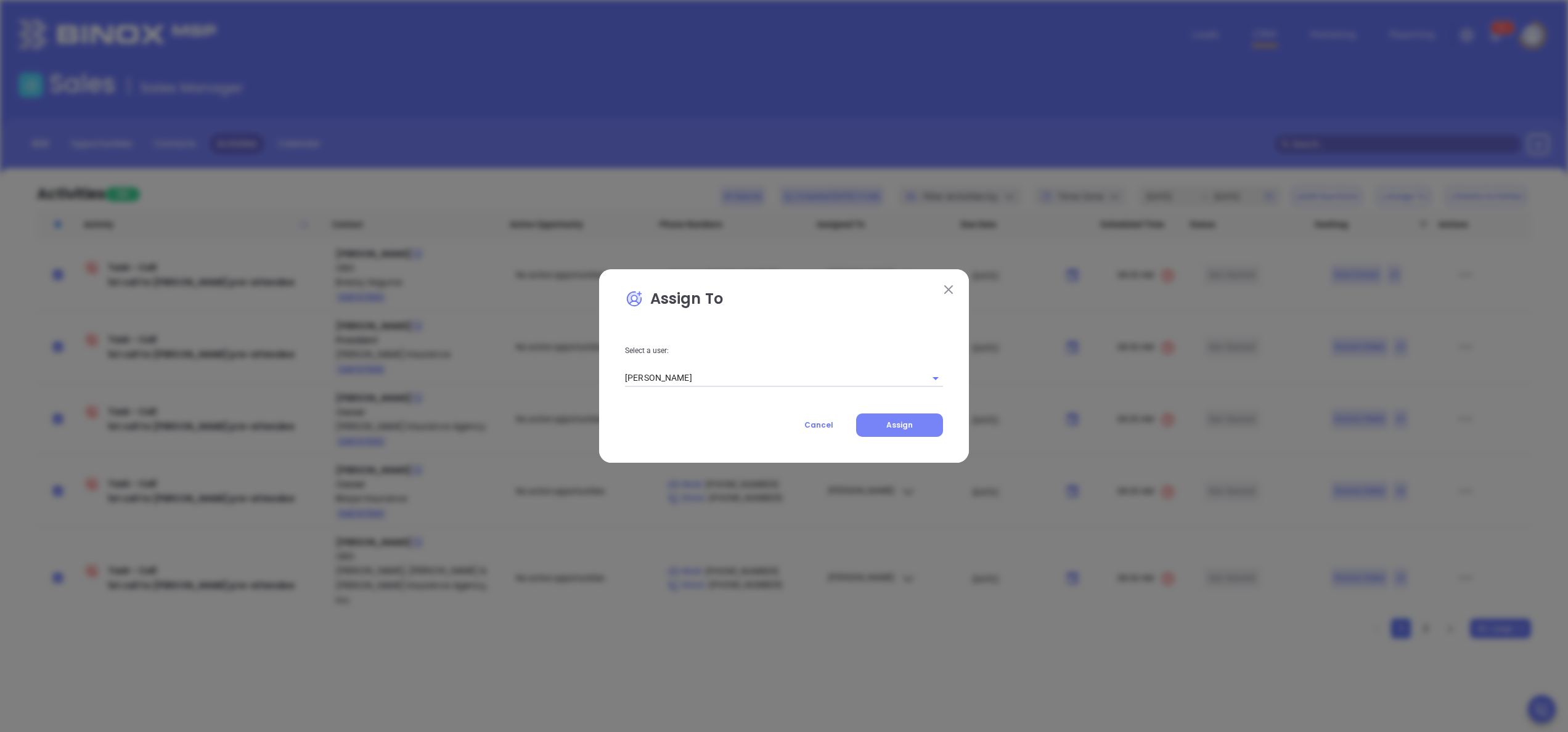
click at [906, 421] on span "Assign" at bounding box center [899, 425] width 26 height 10
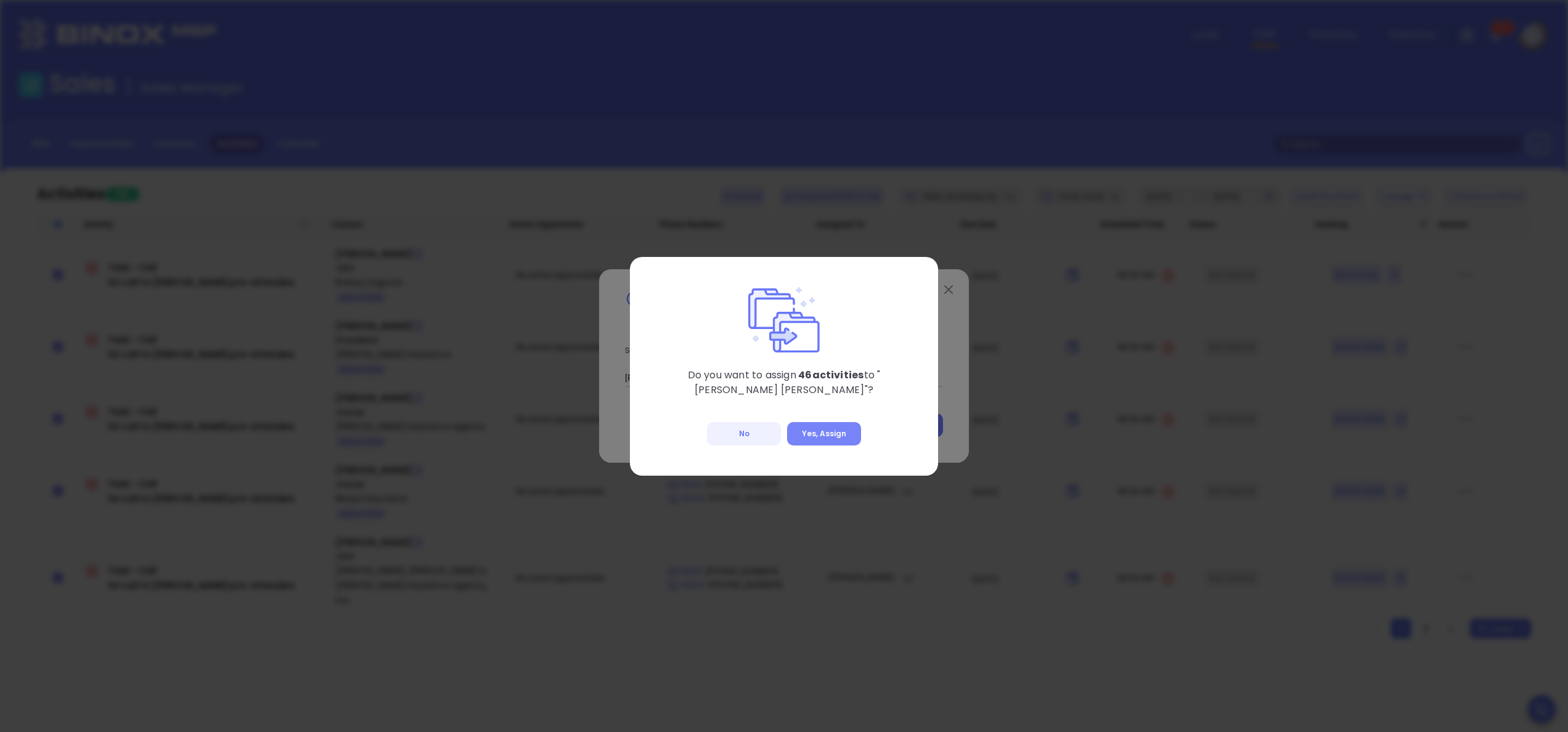
click at [842, 431] on button "Yes, Assign" at bounding box center [824, 434] width 74 height 24
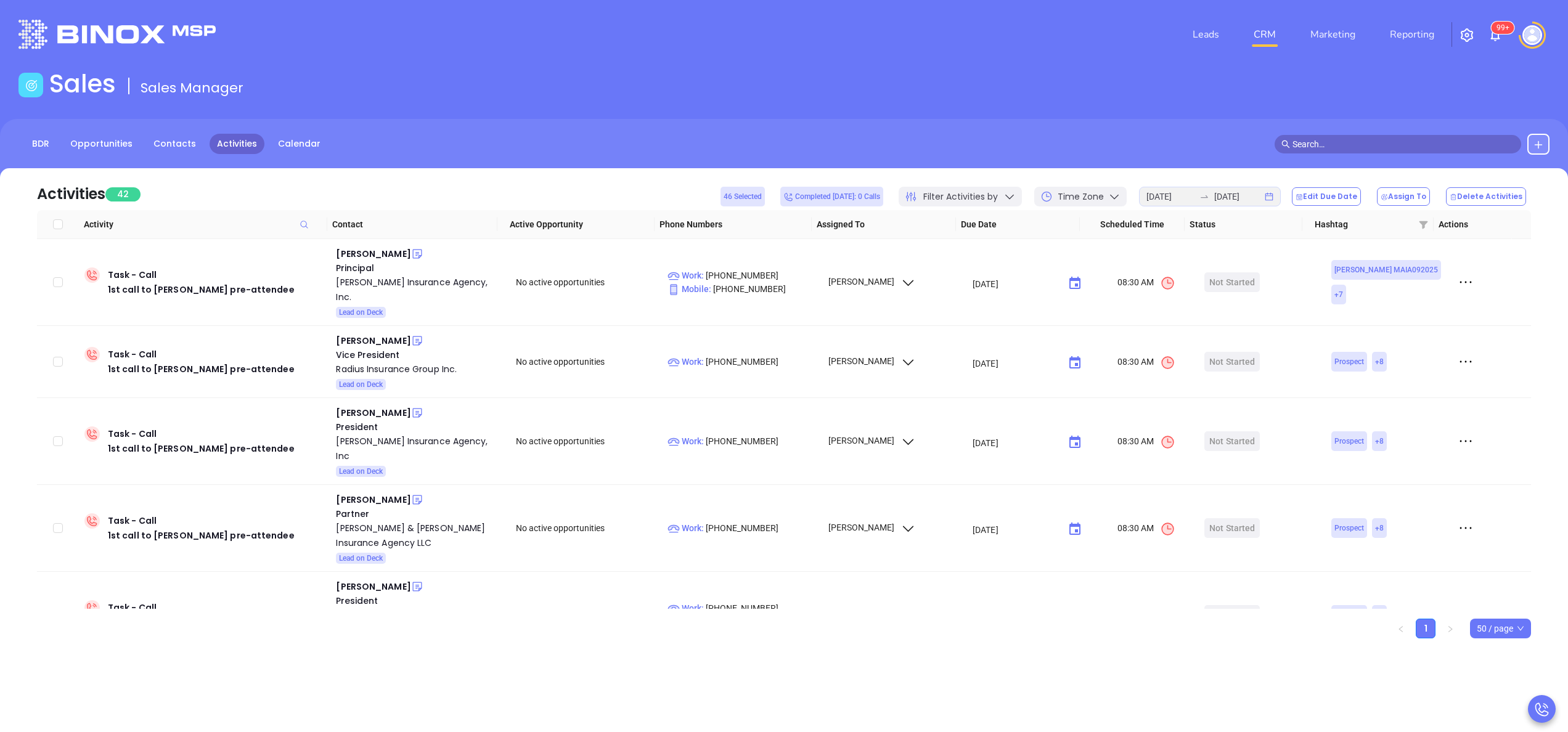
click at [1010, 200] on div "Filter Activities by" at bounding box center [960, 196] width 123 height 20
click at [1054, 250] on icon at bounding box center [1049, 251] width 12 height 12
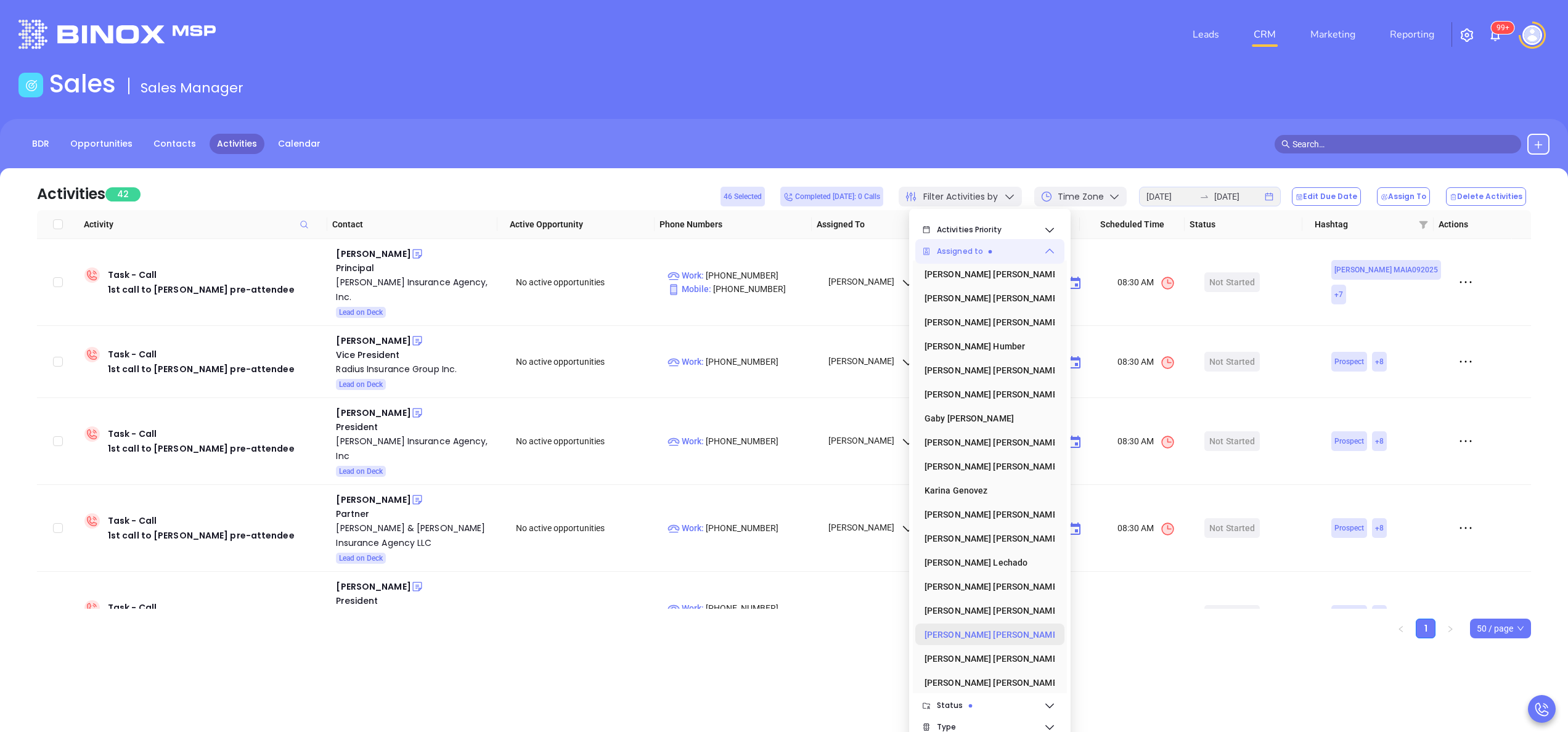
click at [964, 634] on div "Vicky Mendoza" at bounding box center [986, 634] width 123 height 24
click at [990, 302] on div "[PERSON_NAME]" at bounding box center [986, 298] width 123 height 24
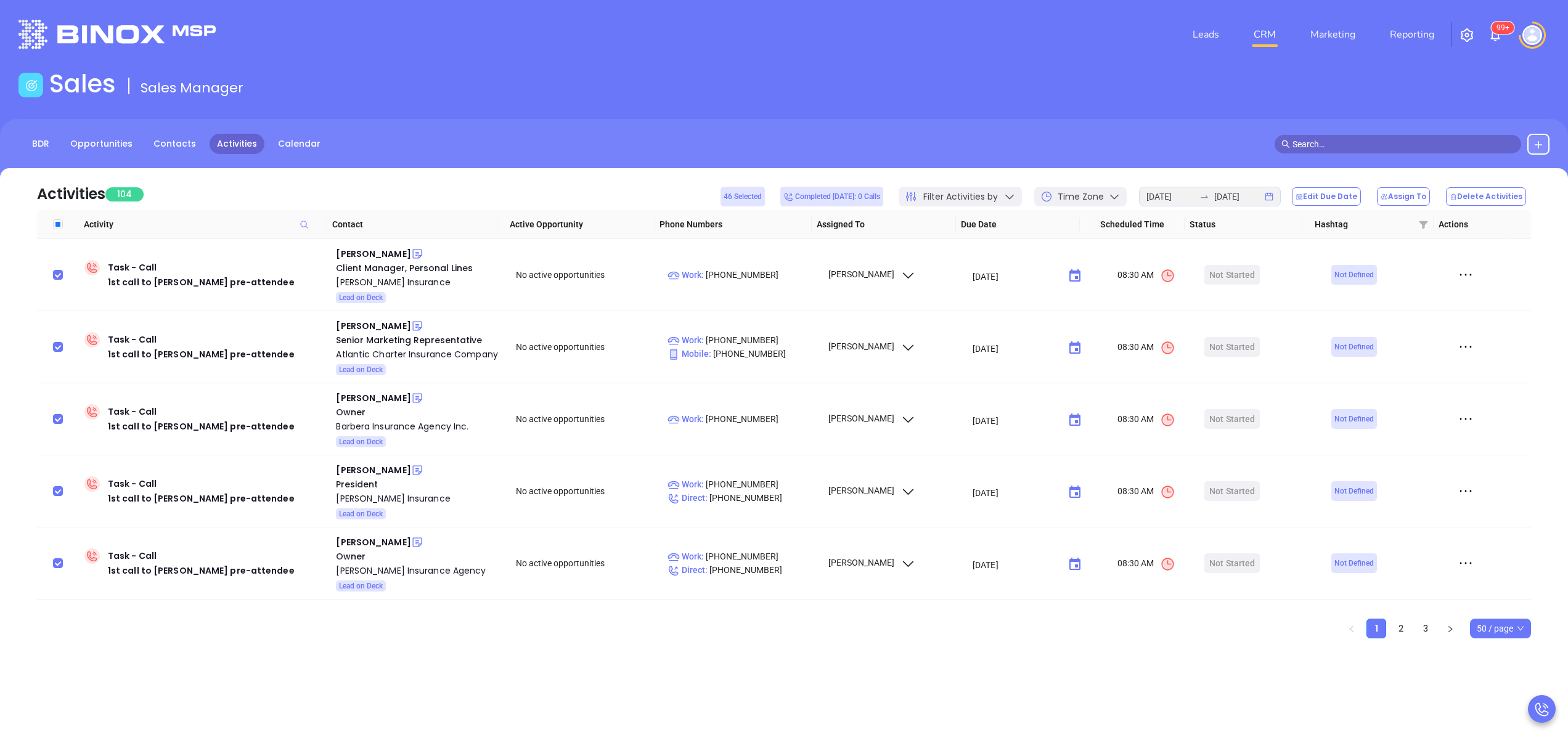
click at [385, 198] on div "Activities 104 46 Selected Completed today: 0 Calls Filter Activities by Time Z…" at bounding box center [784, 189] width 1494 height 42
click at [62, 228] on input "Select all" at bounding box center [58, 224] width 10 height 10
checkbox input "true"
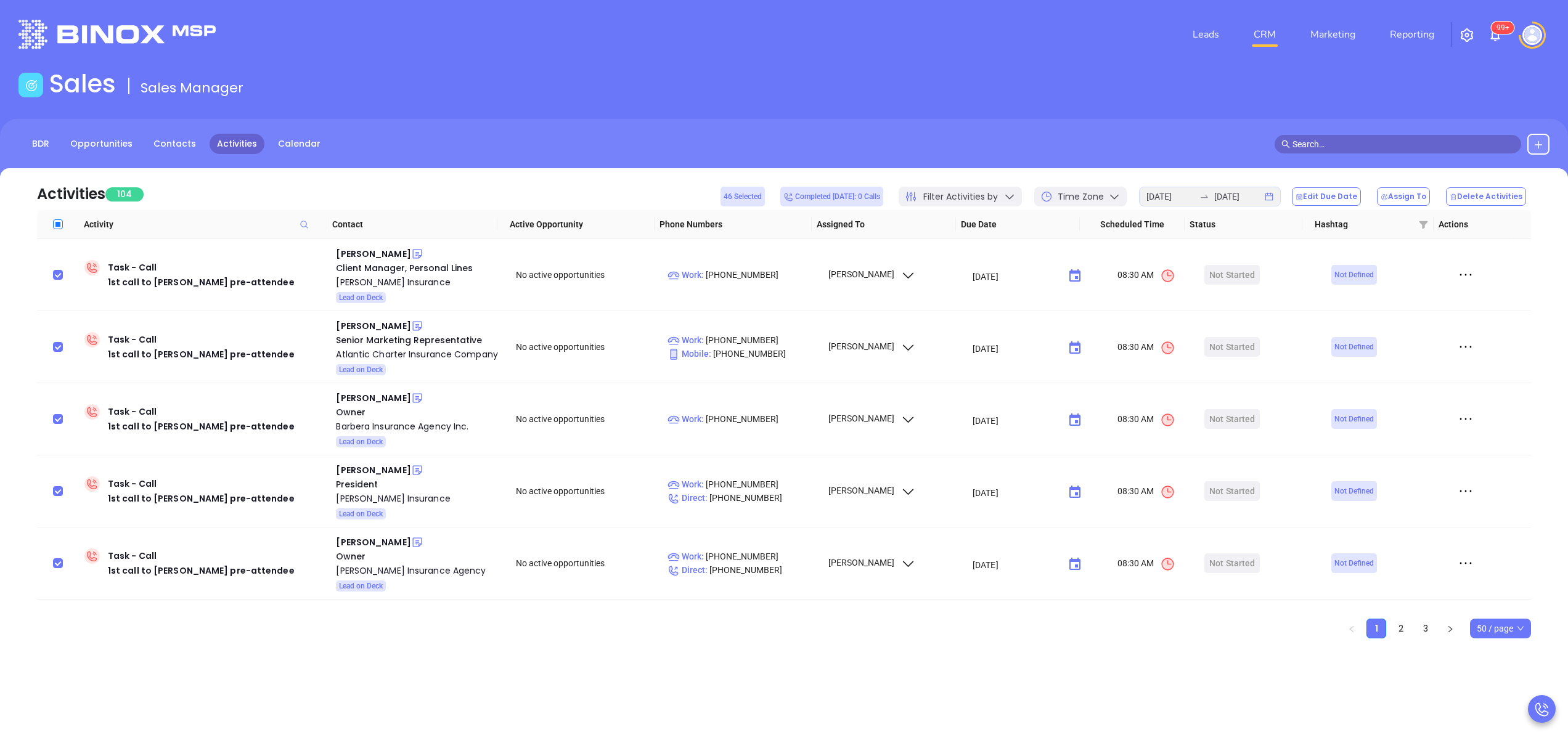
checkbox input "true"
click at [62, 228] on input "Select all" at bounding box center [58, 224] width 10 height 10
checkbox input "false"
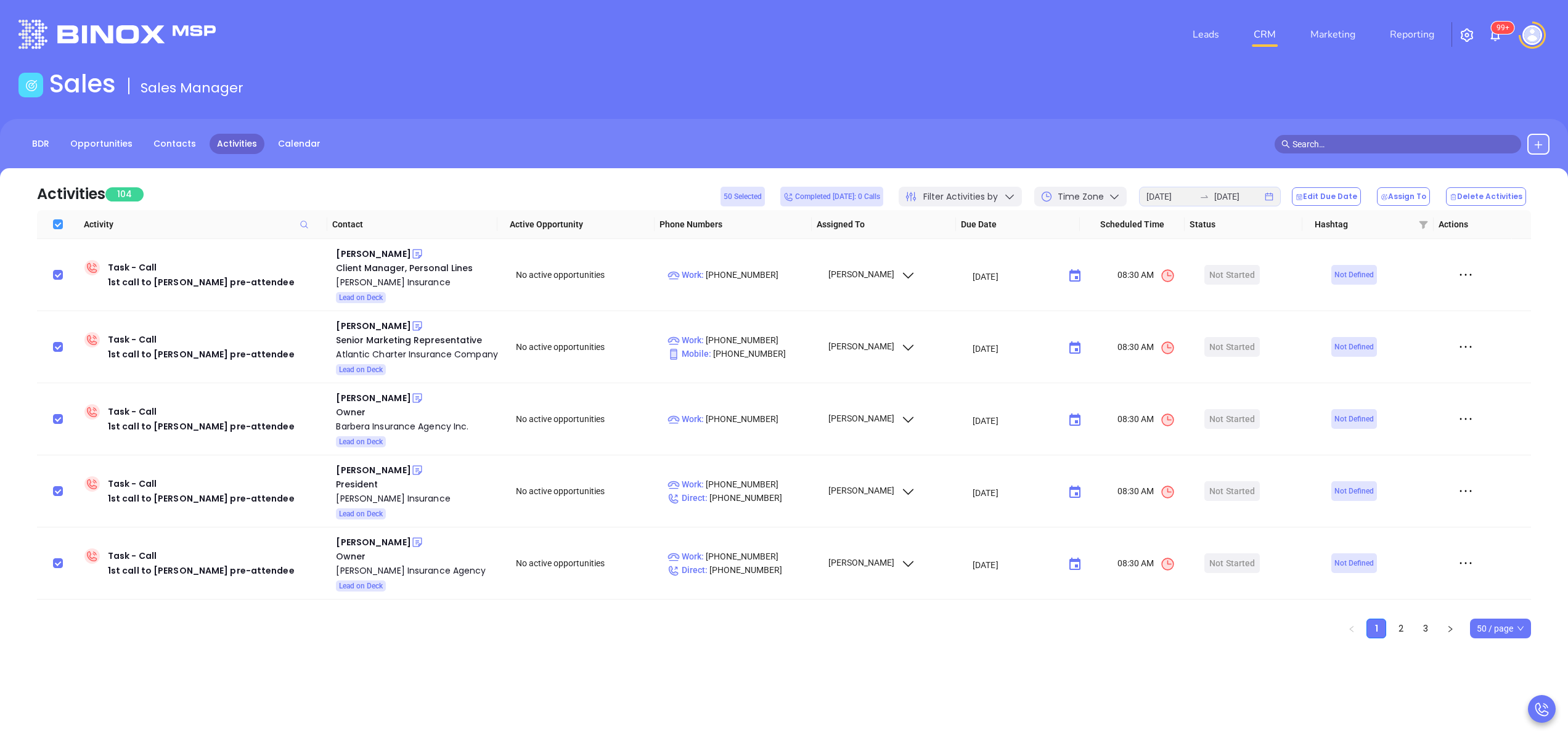
checkbox input "false"
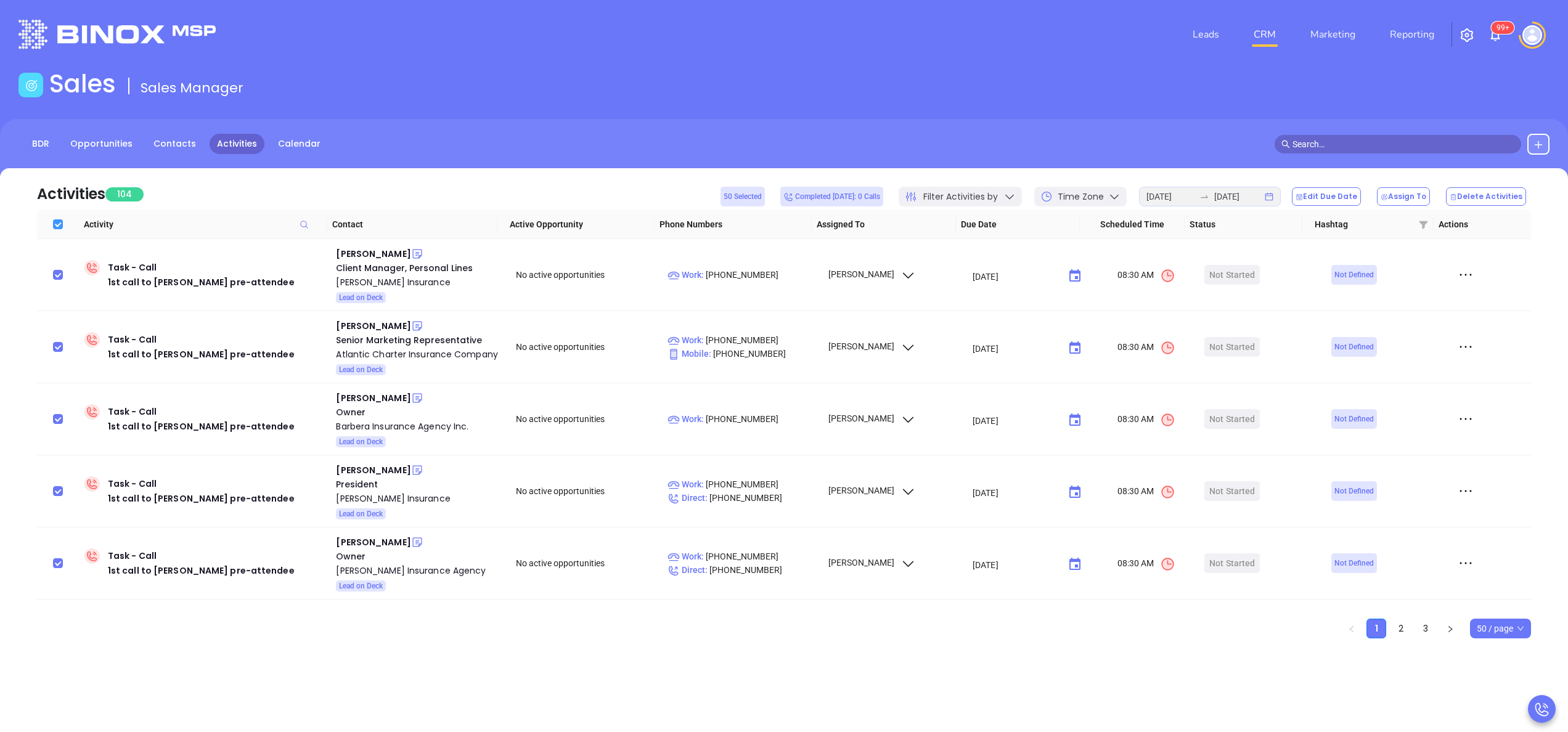
checkbox input "false"
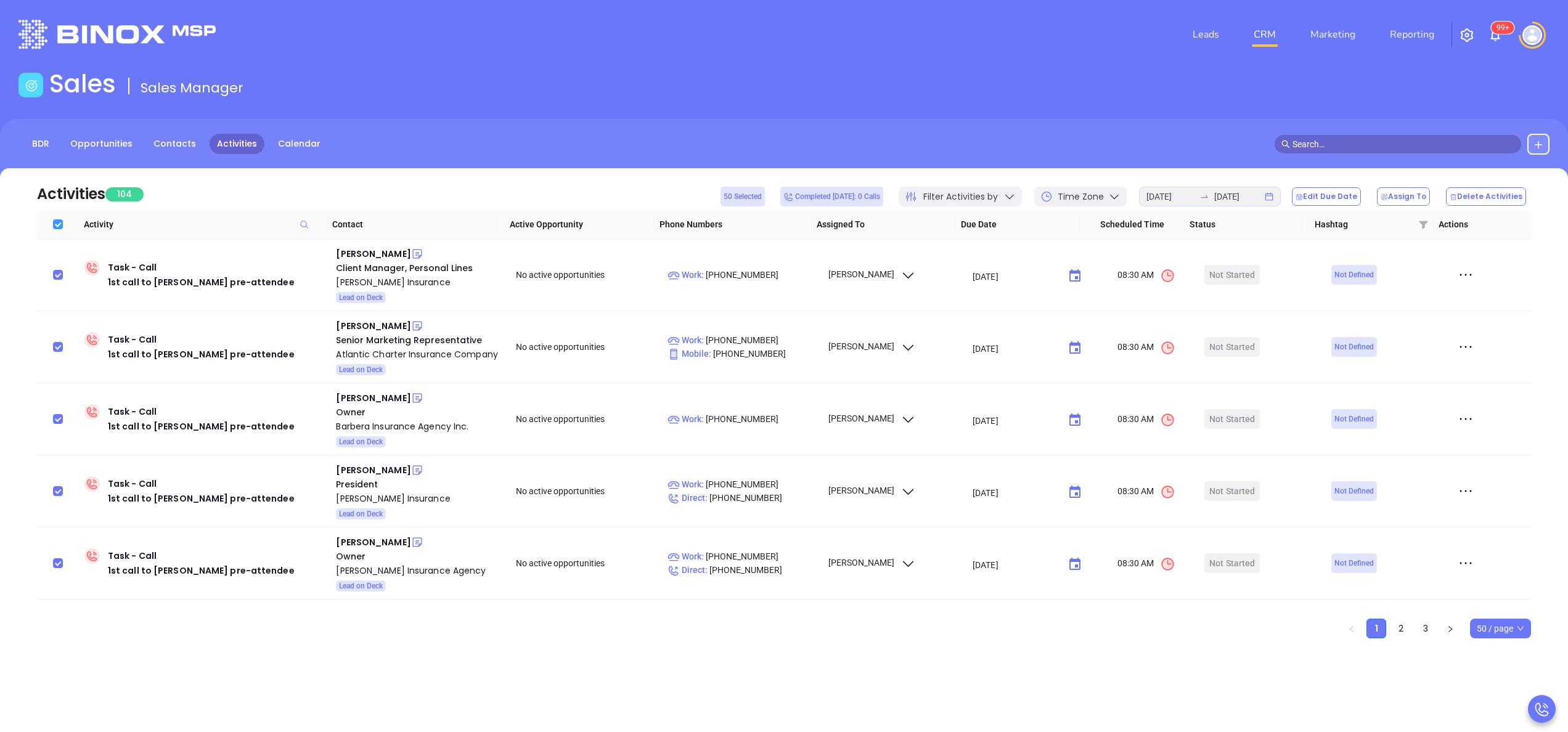
checkbox input "false"
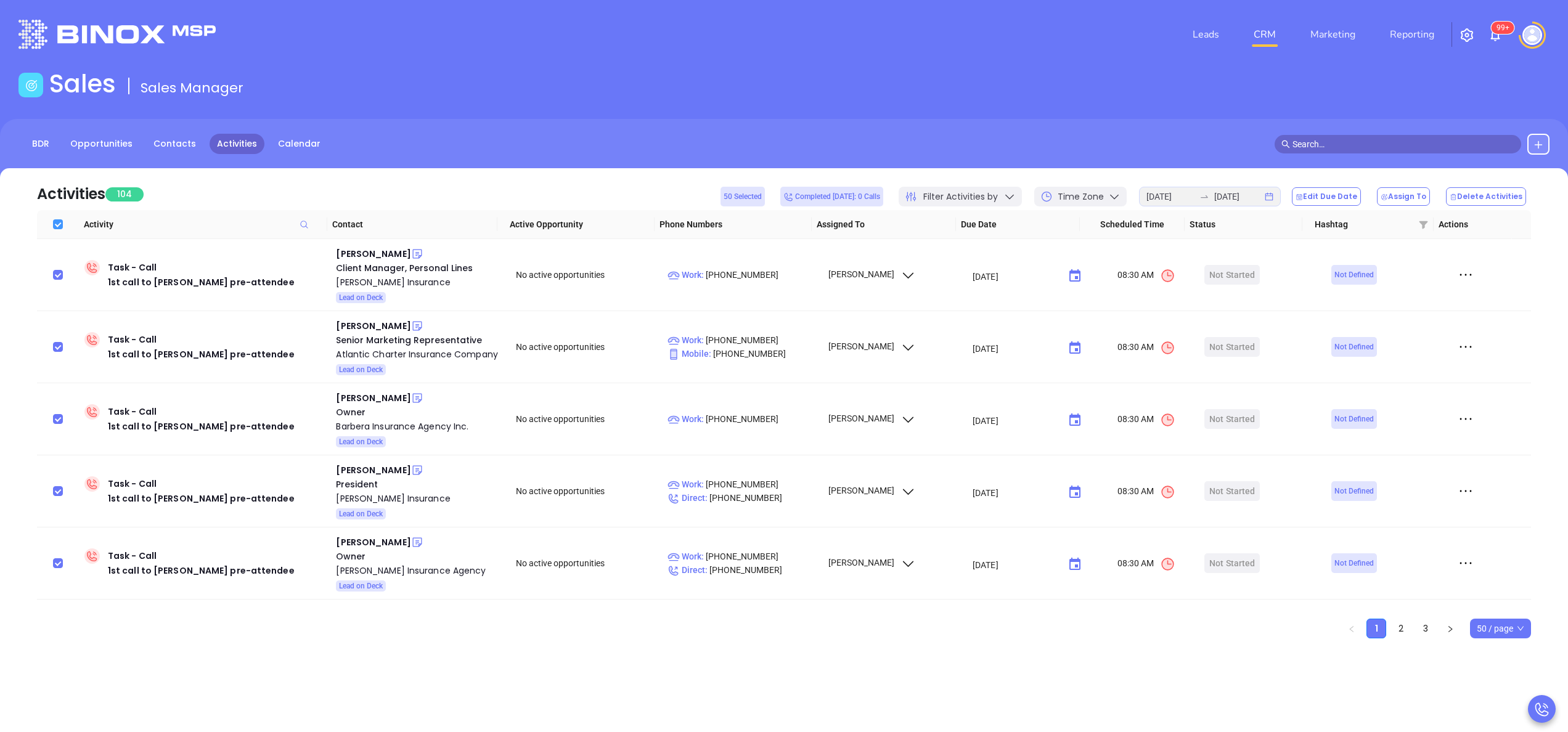
checkbox input "false"
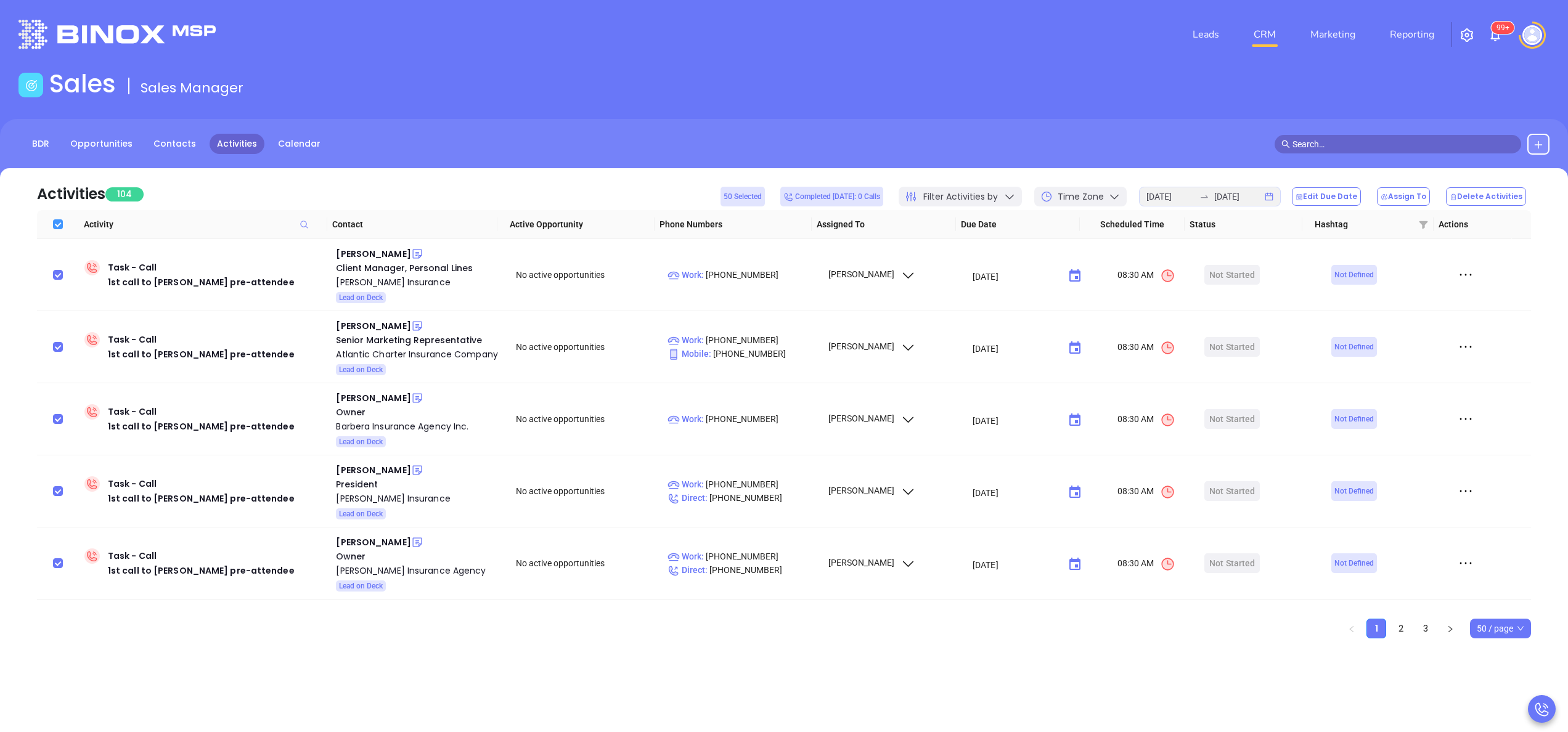
checkbox input "false"
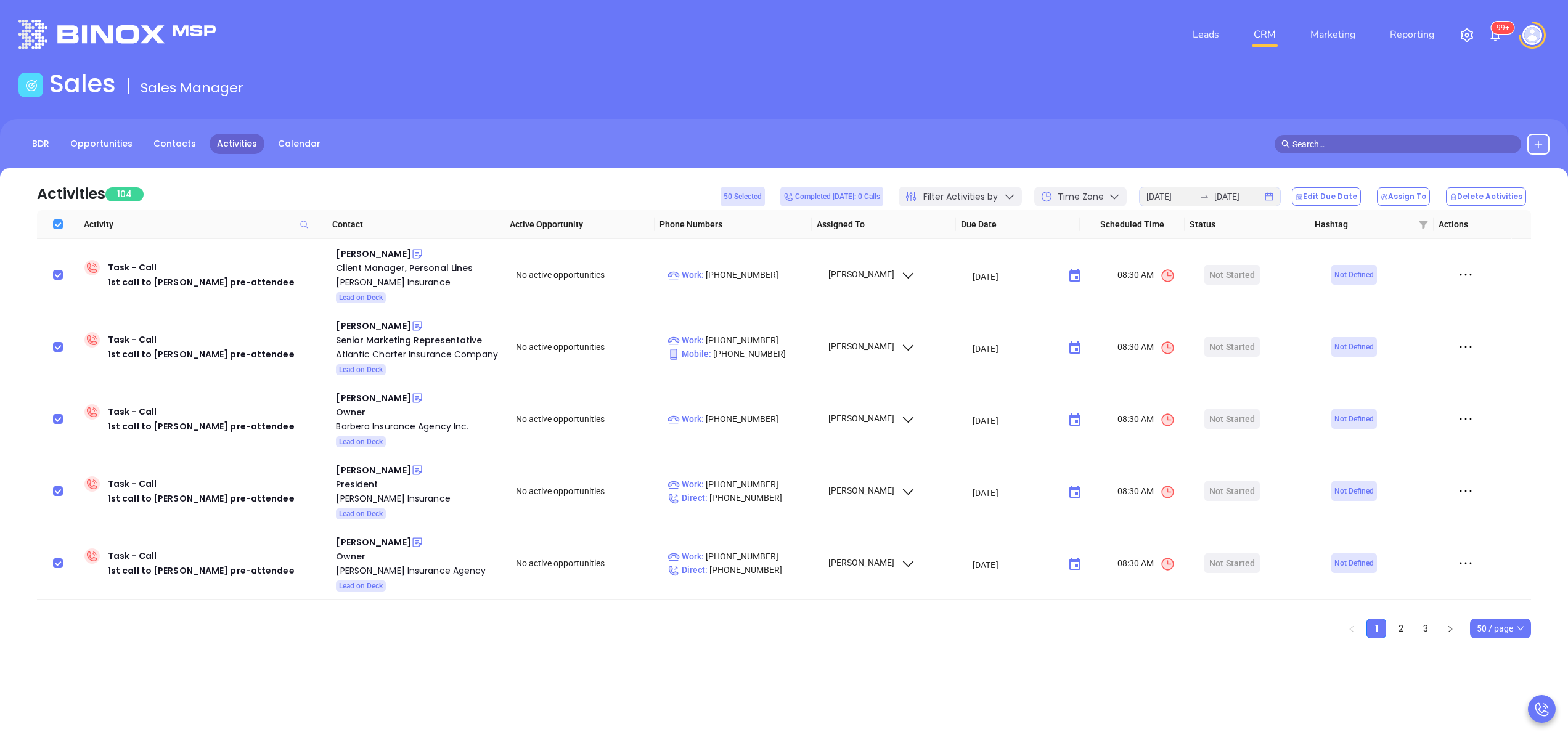
checkbox input "false"
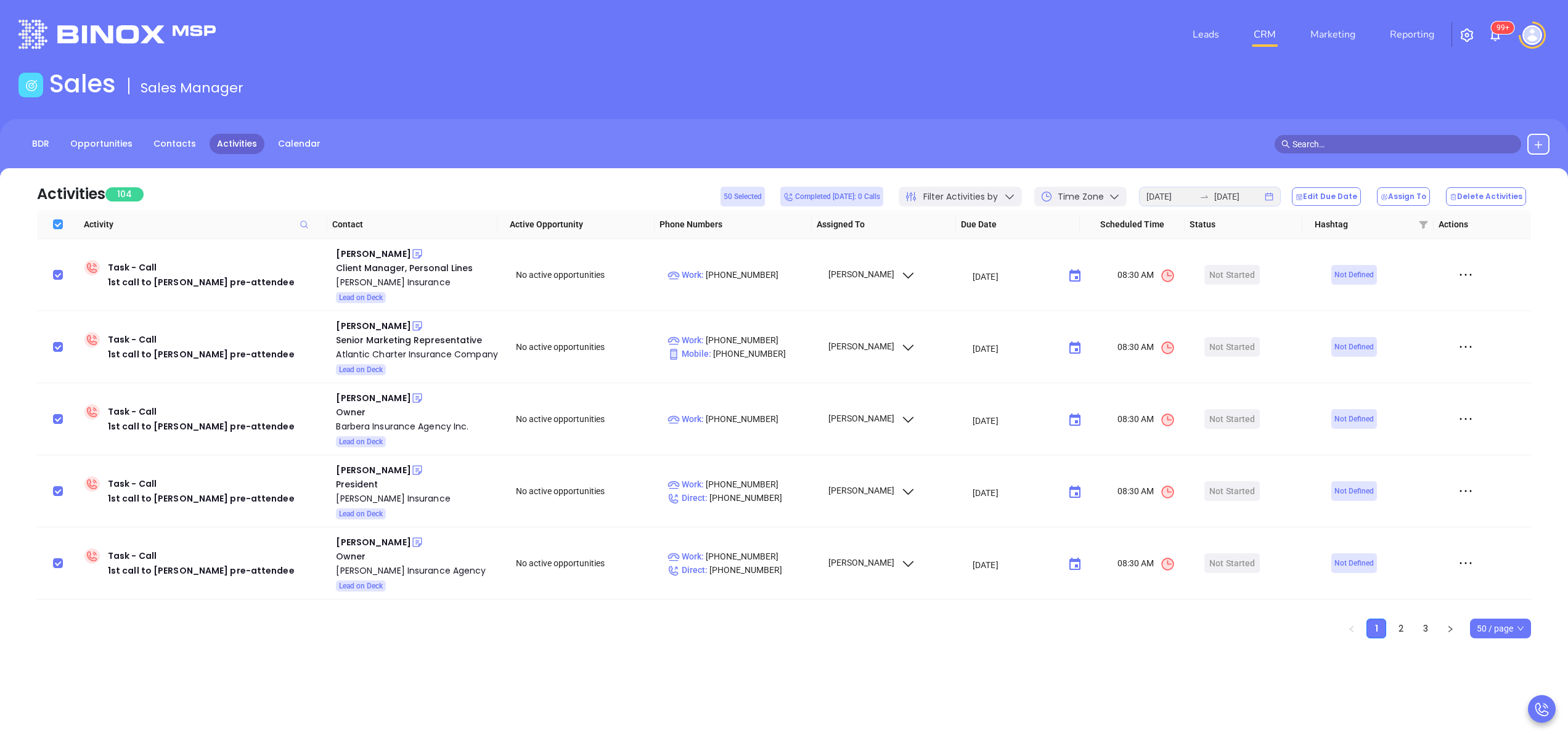
checkbox input "false"
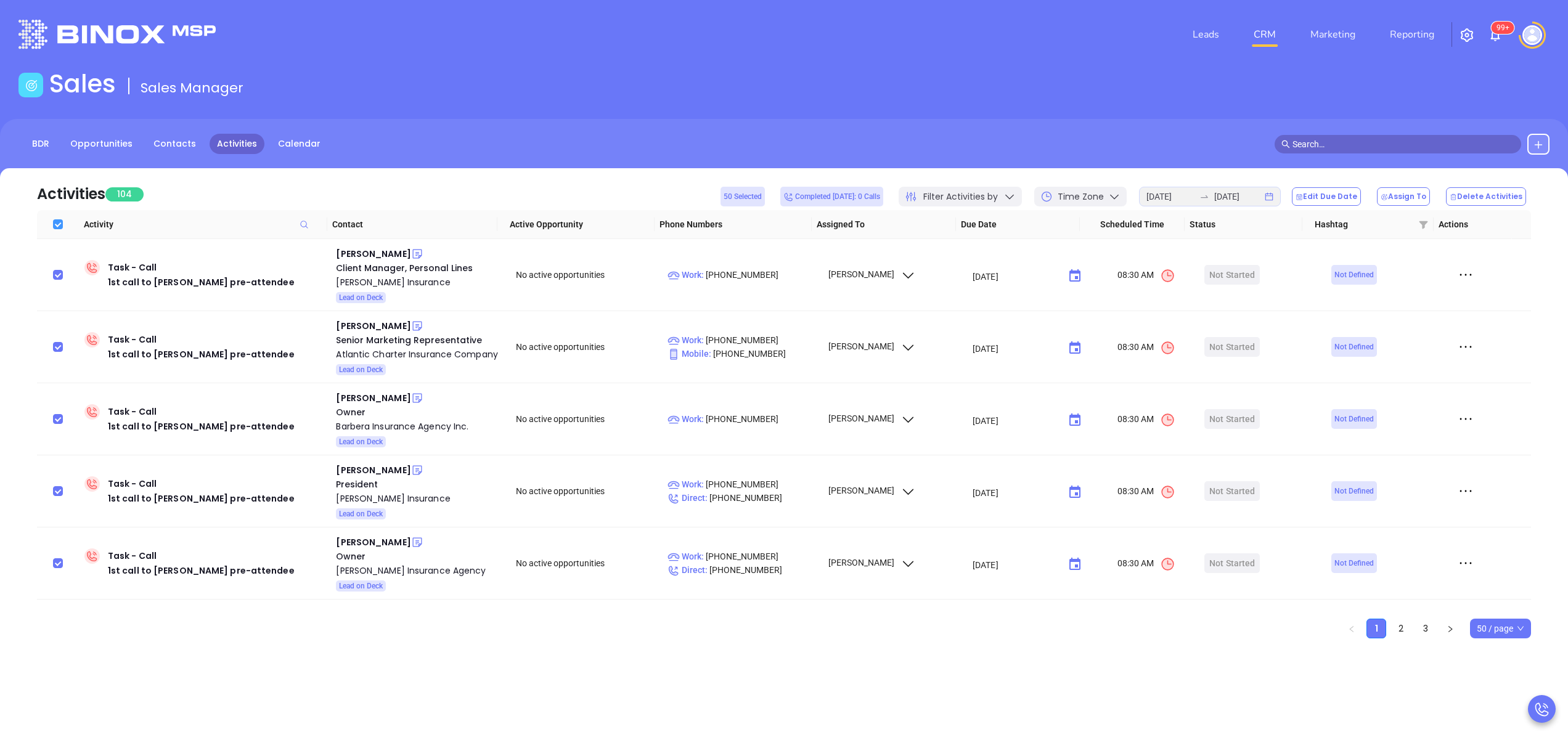
checkbox input "false"
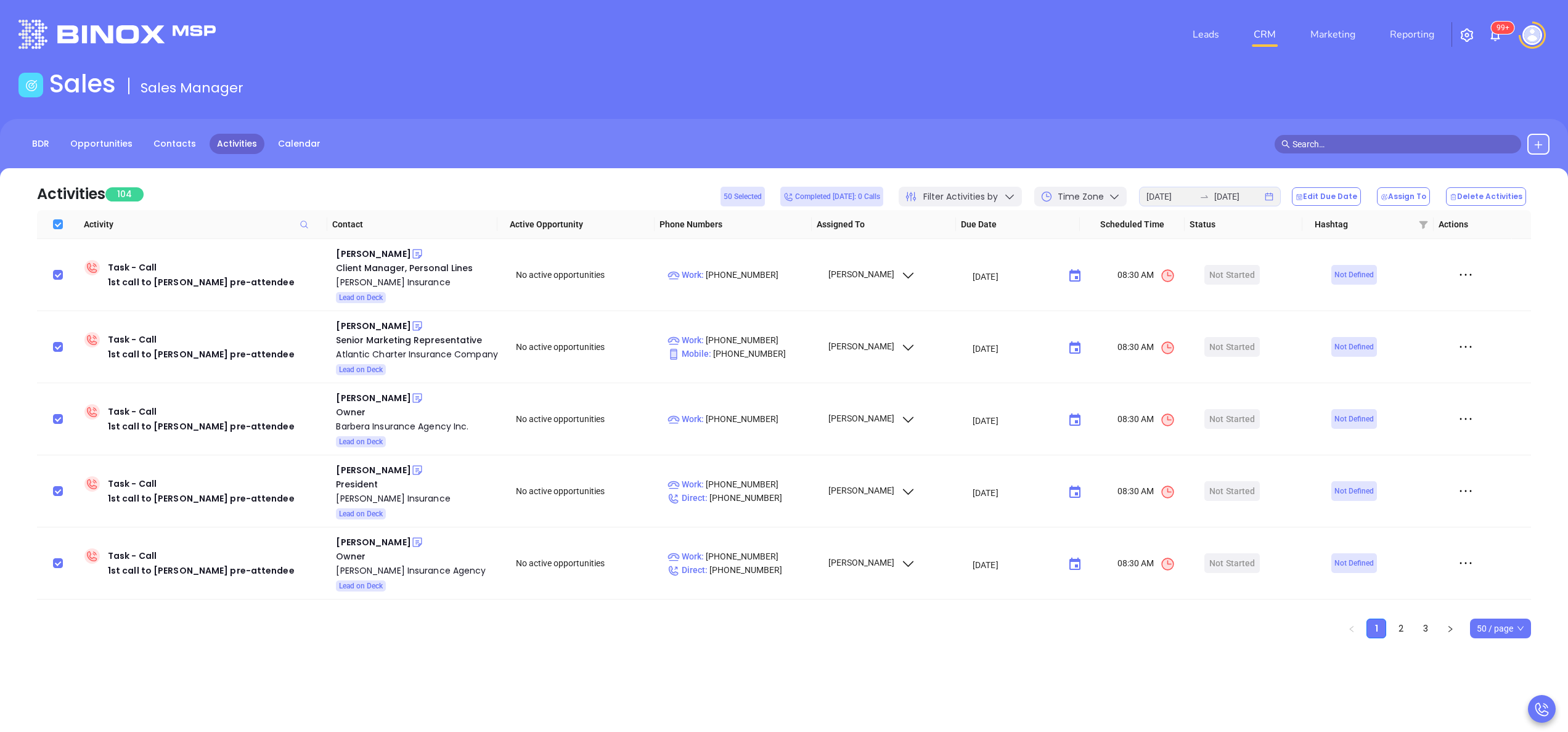
checkbox input "false"
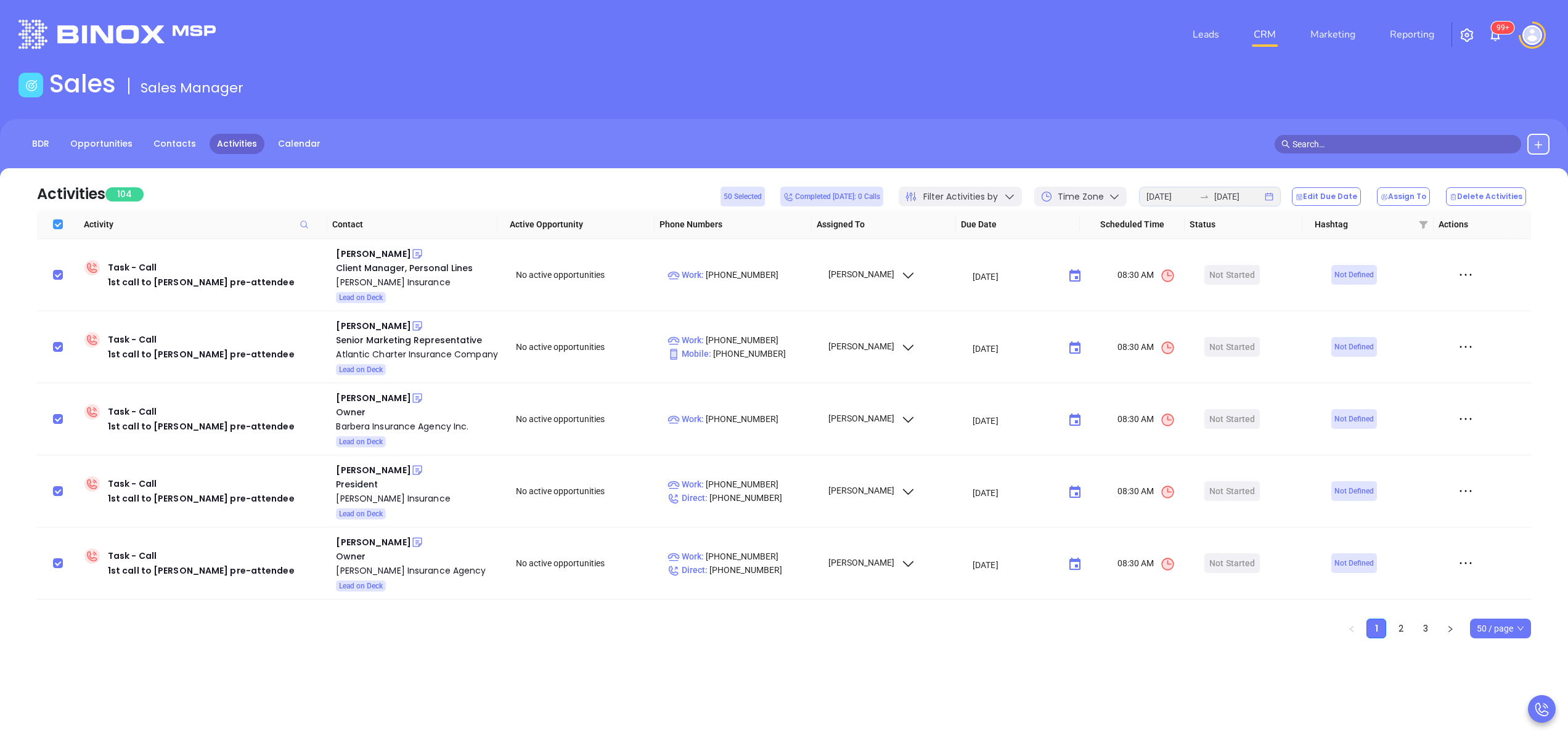
checkbox input "false"
click at [1014, 191] on icon at bounding box center [1009, 196] width 12 height 12
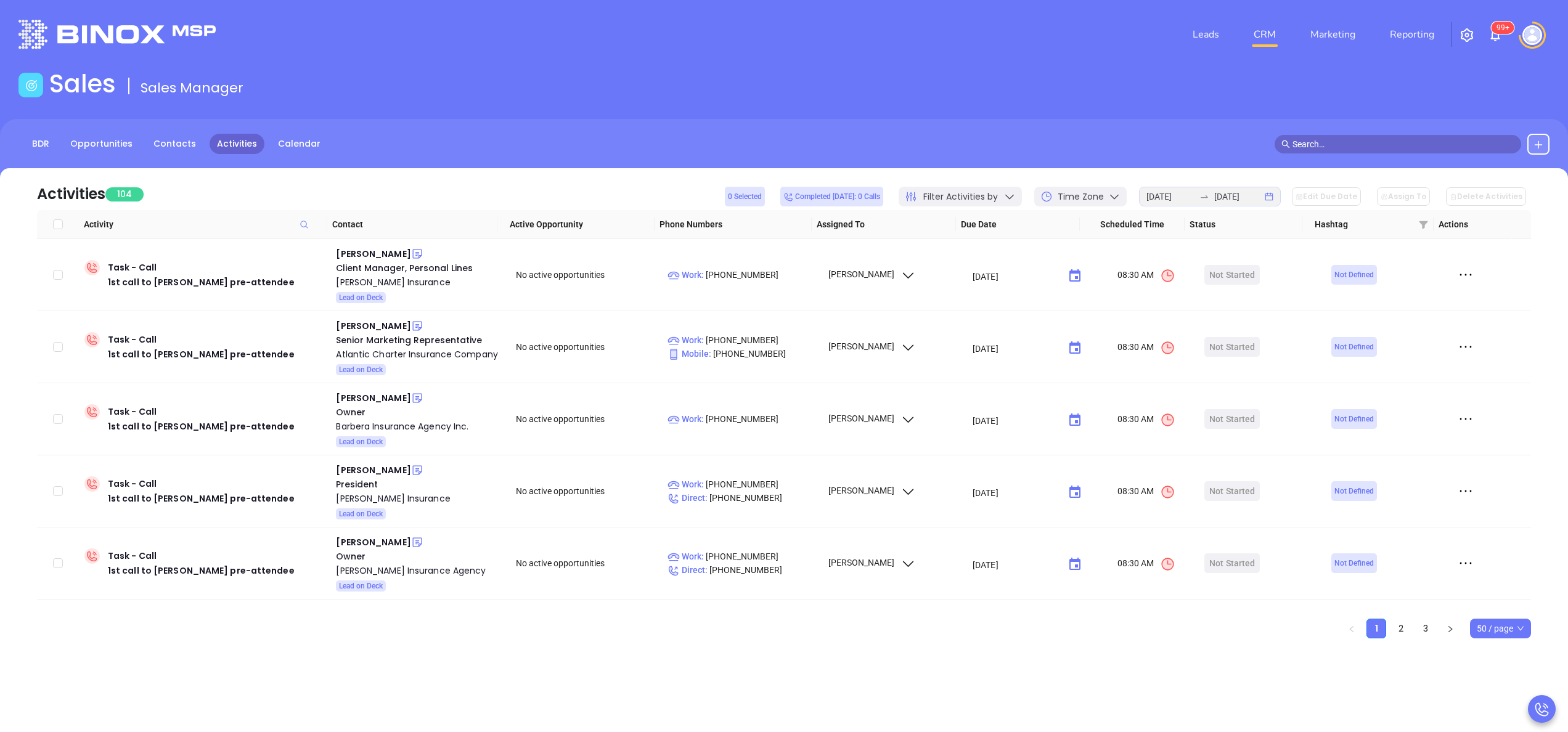
click at [624, 170] on div "Activities 104 0 Selected Completed today: 0 Calls Filter Activities by Time Zo…" at bounding box center [784, 189] width 1494 height 42
click at [55, 223] on input "Select all" at bounding box center [58, 224] width 10 height 10
checkbox input "true"
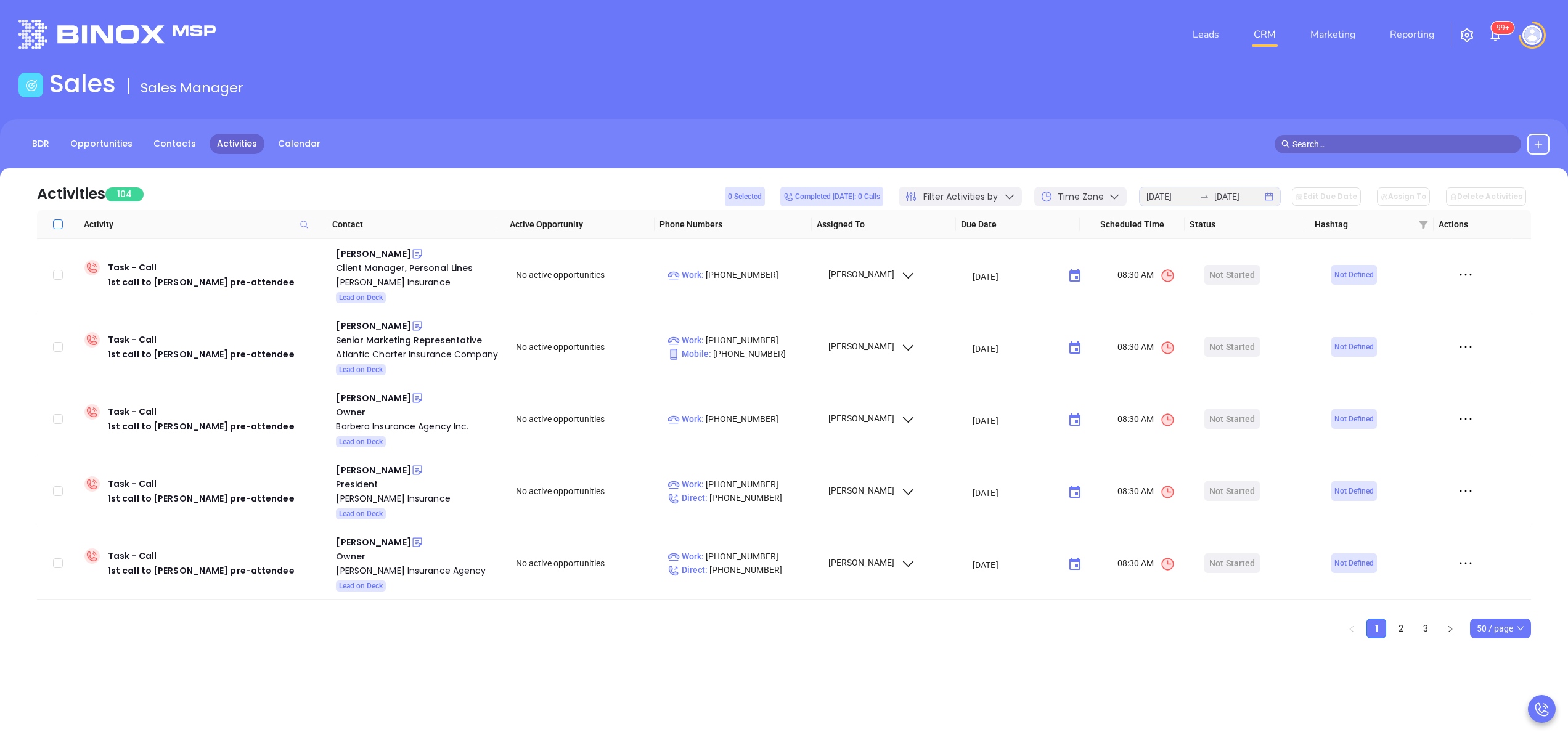
checkbox input "true"
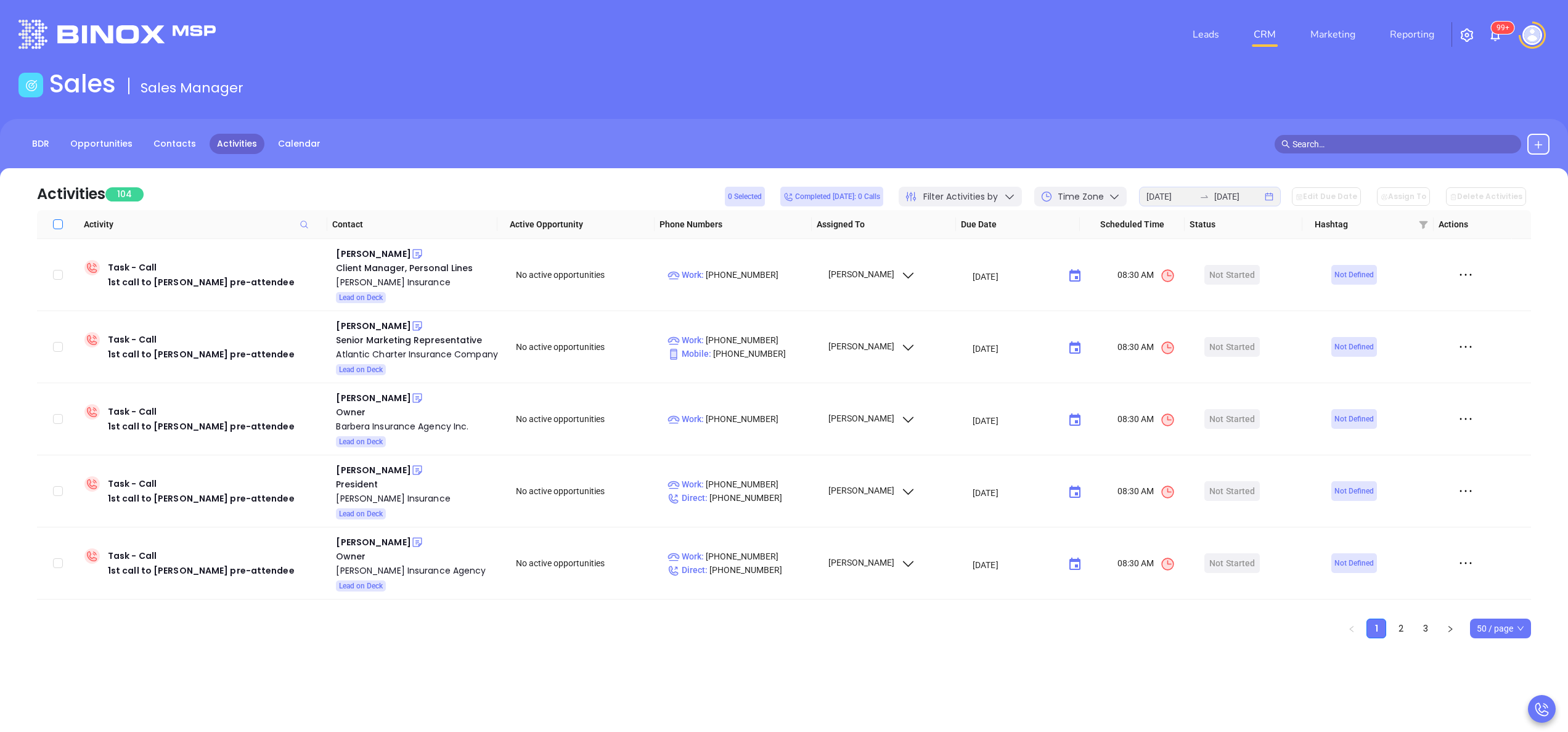
checkbox input "true"
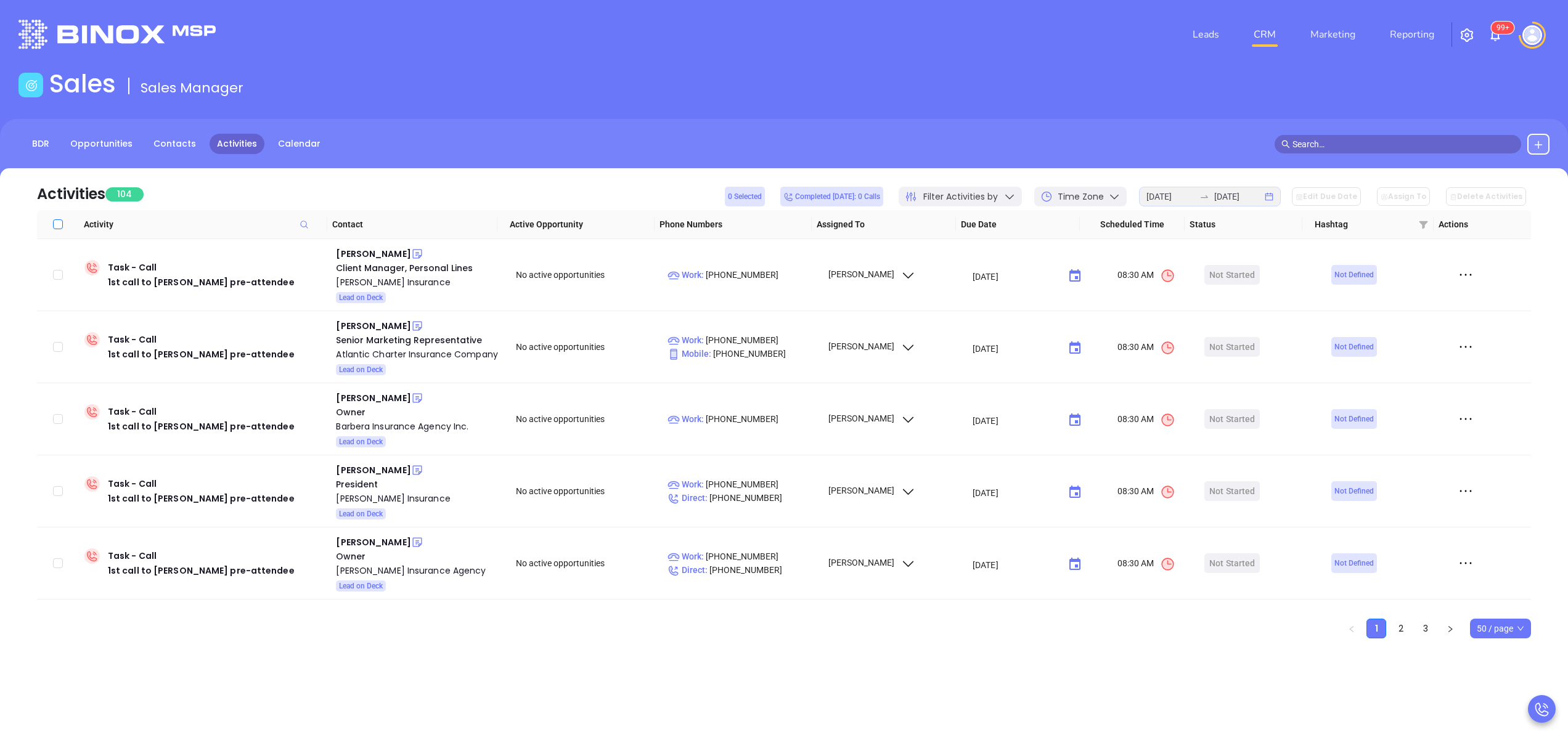
checkbox input "true"
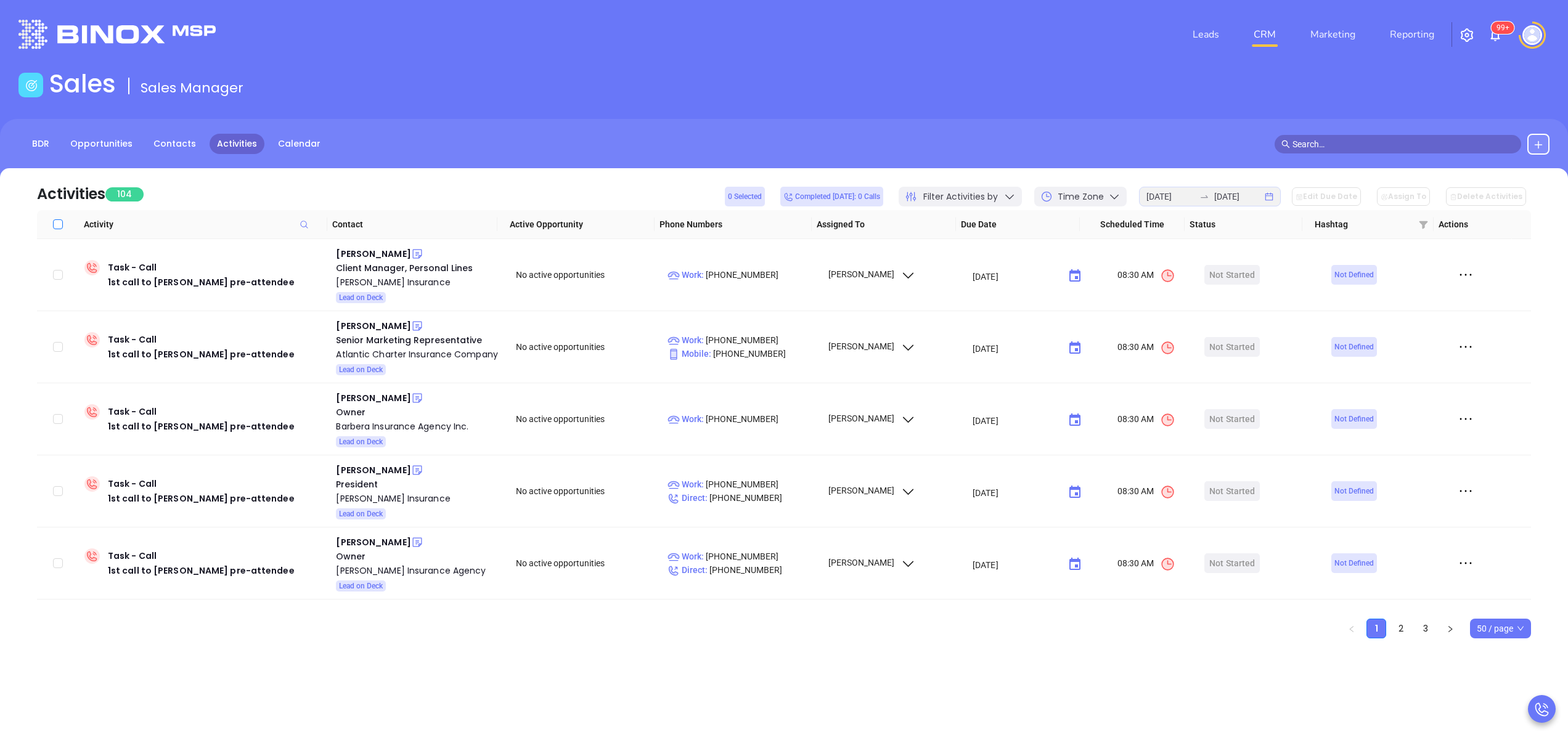
checkbox input "true"
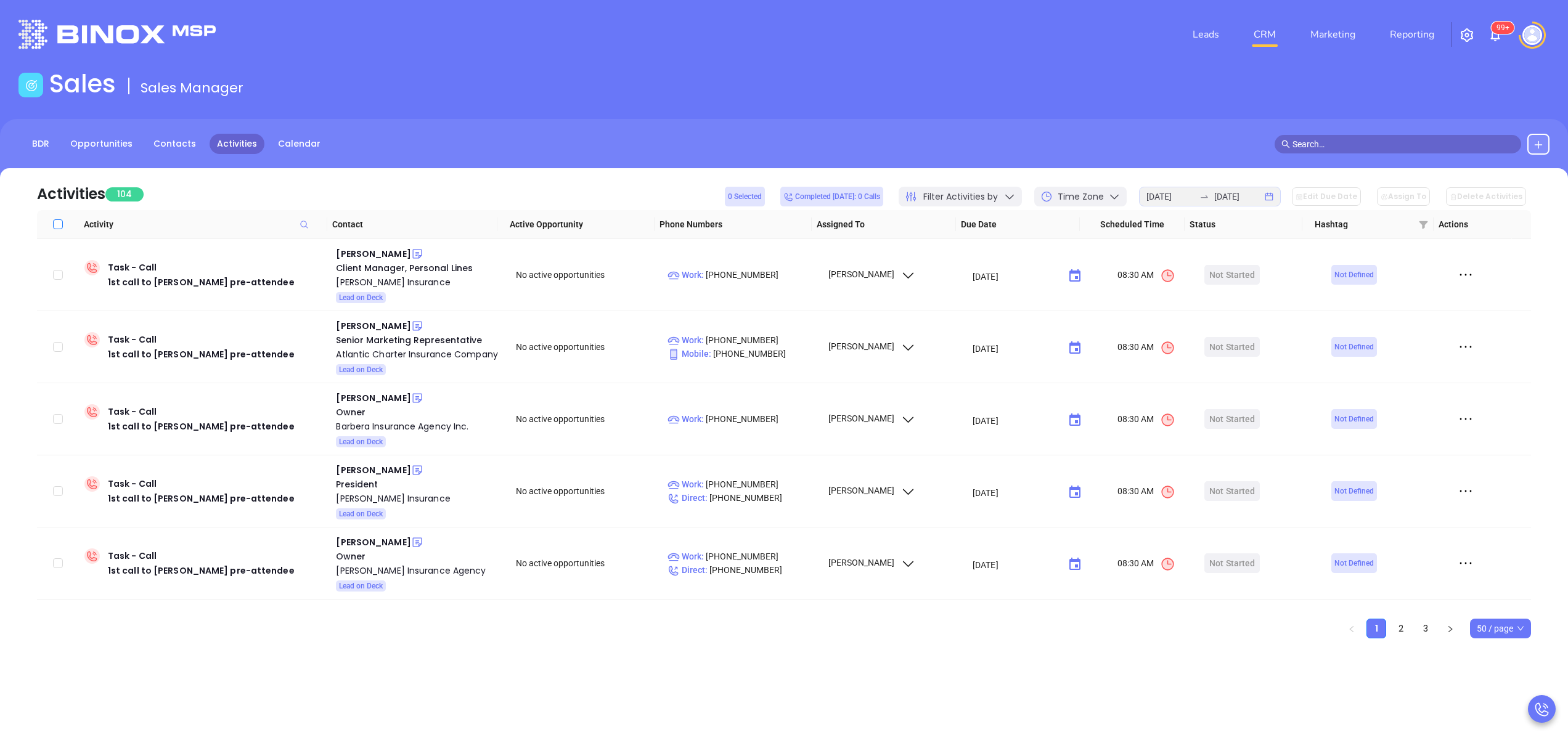
checkbox input "true"
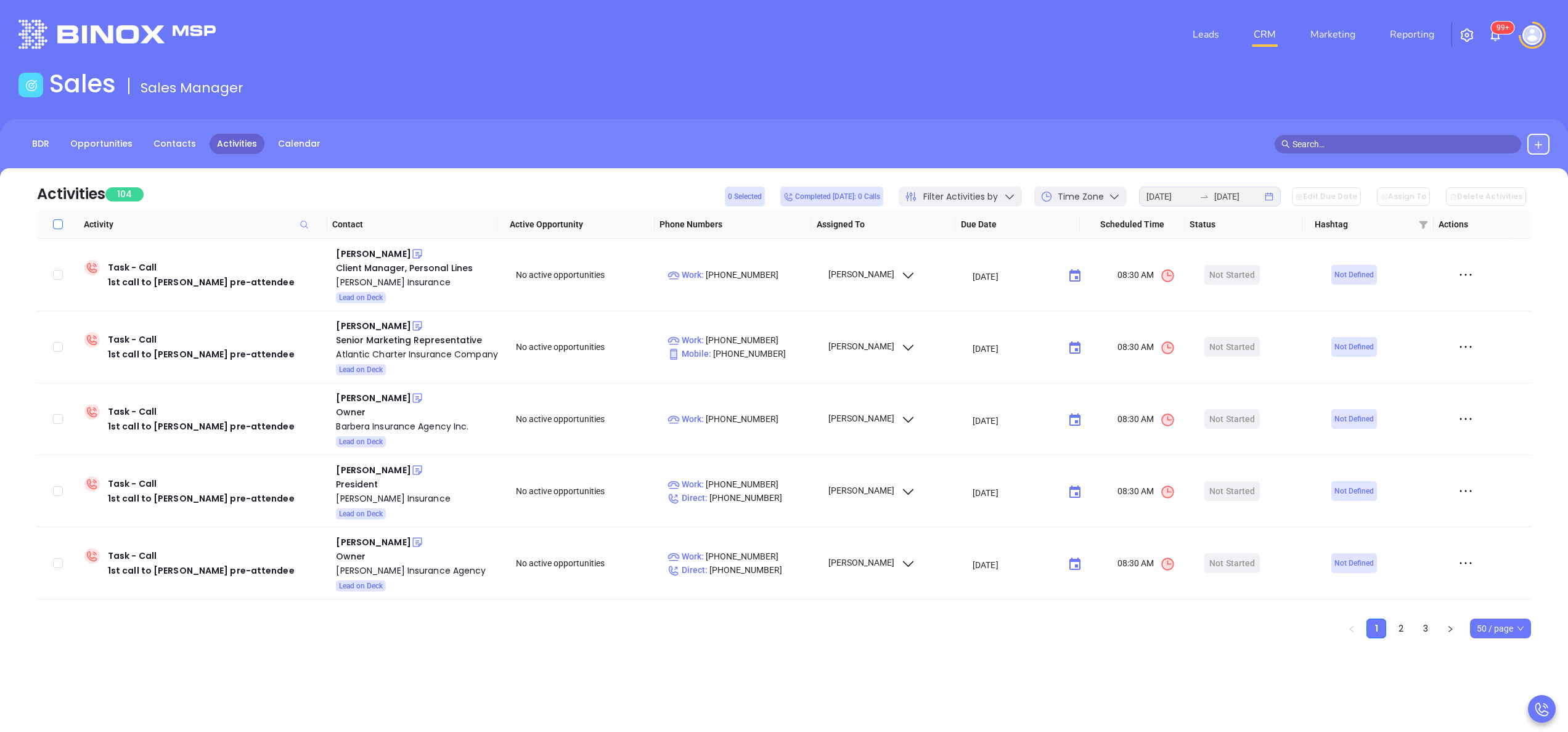
checkbox input "true"
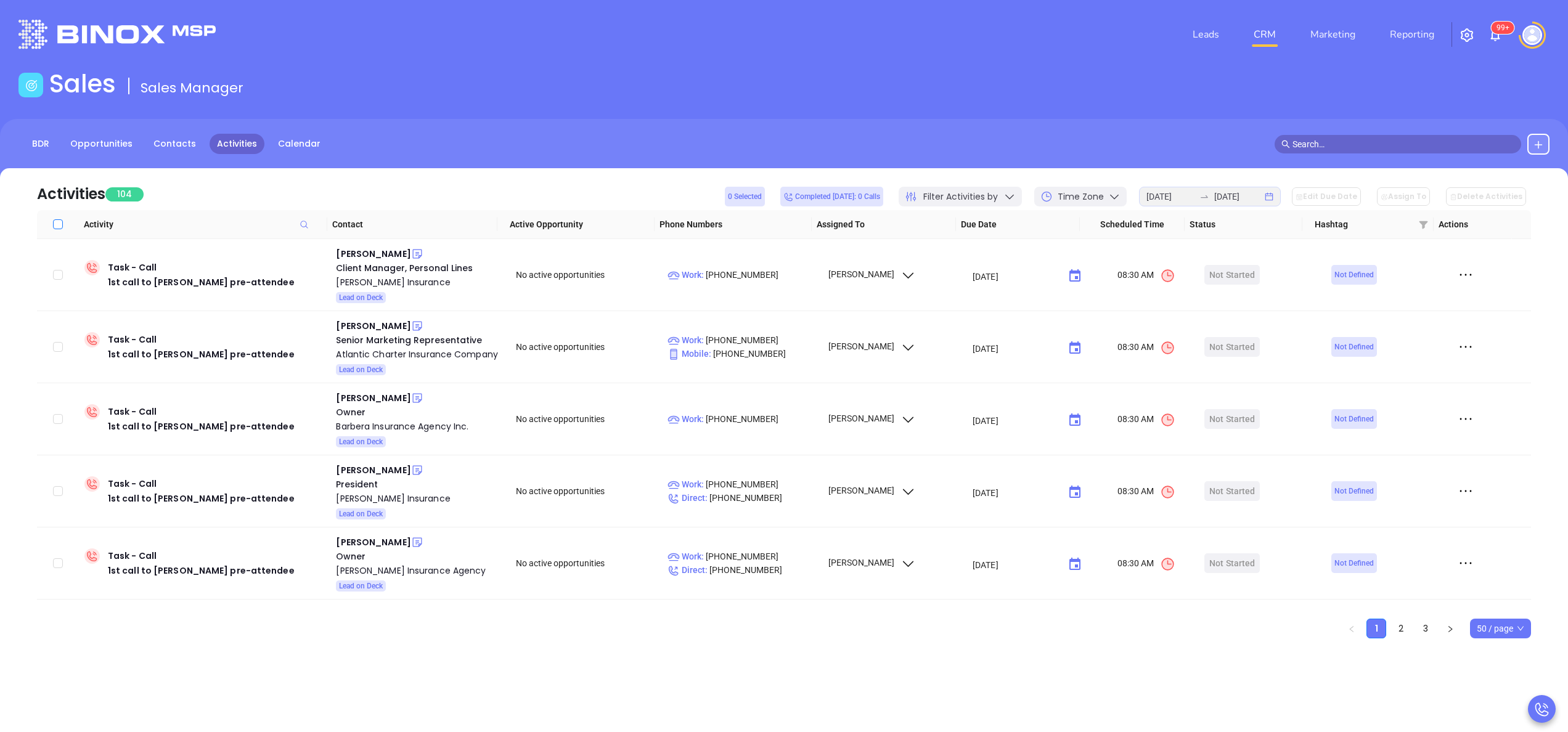
checkbox input "true"
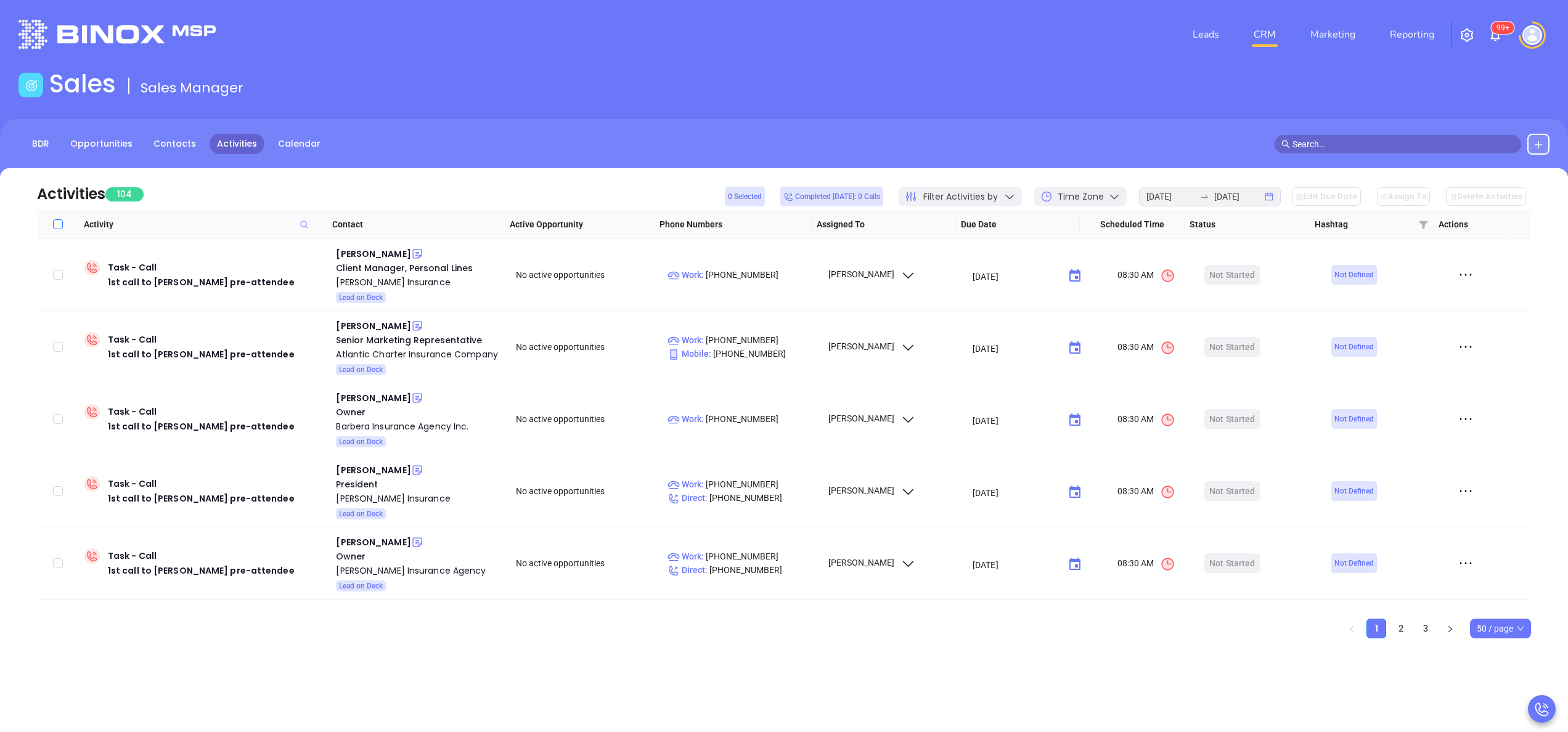
checkbox input "true"
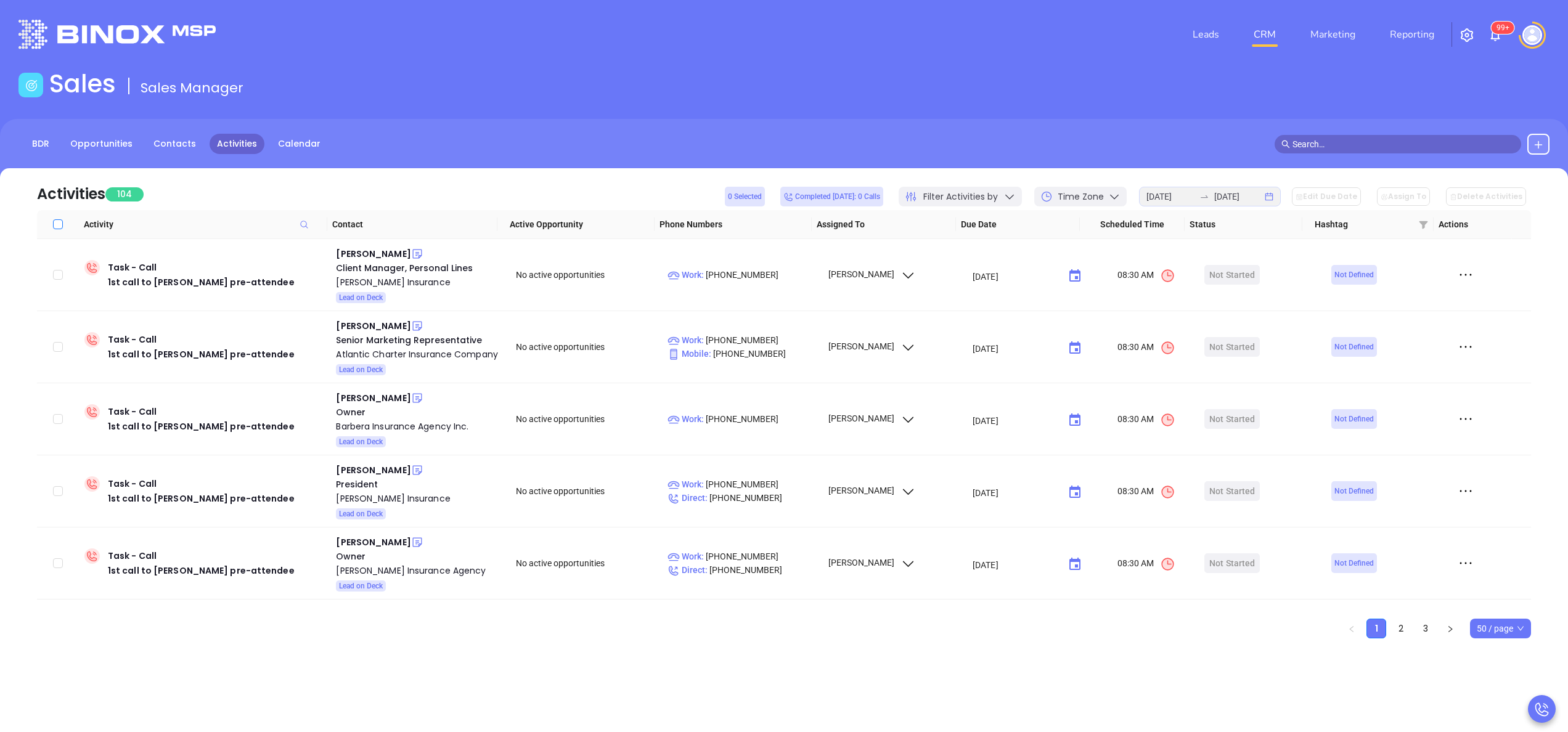
checkbox input "true"
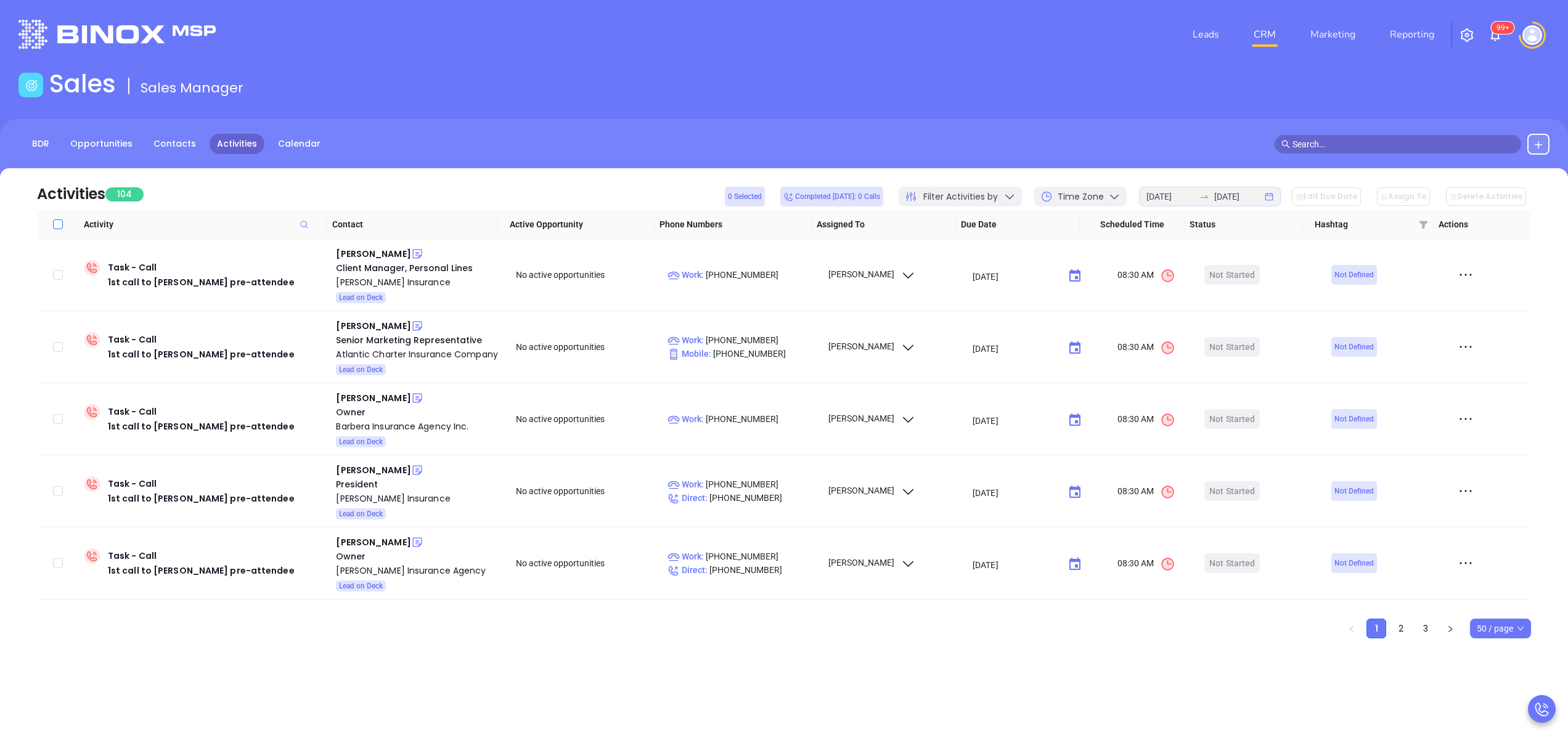
checkbox input "true"
click at [444, 185] on div "Activities 104 50 Selected Completed today: 0 Calls Filter Activities by Time Z…" at bounding box center [784, 189] width 1494 height 42
